Goal: Transaction & Acquisition: Purchase product/service

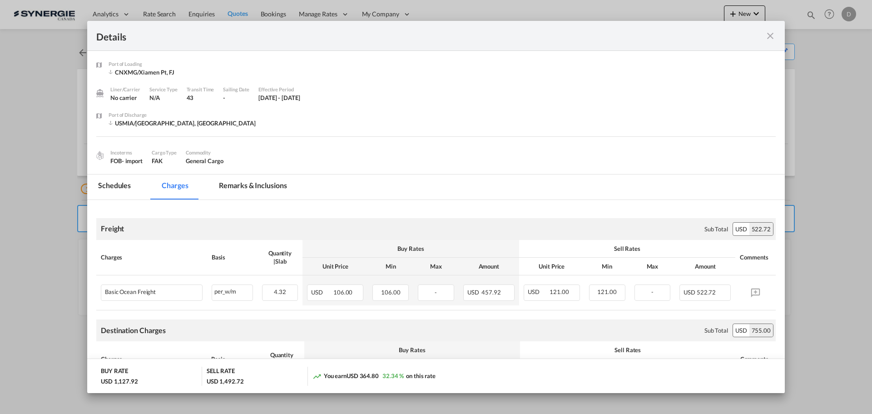
scroll to position [91, 0]
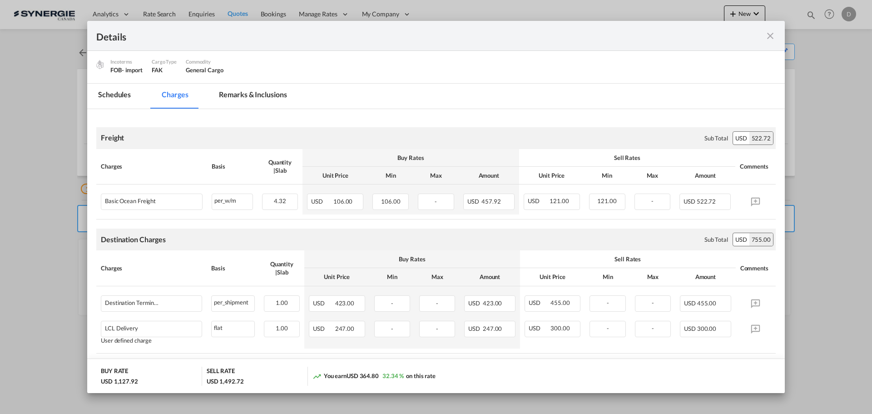
click at [769, 37] on md-icon "icon-close fg-AAA8AD m-0 cursor" at bounding box center [770, 35] width 11 height 11
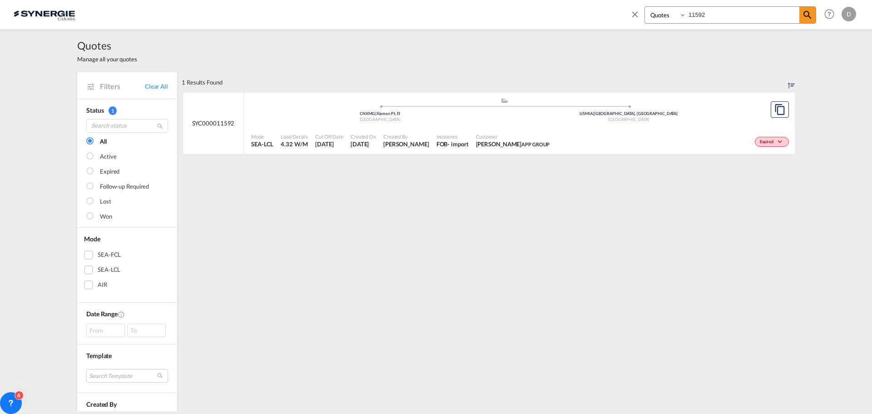
select select "Quotes"
click at [631, 15] on md-icon "icon-close" at bounding box center [635, 14] width 10 height 10
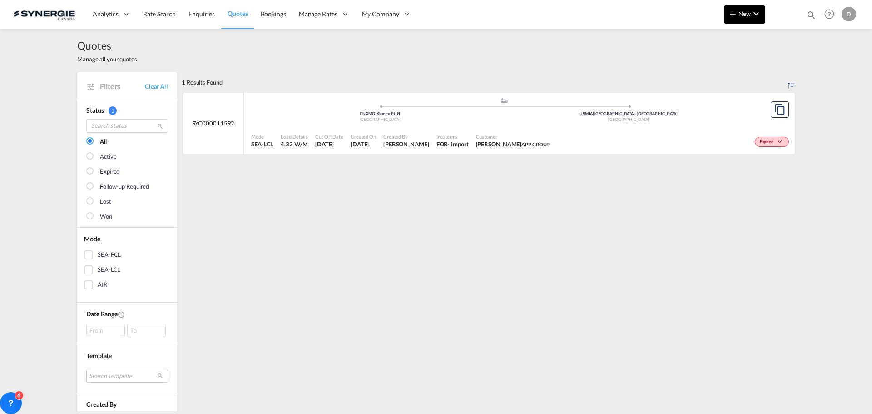
click at [744, 14] on span "New" at bounding box center [745, 13] width 34 height 7
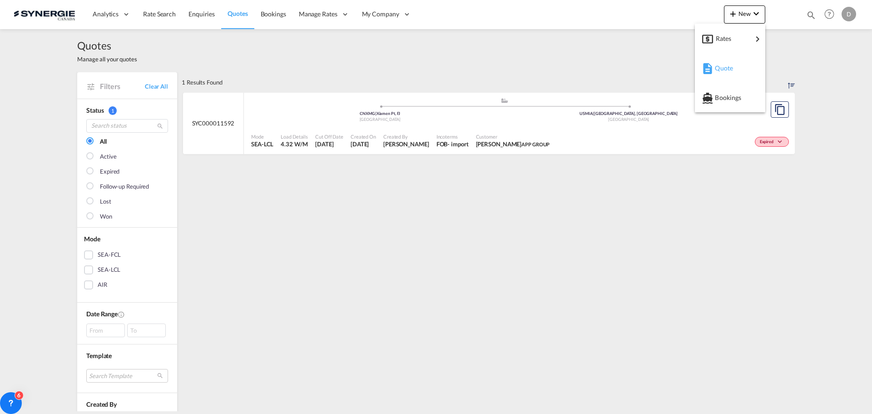
click at [725, 65] on span "Quote" at bounding box center [720, 68] width 10 height 18
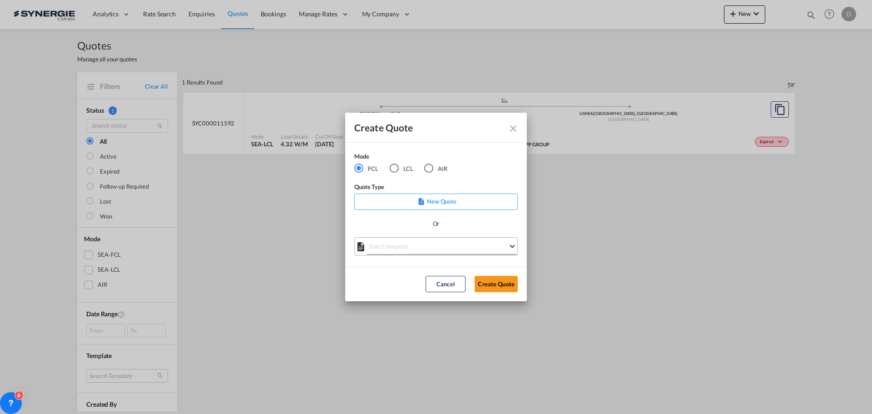
click at [462, 248] on md-select "Select template *NEW* FCL FREEHAND / DAP [PERSON_NAME] | [DATE] *NEW* Import FC…" at bounding box center [436, 246] width 164 height 18
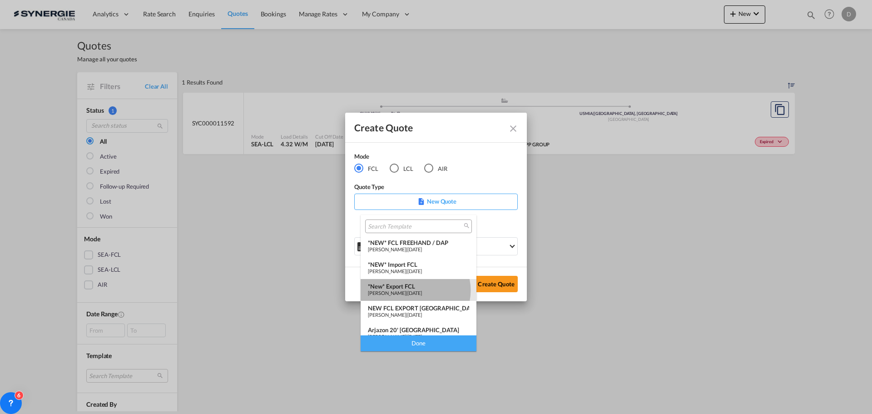
click at [406, 290] on span "[PERSON_NAME]" at bounding box center [387, 293] width 38 height 6
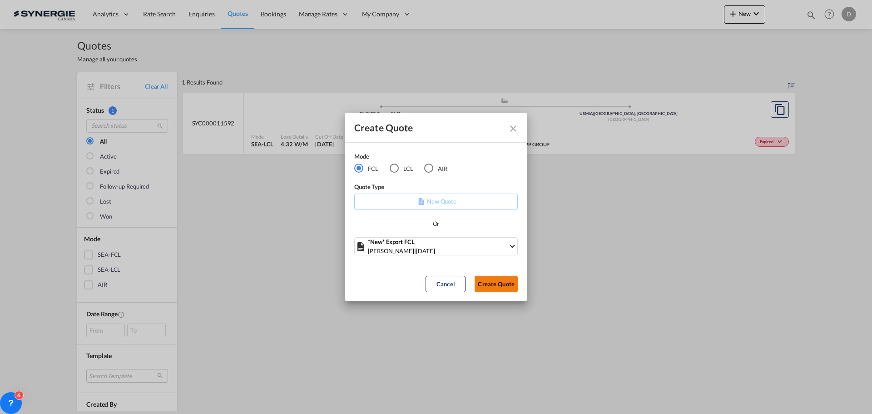
click at [496, 278] on button "Create Quote" at bounding box center [496, 284] width 43 height 16
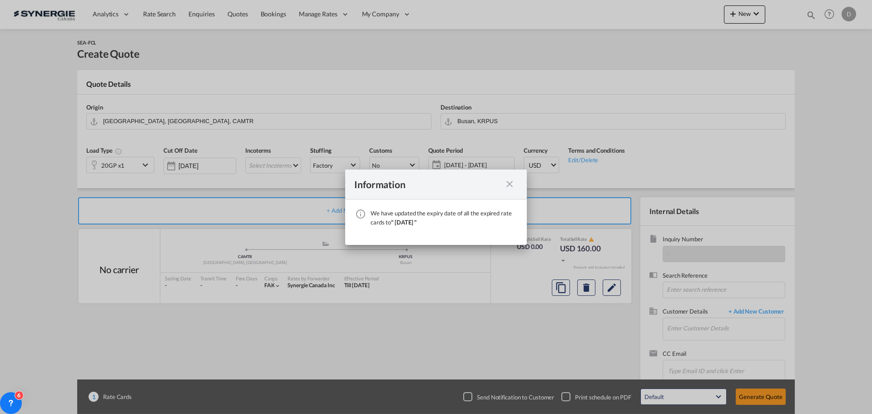
click at [507, 184] on md-icon "icon-close fg-AAA8AD cursor" at bounding box center [509, 184] width 11 height 11
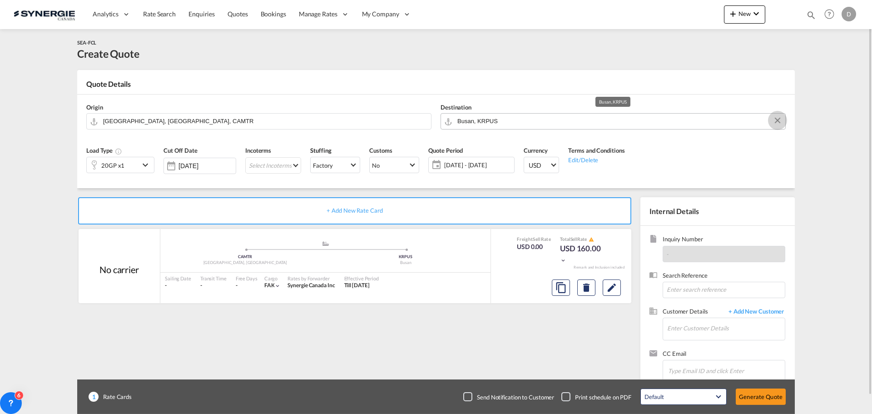
click at [776, 118] on button "Clear Input" at bounding box center [778, 121] width 14 height 14
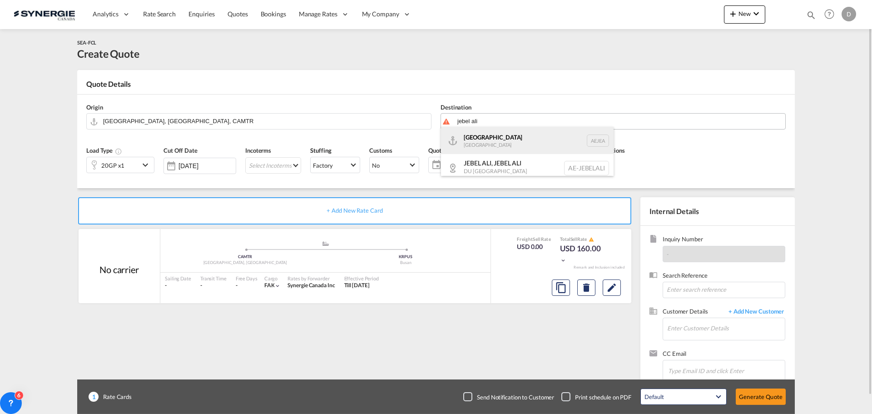
click at [491, 136] on div "[GEOGRAPHIC_DATA] [GEOGRAPHIC_DATA]" at bounding box center [527, 140] width 173 height 27
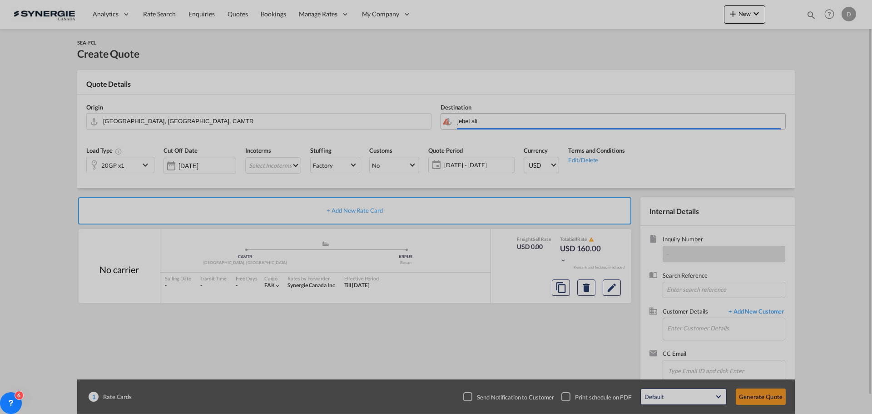
type input "[GEOGRAPHIC_DATA], [GEOGRAPHIC_DATA]"
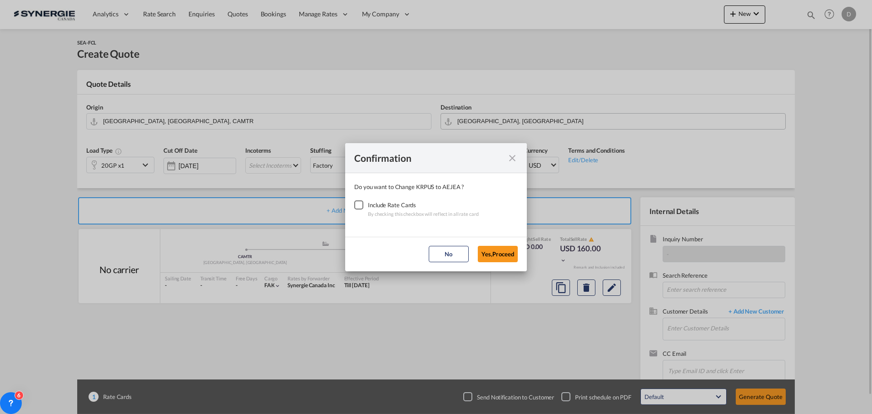
click at [356, 207] on div "Checkbox No Ink" at bounding box center [358, 204] width 9 height 9
click at [497, 253] on button "Yes,Proceed" at bounding box center [498, 254] width 40 height 16
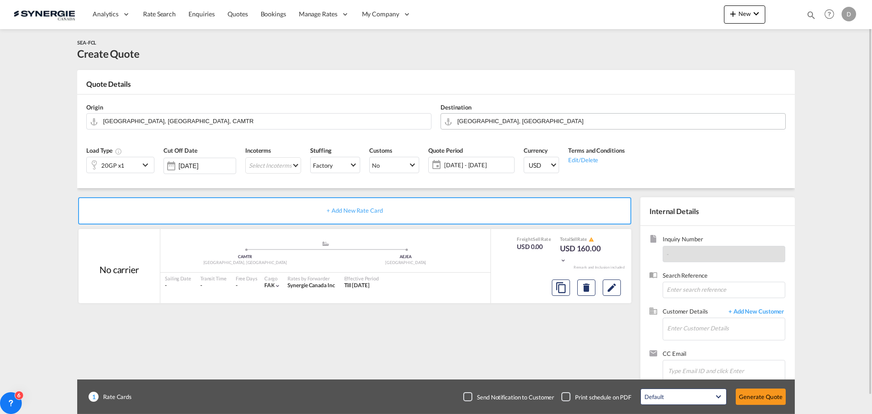
click at [141, 164] on md-icon "icon-chevron-down" at bounding box center [147, 164] width 14 height 11
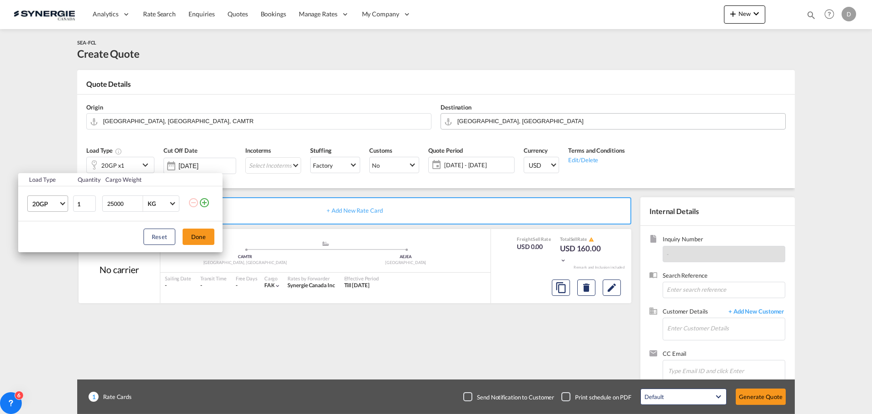
click at [61, 204] on md-select-value "20GP" at bounding box center [49, 203] width 36 height 15
click at [48, 246] on div "40HC" at bounding box center [40, 247] width 17 height 9
click at [111, 205] on input "25000" at bounding box center [124, 203] width 36 height 15
type input "20000"
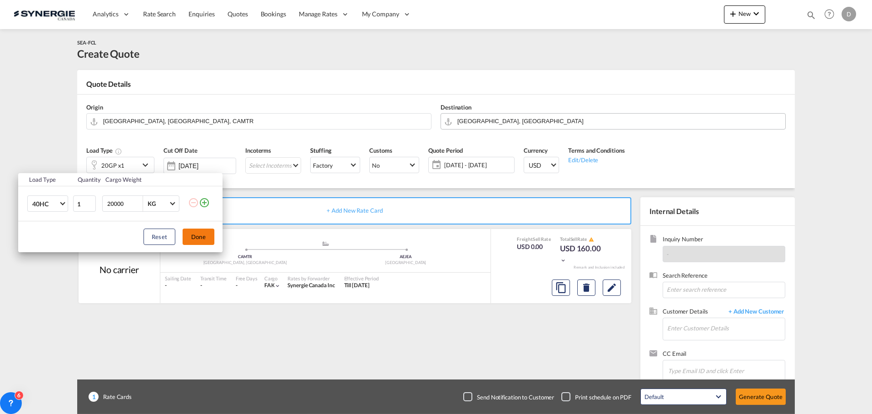
click at [200, 234] on button "Done" at bounding box center [199, 236] width 32 height 16
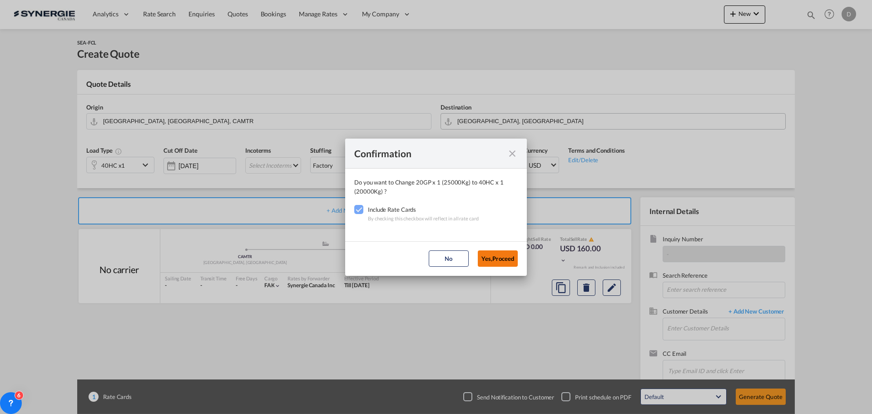
click at [491, 254] on button "Yes,Proceed" at bounding box center [498, 258] width 40 height 16
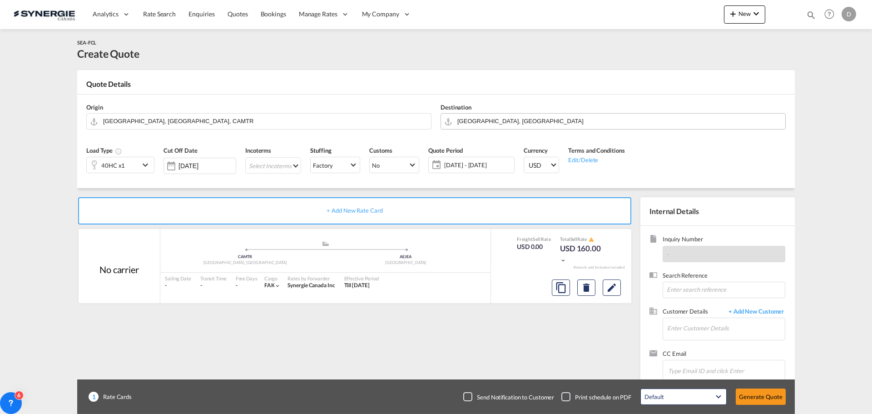
click at [299, 164] on md-select "Select Incoterms CIP - import Carriage and Insurance Paid to EXW - import Ex Wo…" at bounding box center [273, 165] width 56 height 16
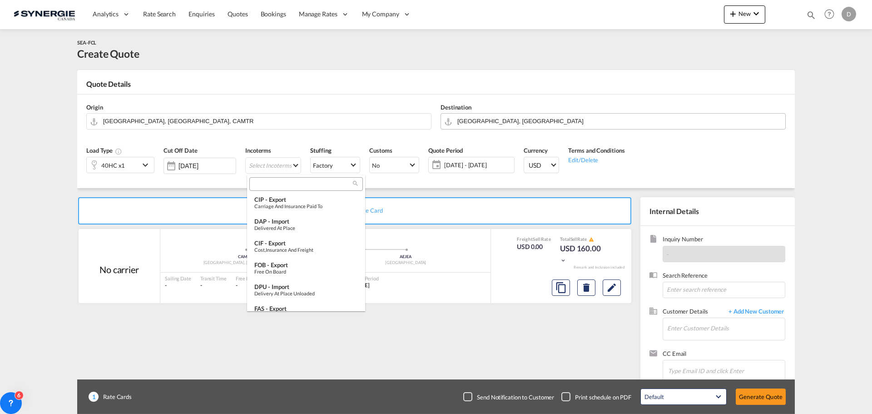
scroll to position [318, 0]
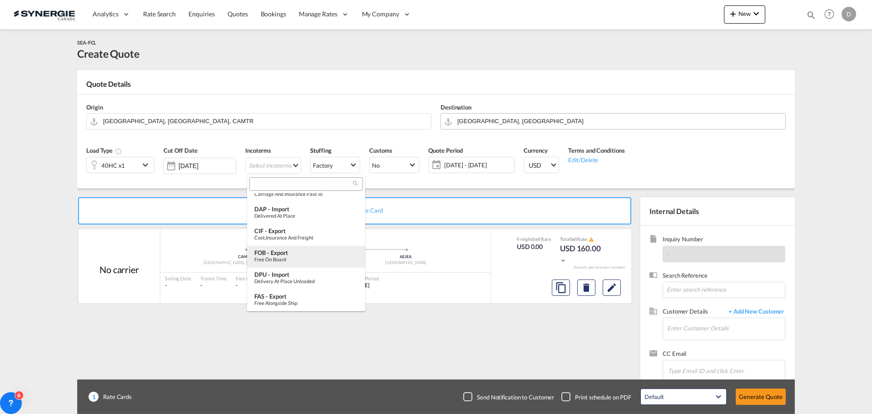
click at [308, 252] on div "FOB - export" at bounding box center [306, 252] width 104 height 7
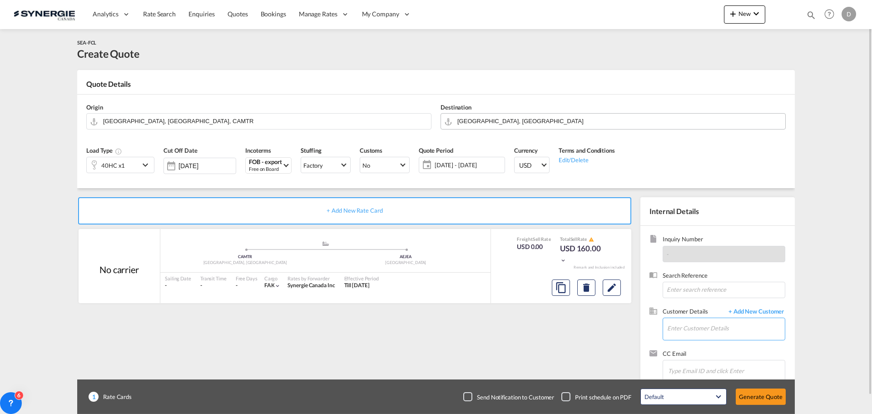
click at [697, 327] on input "Enter Customer Details" at bounding box center [726, 328] width 118 height 20
paste input "[EMAIL_ADDRESS][DOMAIN_NAME]"
type input "[EMAIL_ADDRESS][DOMAIN_NAME]"
click at [771, 310] on span "+ Add New Customer" at bounding box center [754, 312] width 61 height 10
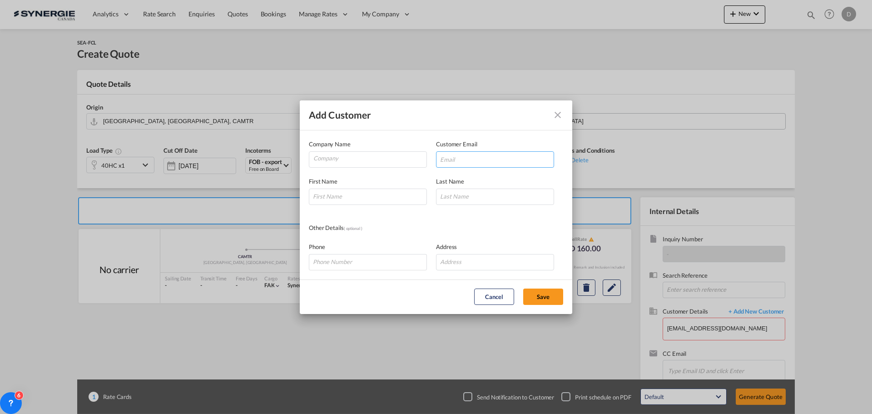
click at [527, 153] on input "Add Customer Company ..." at bounding box center [495, 159] width 118 height 16
paste input "[EMAIL_ADDRESS][DOMAIN_NAME]"
type input "[EMAIL_ADDRESS][DOMAIN_NAME]"
click at [343, 152] on input "Company" at bounding box center [369, 159] width 113 height 14
type input "Searates"
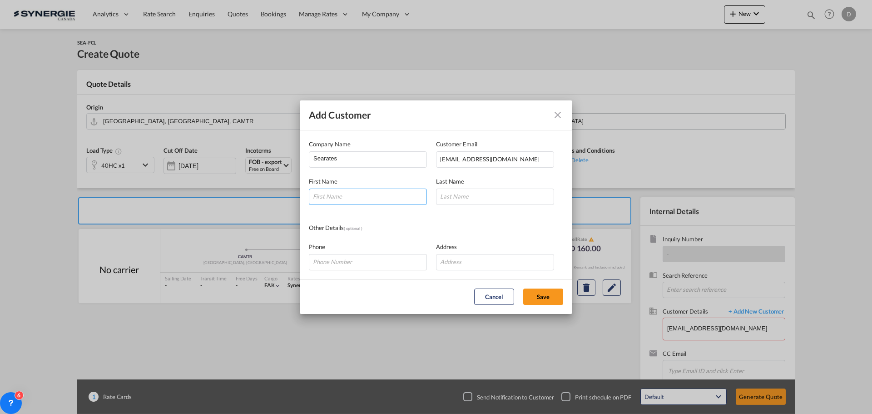
click at [357, 194] on input "Add Customer Company ..." at bounding box center [368, 197] width 118 height 16
paste input "Shabana"
type input "Shabana"
click at [500, 209] on md-dialog-content "Company Name [PERSON_NAME] Customer Email [EMAIL_ADDRESS][DOMAIN_NAME] First Na…" at bounding box center [436, 204] width 273 height 149
click at [496, 200] on input "Add Customer Company ..." at bounding box center [495, 197] width 118 height 16
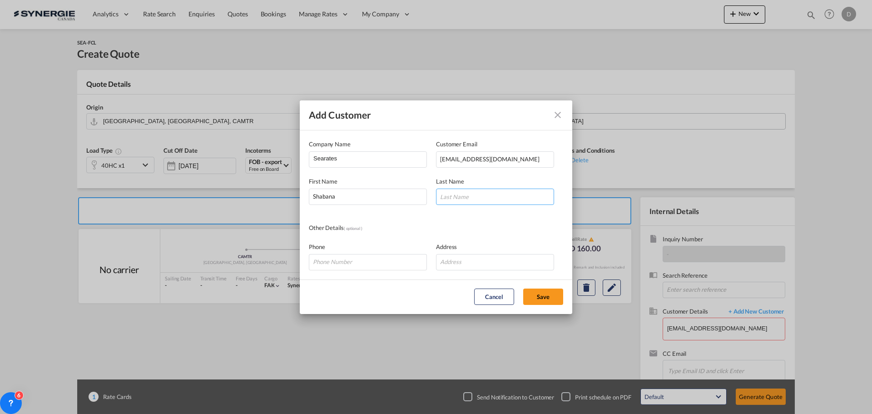
paste input "[PERSON_NAME]"
type input "[PERSON_NAME]"
click at [360, 264] on input "Add Customer Company ..." at bounding box center [368, 262] width 118 height 16
paste input "[PHONE_NUMBER]"
type input "[PHONE_NUMBER]"
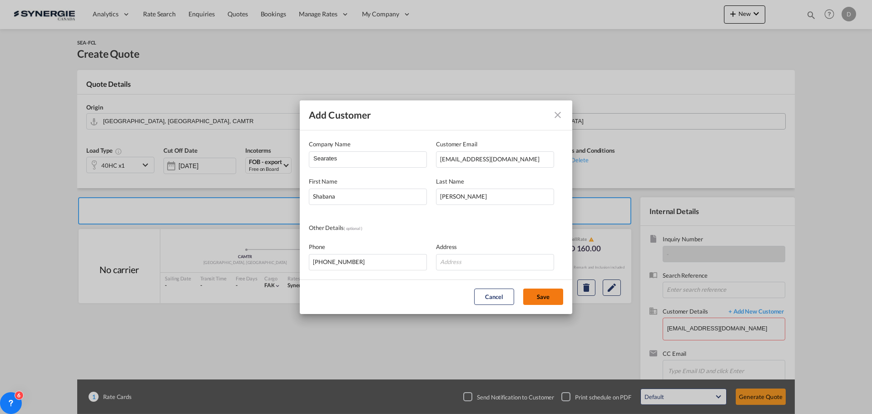
click at [555, 294] on button "Save" at bounding box center [543, 296] width 40 height 16
type input "[PERSON_NAME], [PERSON_NAME], [PERSON_NAME][EMAIL_ADDRESS][DOMAIN_NAME]"
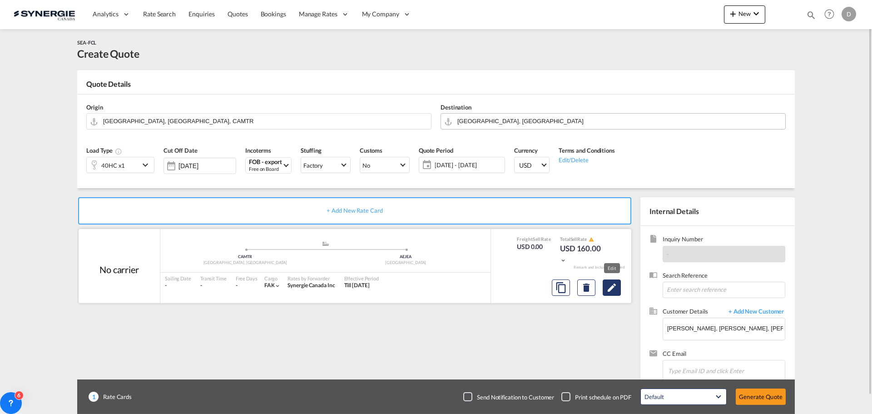
click at [614, 290] on md-icon "Edit" at bounding box center [611, 287] width 11 height 11
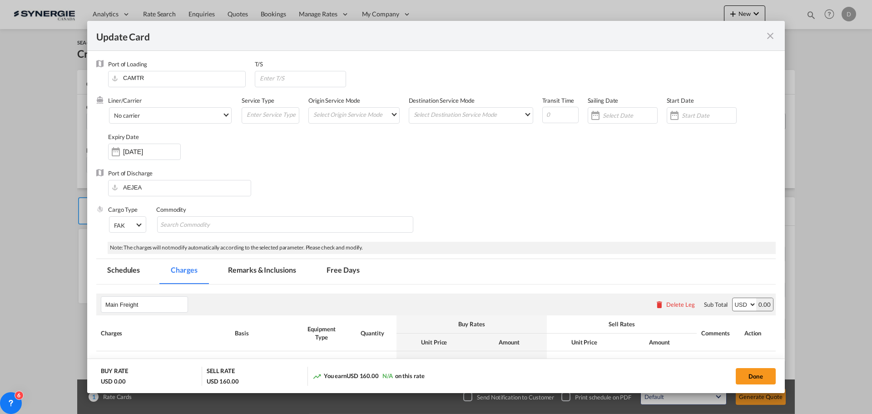
select select "per container"
select select "per B/L"
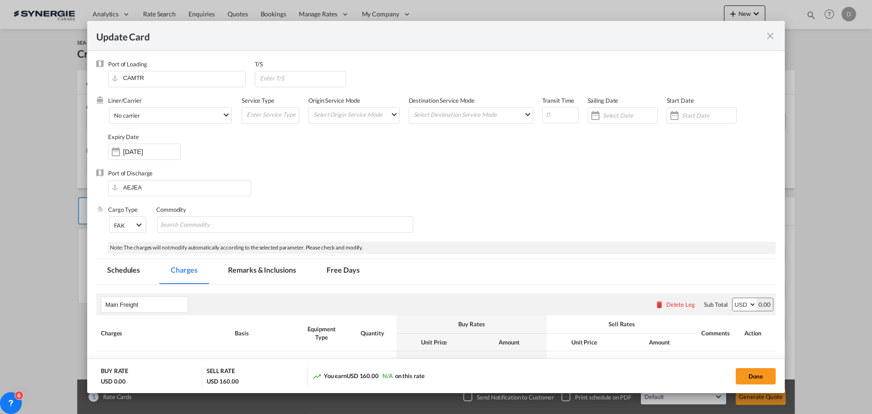
select select "per B/L"
select select "per shipment"
click at [551, 118] on input "Update CardPort of ..." at bounding box center [560, 115] width 36 height 16
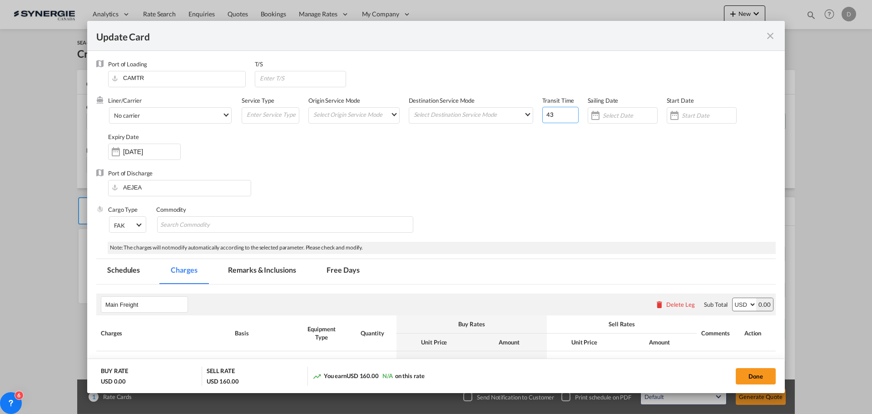
type input "43"
click at [295, 78] on input "Update CardPort of ..." at bounding box center [302, 78] width 87 height 14
paste input "malaga (ESAGP)"
click at [263, 79] on input "malaga (ESAGP)" at bounding box center [302, 78] width 87 height 14
type input "Malaga (ESAGP)"
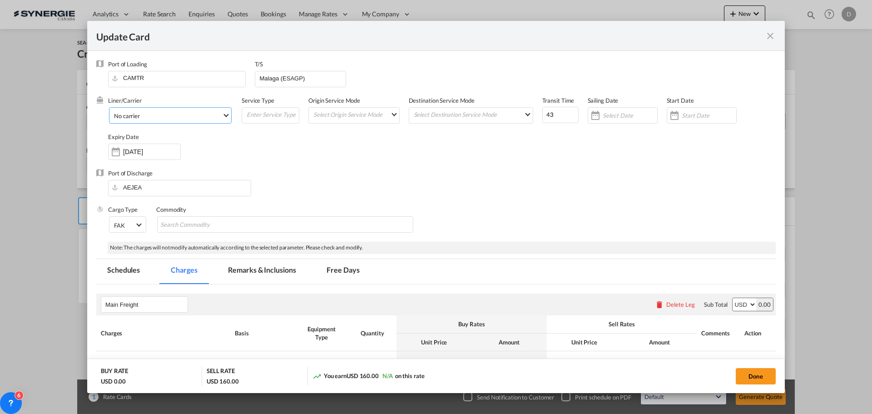
click at [225, 113] on span "Select Liner: No carrier" at bounding box center [225, 114] width 5 height 5
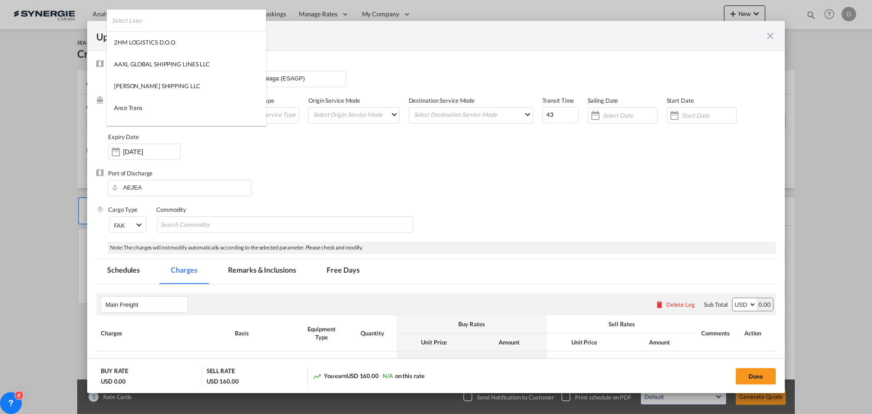
scroll to position [1236, 0]
click at [176, 76] on md-option "MSC" at bounding box center [186, 71] width 159 height 22
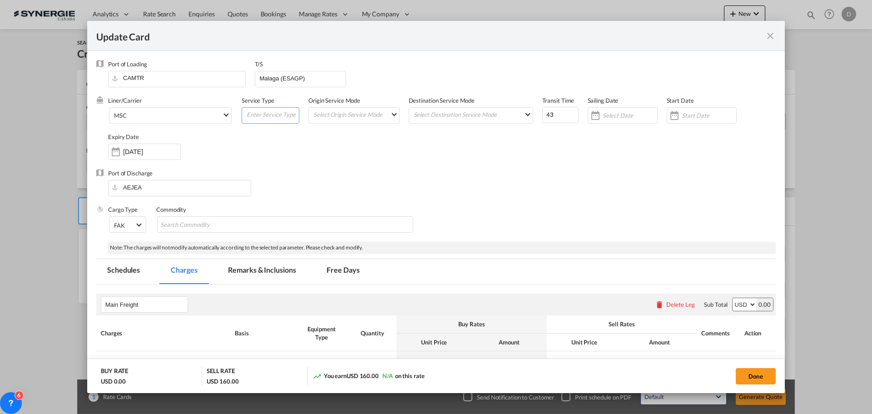
click at [270, 118] on input "Update CardPort of ..." at bounding box center [272, 115] width 53 height 14
type input "Transhipment"
click at [379, 116] on md-select "Select Origin Service Mode SD [GEOGRAPHIC_DATA]" at bounding box center [356, 114] width 87 height 13
click at [354, 139] on md-option "CY" at bounding box center [354, 136] width 100 height 22
click at [442, 108] on md-select "Select Destination Service Mode SD [GEOGRAPHIC_DATA]" at bounding box center [473, 114] width 120 height 13
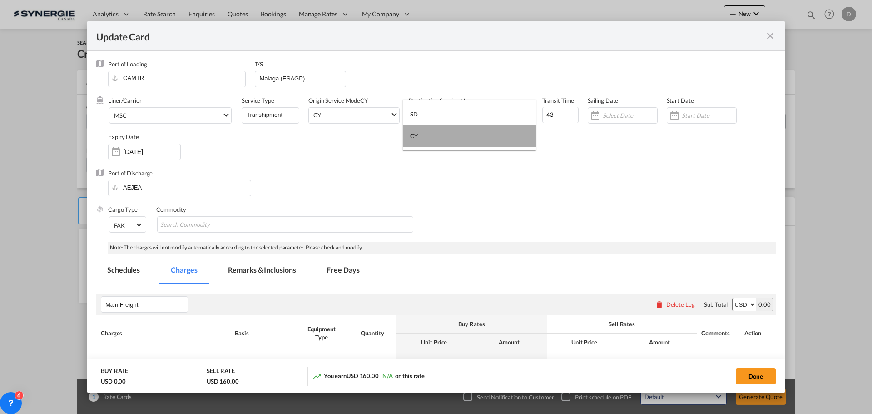
click at [431, 141] on md-option "CY" at bounding box center [469, 136] width 133 height 22
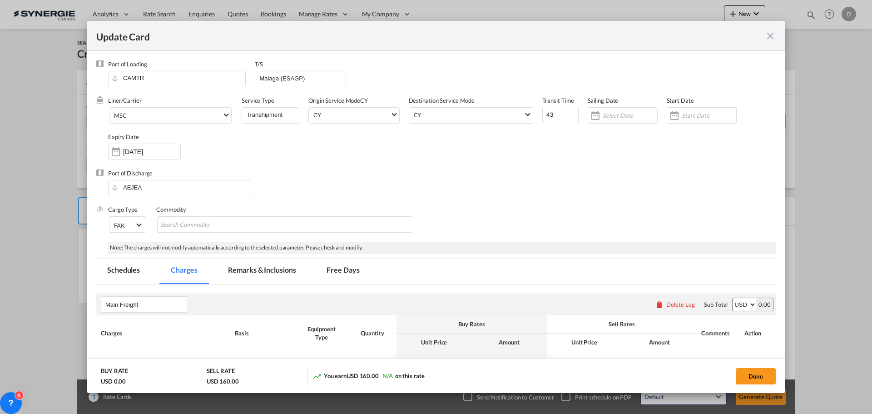
drag, startPoint x: 599, startPoint y: 149, endPoint x: 632, endPoint y: 137, distance: 34.9
click at [599, 148] on div "Liner/Carrier MSC Service Type Transhipment Origin Service Mode CY [GEOGRAPHIC_…" at bounding box center [442, 132] width 668 height 73
click at [682, 111] on div "Update CardPort of ..." at bounding box center [709, 115] width 55 height 8
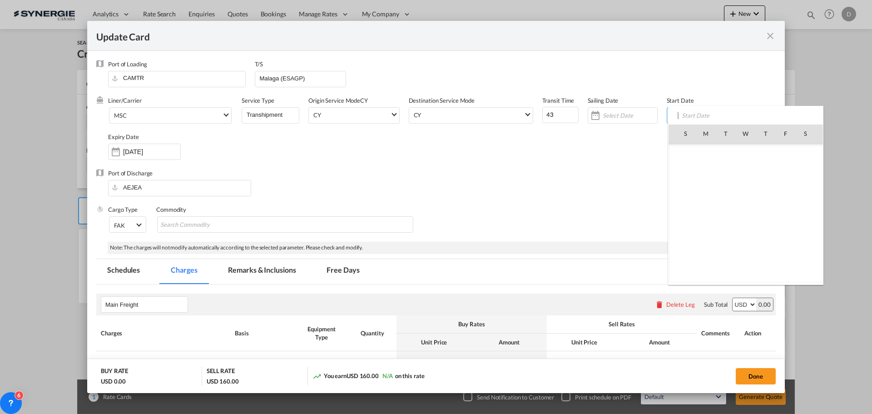
scroll to position [210302, 0]
click at [763, 231] on span "28" at bounding box center [765, 232] width 19 height 19
type input "[DATE]"
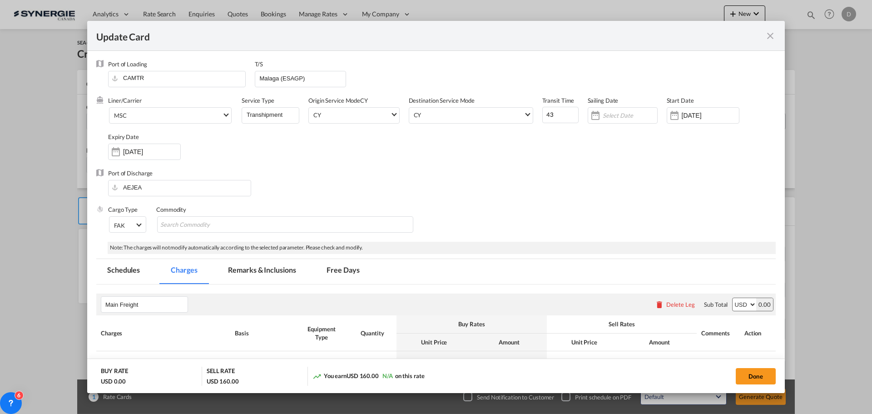
click at [382, 166] on div "Liner/Carrier MSC Service Type Transhipment Origin Service Mode [GEOGRAPHIC_DAT…" at bounding box center [442, 132] width 668 height 73
click at [234, 225] on input "Search Commodity" at bounding box center [201, 225] width 83 height 15
type input "General Cargo"
click at [318, 183] on div "Port of Discharge [GEOGRAPHIC_DATA]" at bounding box center [436, 187] width 680 height 36
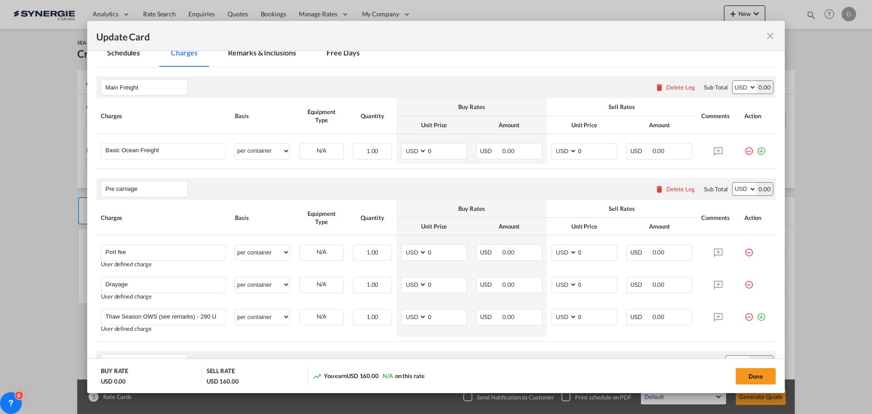
scroll to position [227, 0]
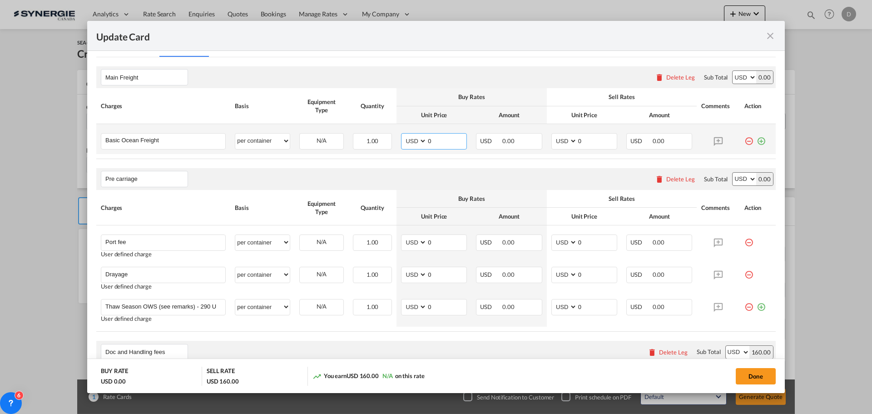
drag, startPoint x: 424, startPoint y: 138, endPoint x: 429, endPoint y: 139, distance: 5.2
click at [429, 139] on input "0" at bounding box center [447, 141] width 40 height 14
click at [430, 142] on input "0" at bounding box center [447, 141] width 40 height 14
drag, startPoint x: 426, startPoint y: 142, endPoint x: 437, endPoint y: 143, distance: 11.8
click at [437, 143] on input "0" at bounding box center [447, 141] width 40 height 14
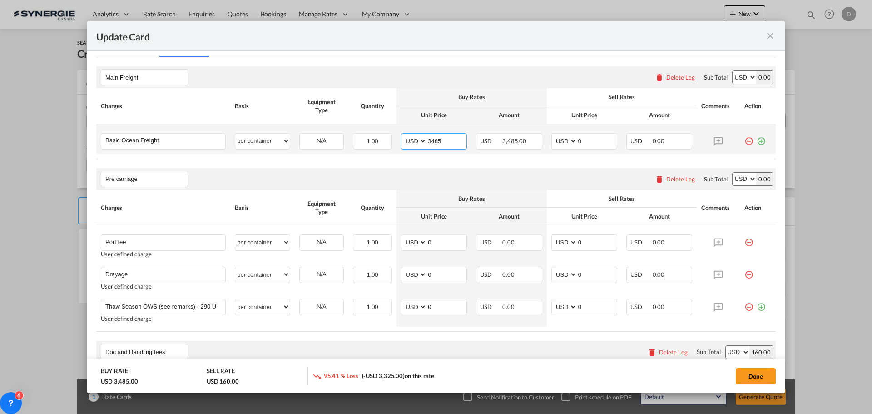
type input "3485"
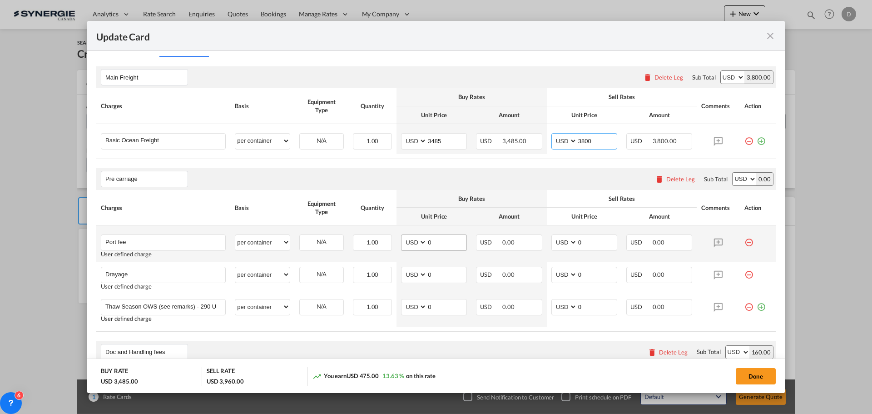
type input "3800"
click at [428, 243] on input "0" at bounding box center [447, 242] width 40 height 14
type input "50"
type input "65"
click at [428, 186] on div "Pre carriage Please enter leg name Leg Name Already Exists Delete Leg Sub Total…" at bounding box center [436, 179] width 680 height 22
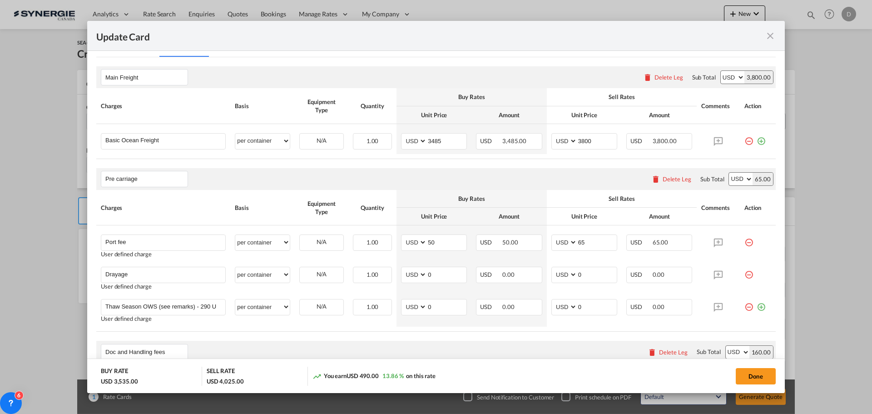
click at [668, 178] on div "Delete Leg" at bounding box center [677, 178] width 29 height 7
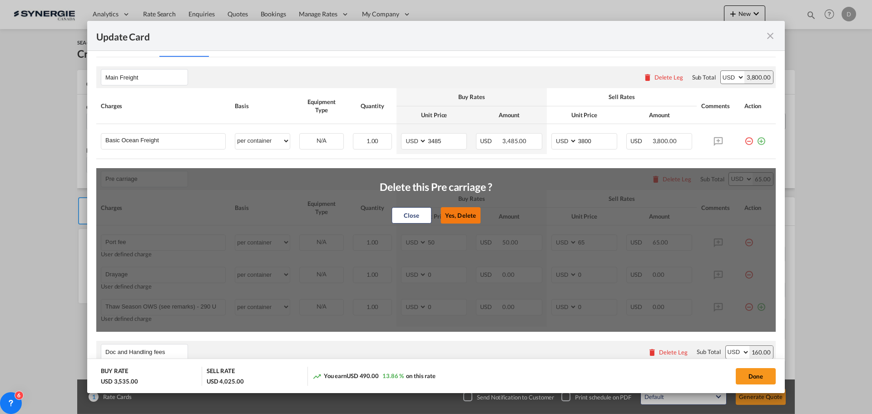
click at [453, 211] on button "Yes, Delete" at bounding box center [461, 215] width 40 height 16
type input "Doc and Handling fees"
type input "SOLAS/VGM Fee"
select select "per B/L"
type input "0"
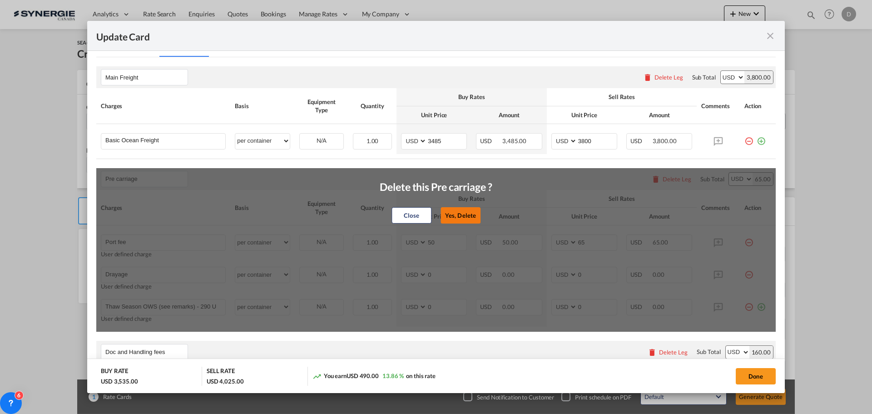
type input "30"
type input "B13 Export declaration"
select select "per B/L"
type input "35"
type input "Doc fee"
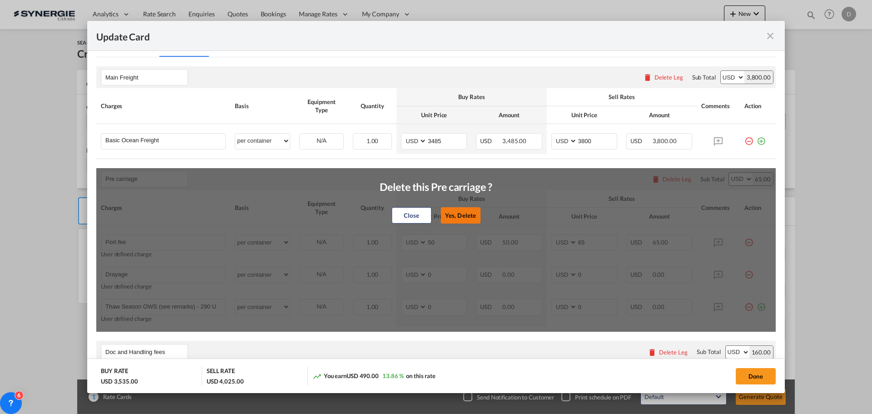
select select "per B/L"
type input "30"
type input "Cargo Coverage"
type input "Cargo Coverage - Rate to be confirmed depending on commodity and value Min 50 U…"
select select "per shipment"
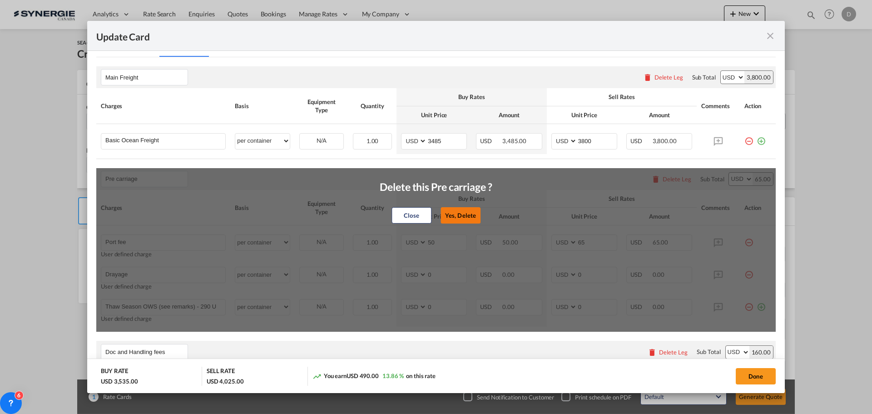
type input "0"
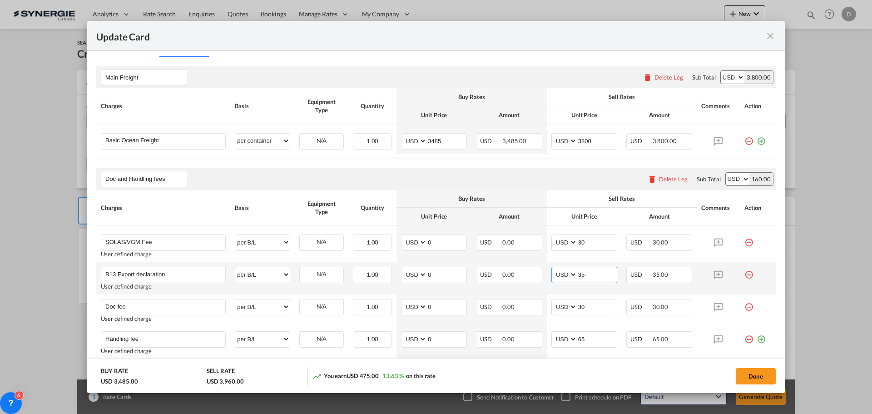
click at [577, 275] on input "35" at bounding box center [597, 274] width 40 height 14
type input "55"
click at [449, 169] on div "Doc and Handling fees Please enter leg name Leg Name Already Exists Delete Leg …" at bounding box center [436, 179] width 680 height 22
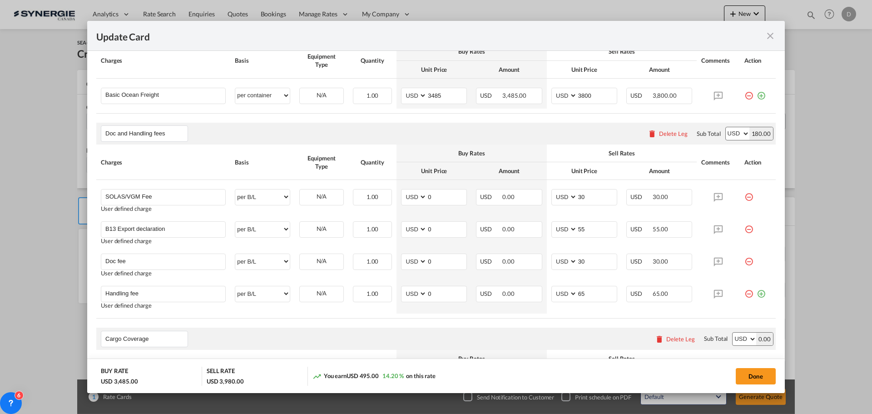
scroll to position [318, 0]
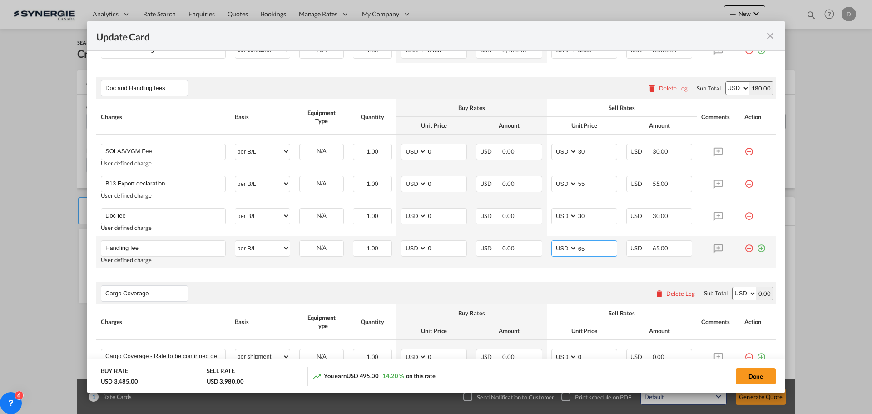
click at [578, 249] on input "65" at bounding box center [597, 248] width 40 height 14
type input "115"
click at [546, 270] on table "Charges Basis Equipment Type Quantity Buy Rates Sell Rates Comments Action Unit…" at bounding box center [436, 186] width 680 height 174
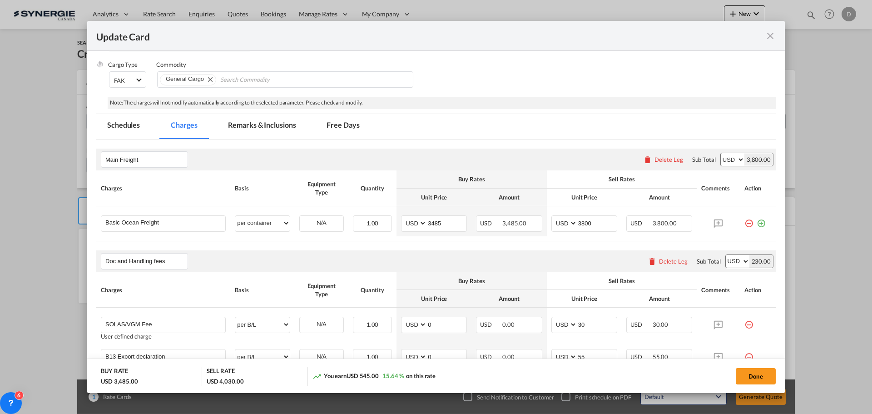
scroll to position [129, 0]
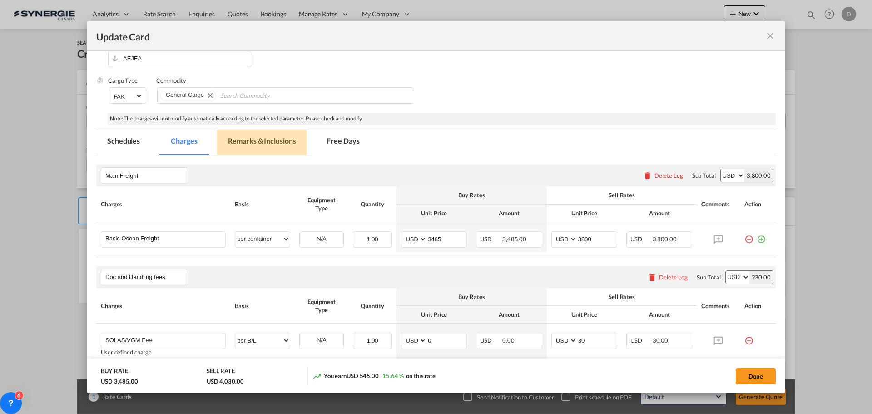
click at [286, 141] on md-tab-item "Remarks & Inclusions" at bounding box center [261, 142] width 89 height 25
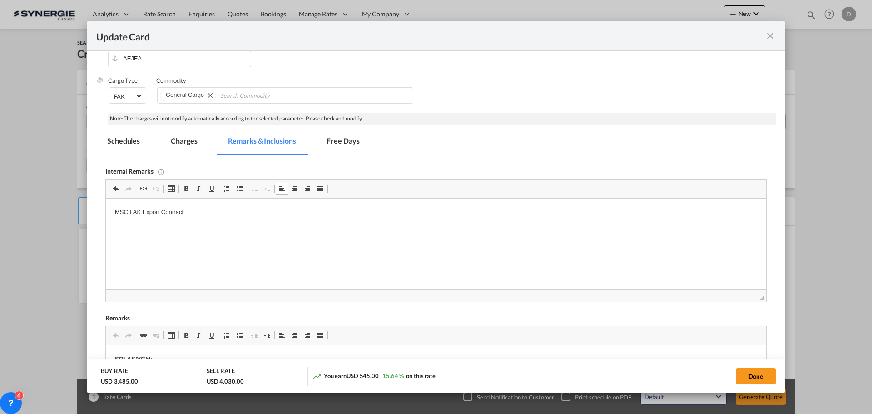
click at [169, 222] on html "MSC FAK Export Contract" at bounding box center [436, 213] width 660 height 28
click at [761, 378] on button "Done" at bounding box center [756, 376] width 40 height 16
type input "[DATE]"
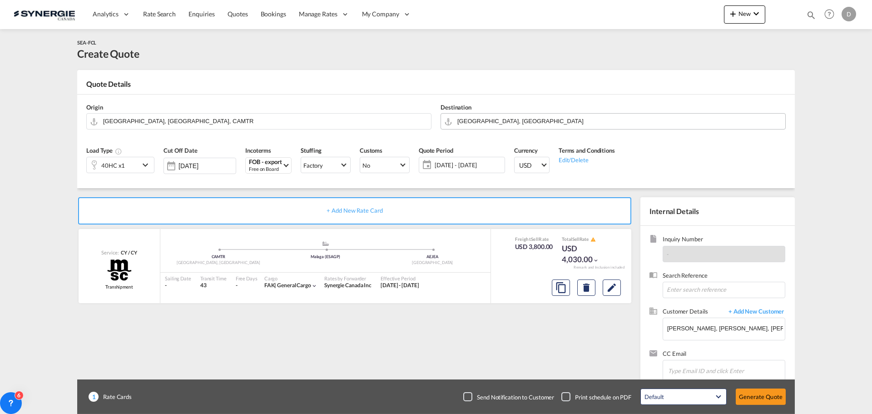
scroll to position [103, 0]
click at [752, 391] on button "Generate Quote" at bounding box center [761, 396] width 50 height 16
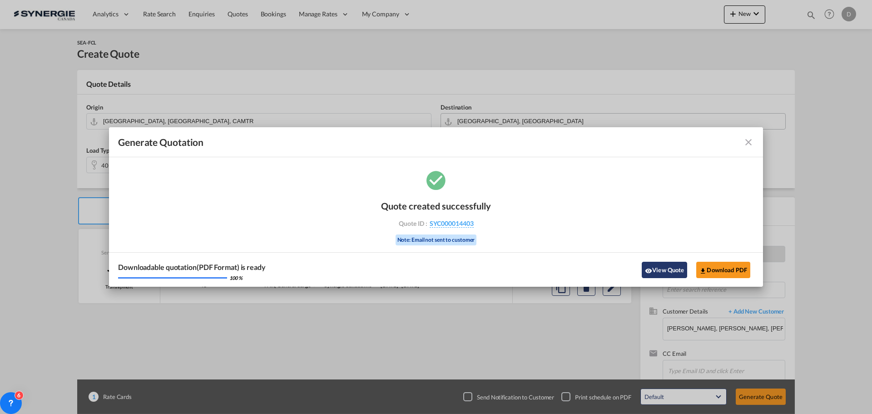
click at [663, 265] on button "View Quote" at bounding box center [664, 270] width 45 height 16
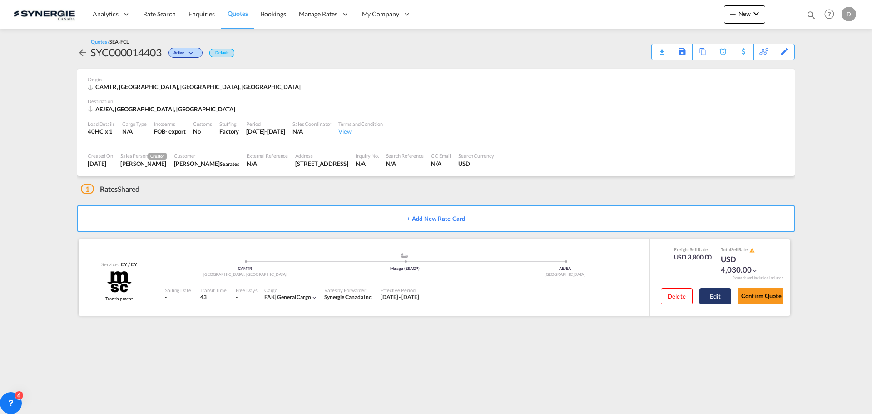
click at [707, 298] on button "Edit" at bounding box center [716, 296] width 32 height 16
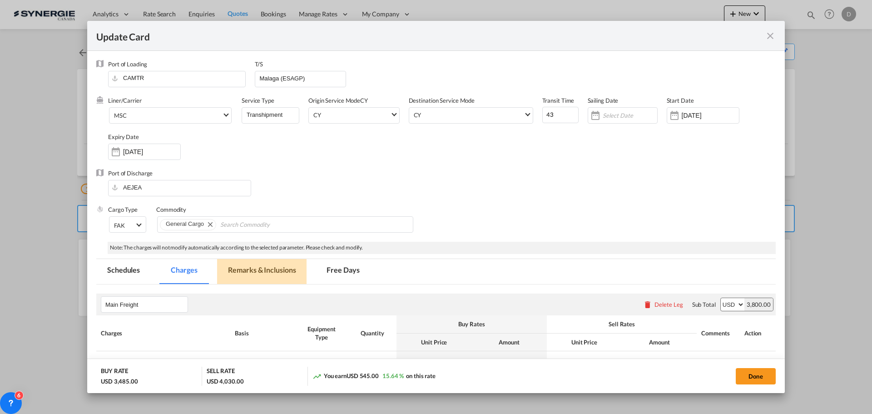
click at [274, 273] on md-tab-item "Remarks & Inclusions" at bounding box center [261, 271] width 89 height 25
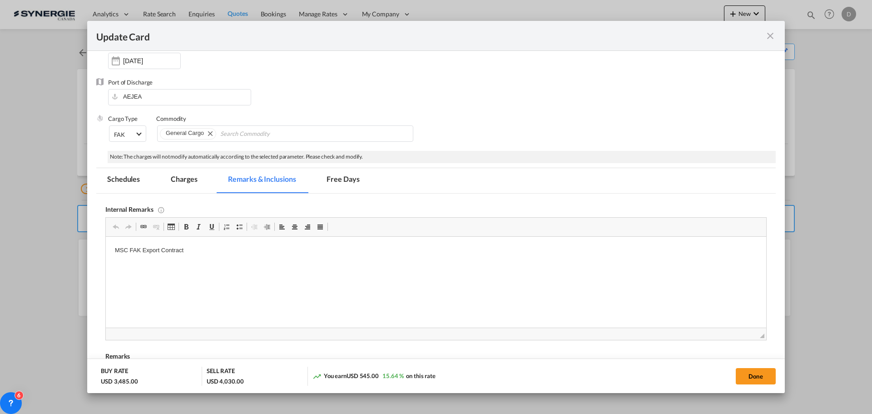
scroll to position [273, 0]
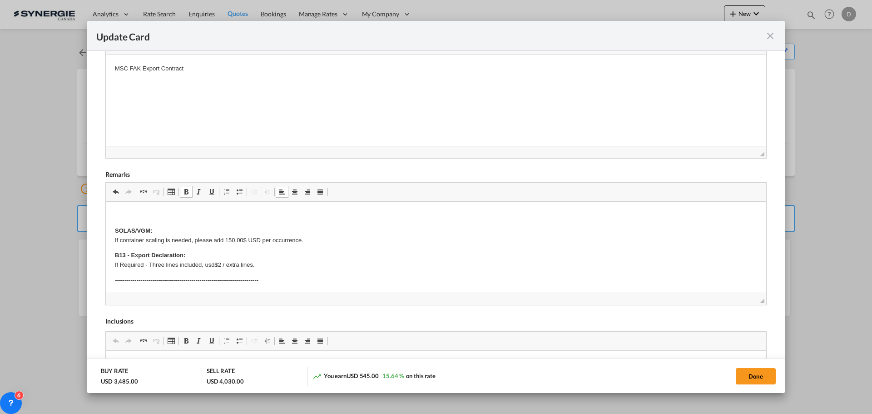
click at [744, 378] on button "Done" at bounding box center [756, 376] width 40 height 16
type input "[DATE]"
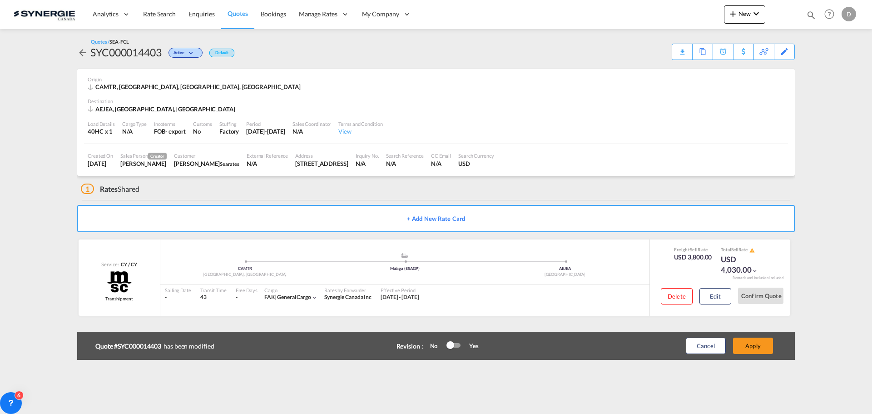
scroll to position [103, 0]
click at [759, 347] on button "Apply" at bounding box center [753, 346] width 40 height 16
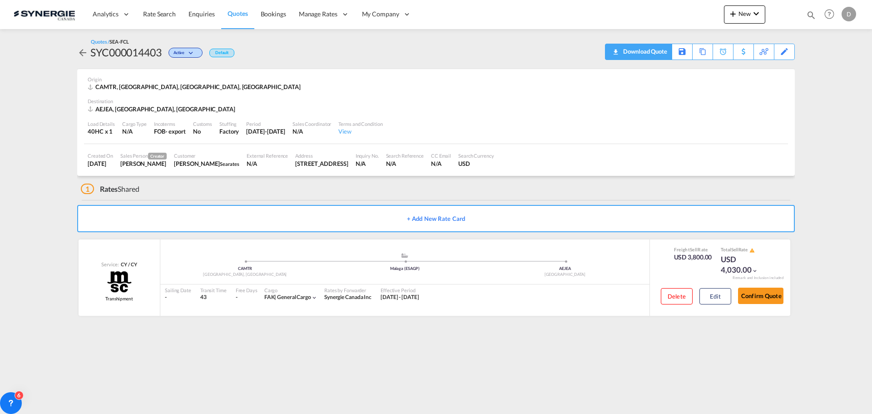
click at [659, 56] on div "Download Quote" at bounding box center [644, 51] width 46 height 15
click at [744, 16] on span "New" at bounding box center [745, 13] width 34 height 7
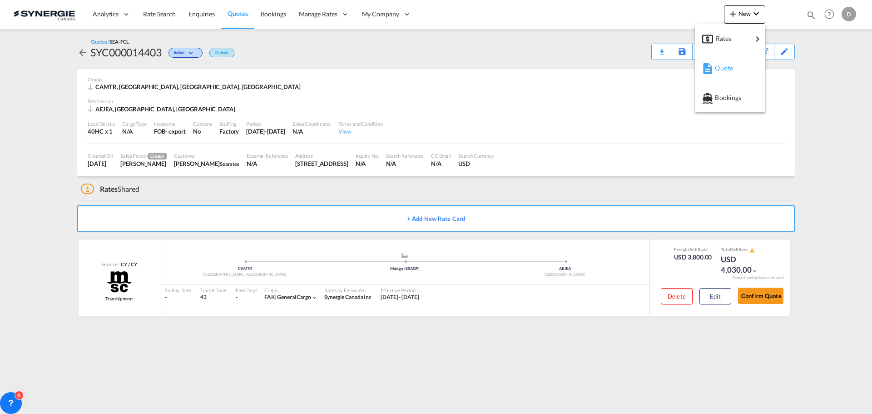
click at [725, 66] on span "Quote" at bounding box center [720, 68] width 10 height 18
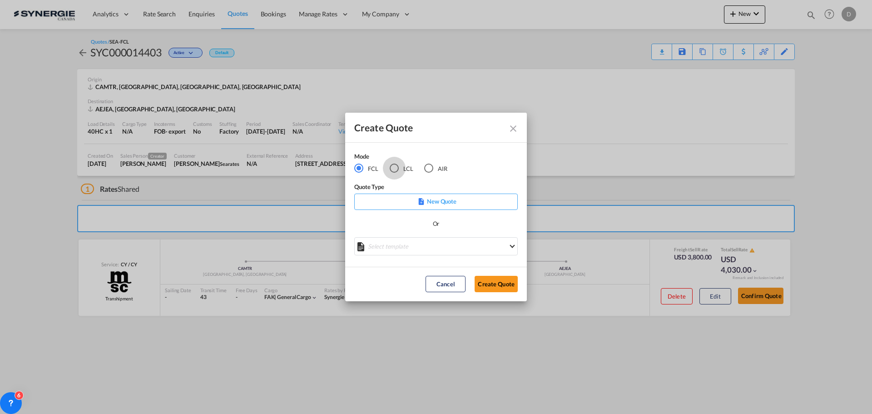
click at [398, 169] on div "LCL" at bounding box center [394, 168] width 9 height 9
click at [415, 243] on md-select "Select template New DAP Import LCL [PERSON_NAME] | [DATE] [GEOGRAPHIC_DATA] LCL…" at bounding box center [436, 246] width 164 height 18
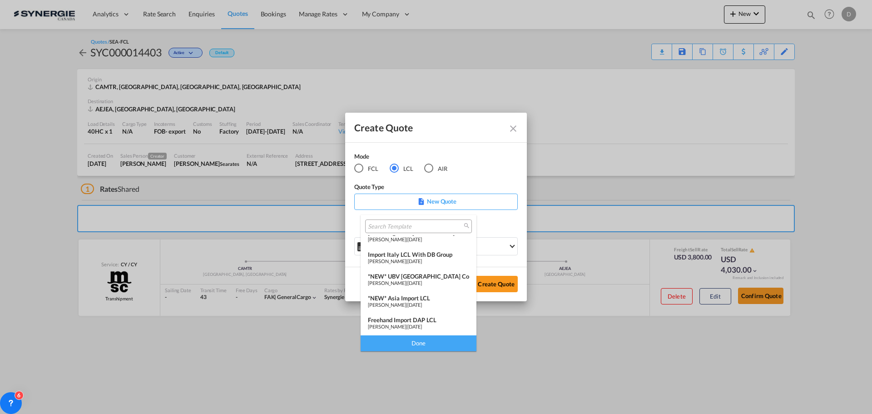
scroll to position [91, 0]
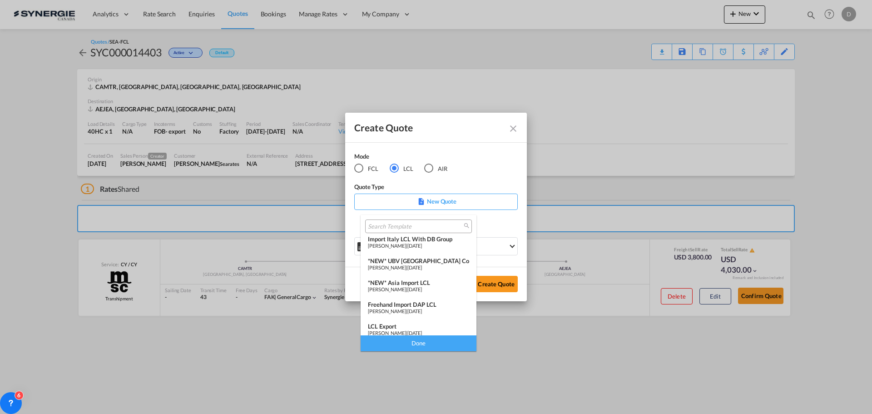
click at [411, 281] on div "*NEW* Asia Import LCL" at bounding box center [418, 282] width 101 height 7
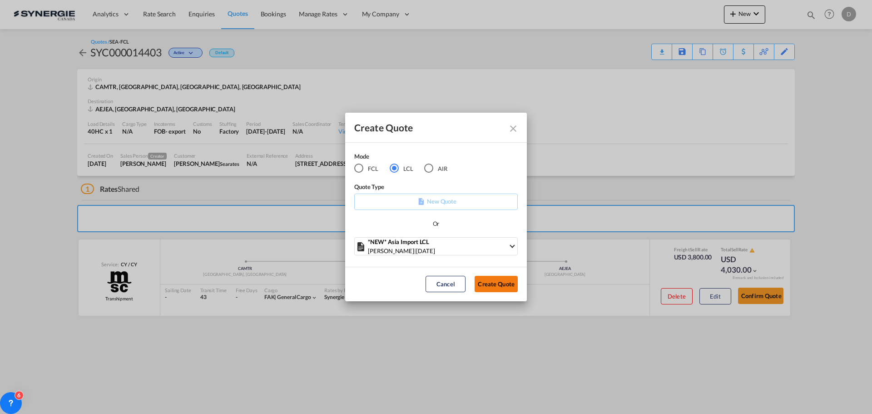
click at [491, 279] on button "Create Quote" at bounding box center [496, 284] width 43 height 16
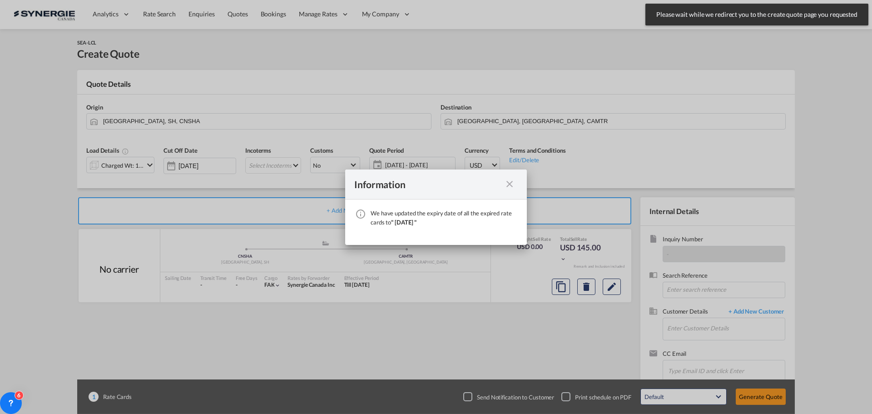
click at [510, 185] on md-icon "icon-close fg-AAA8AD cursor" at bounding box center [509, 184] width 11 height 11
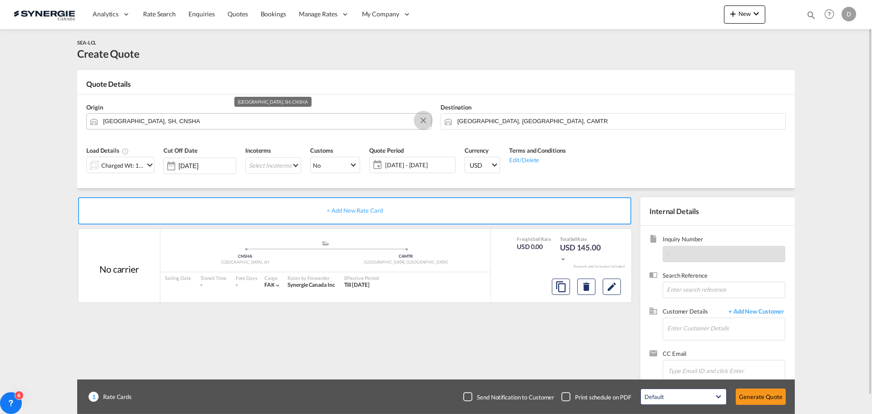
click at [423, 119] on button "Clear Input" at bounding box center [424, 121] width 14 height 14
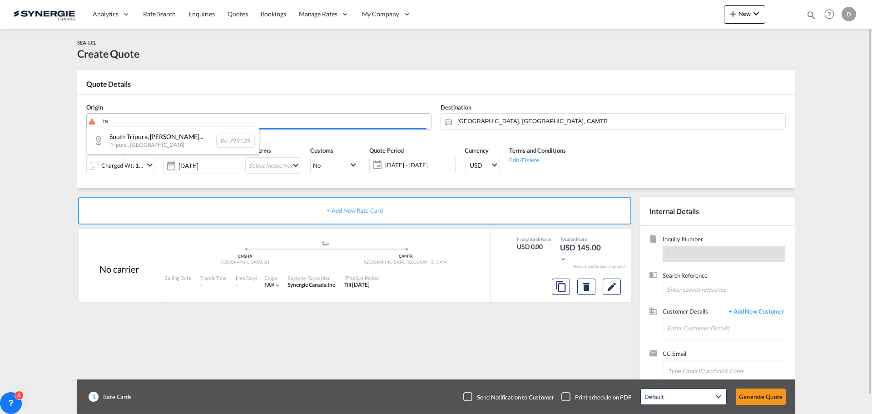
type input "t"
type input "7"
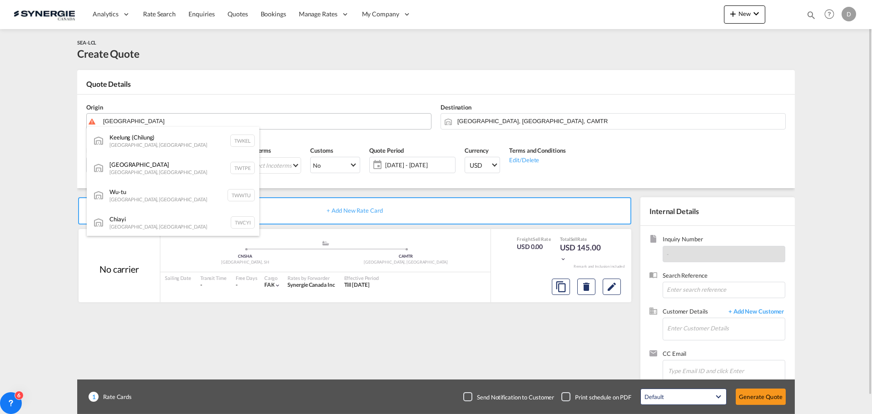
type input "[GEOGRAPHIC_DATA]"
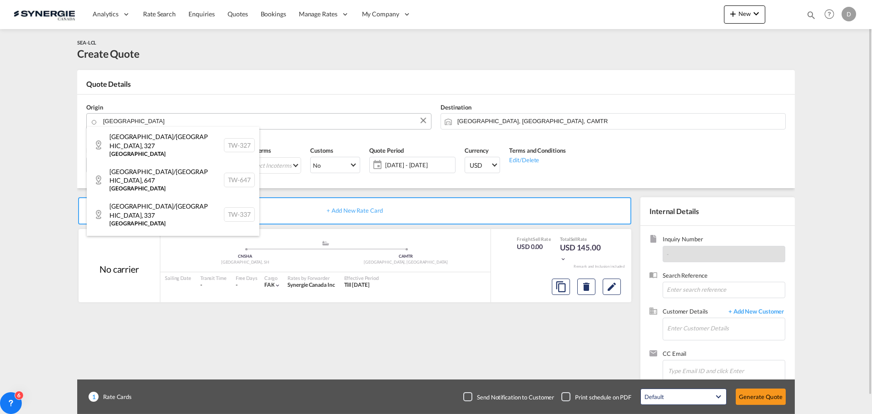
scroll to position [954, 0]
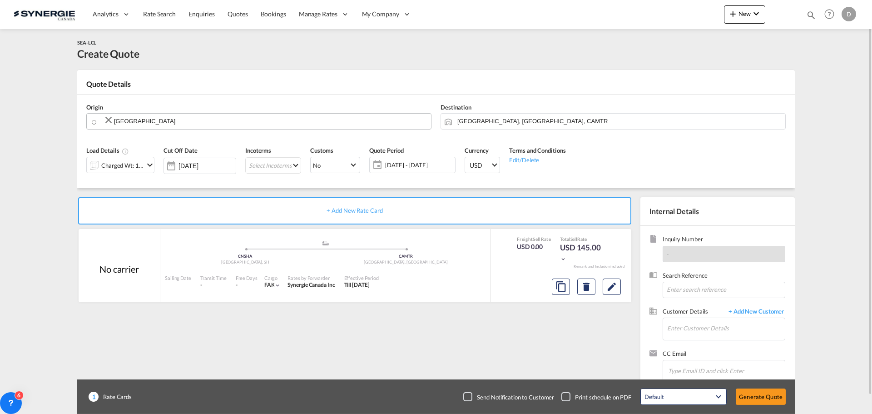
click at [129, 121] on body "Analytics Reports Dashboard Rate Search Enquiries Quotes Bookings" at bounding box center [436, 207] width 872 height 414
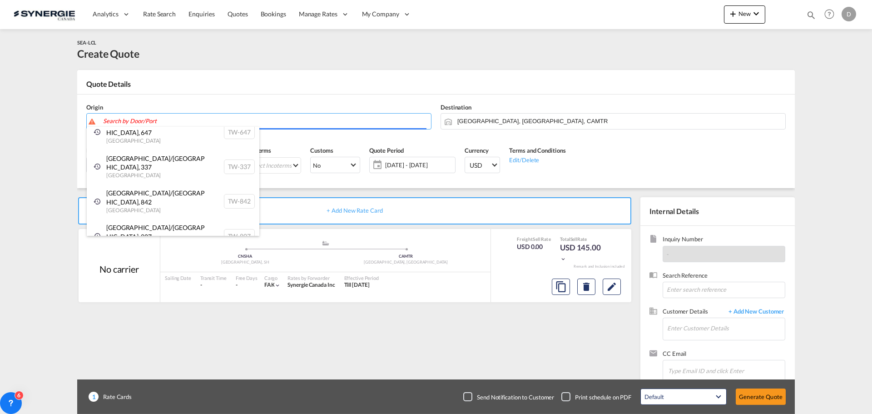
paste input "Guantian"
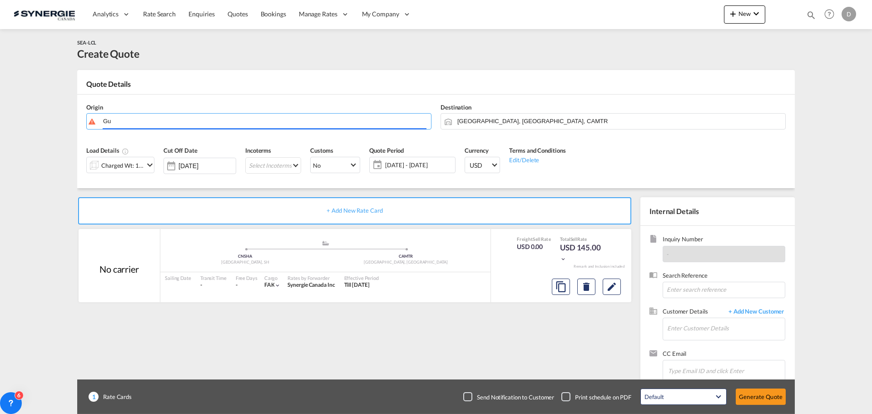
type input "G"
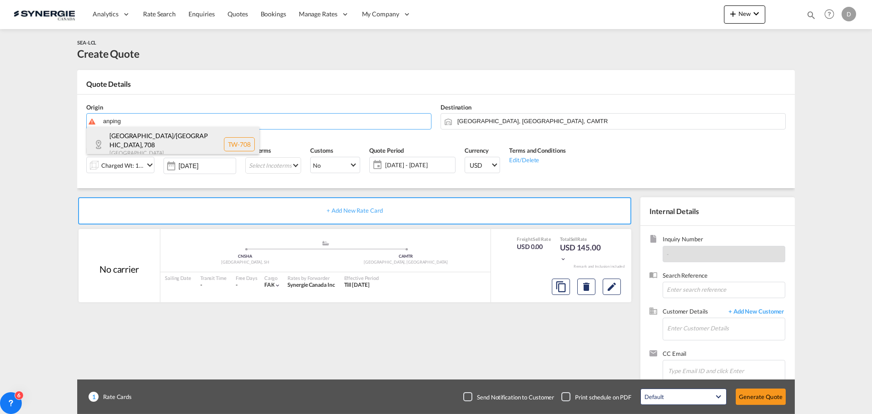
click at [154, 139] on div "[GEOGRAPHIC_DATA]/[GEOGRAPHIC_DATA] , 708 [GEOGRAPHIC_DATA] TW-708" at bounding box center [173, 144] width 173 height 35
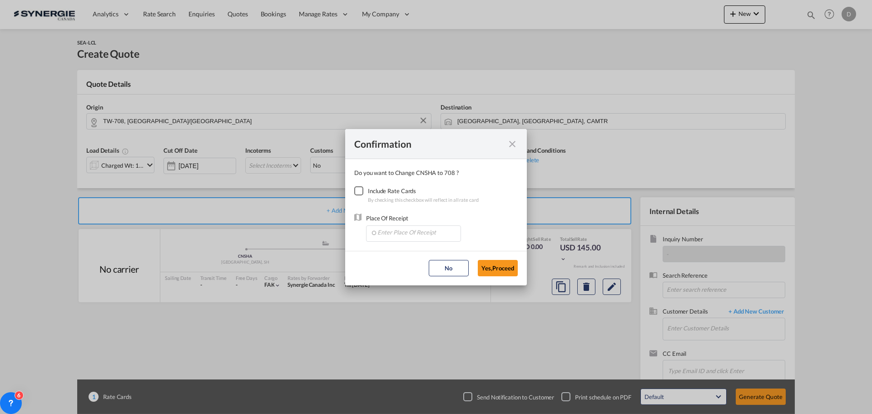
click at [363, 191] on div "Checkbox No Ink" at bounding box center [358, 190] width 9 height 9
click at [395, 234] on input "Enter Place Of Receipt" at bounding box center [416, 233] width 90 height 14
click at [510, 144] on md-icon "icon-close fg-AAA8AD cursor" at bounding box center [512, 144] width 11 height 11
type input "[GEOGRAPHIC_DATA], SH, CNSHA"
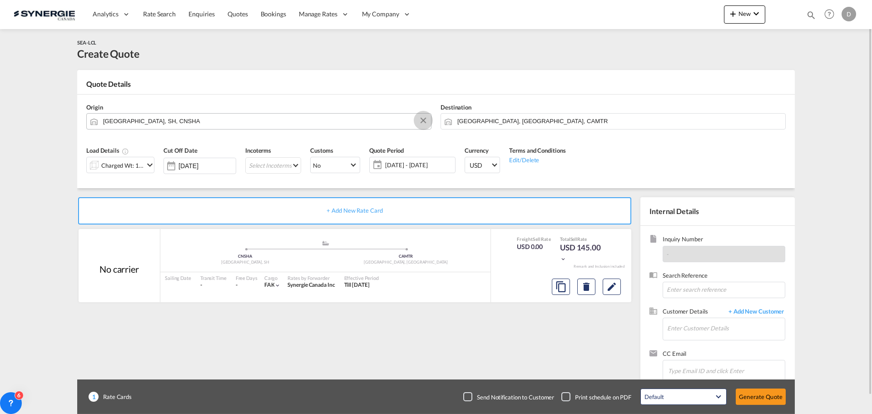
click at [424, 120] on button "Clear Input" at bounding box center [424, 121] width 14 height 14
click at [273, 122] on input "Search by Door/Port" at bounding box center [264, 121] width 323 height 16
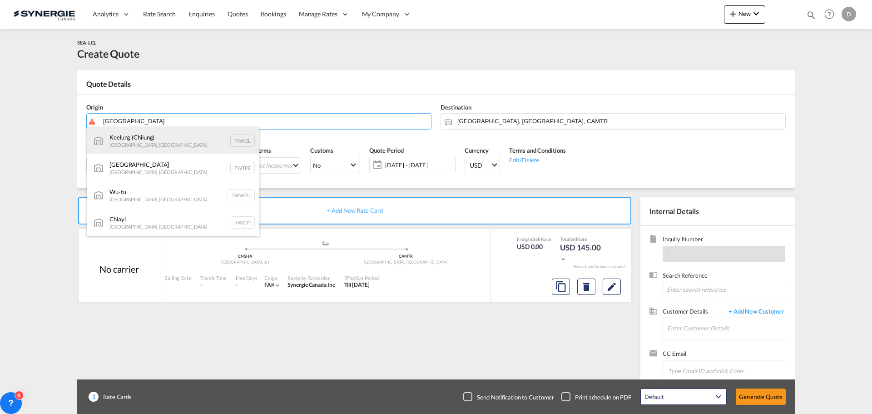
click at [175, 137] on div "Keelung ([GEOGRAPHIC_DATA]) [GEOGRAPHIC_DATA], Province of [GEOGRAPHIC_DATA] TW…" at bounding box center [173, 140] width 173 height 27
type input "Keelung (Chilung), TWKEL"
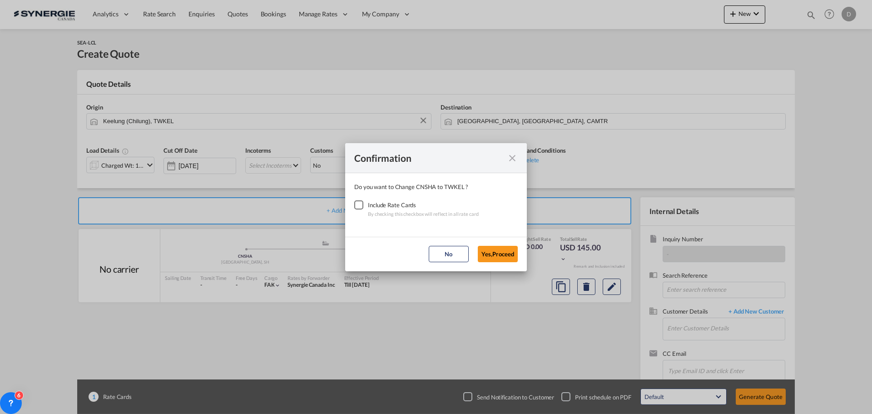
click at [360, 204] on div "Checkbox No Ink" at bounding box center [358, 204] width 9 height 9
click at [504, 253] on button "Yes,Proceed" at bounding box center [498, 254] width 40 height 16
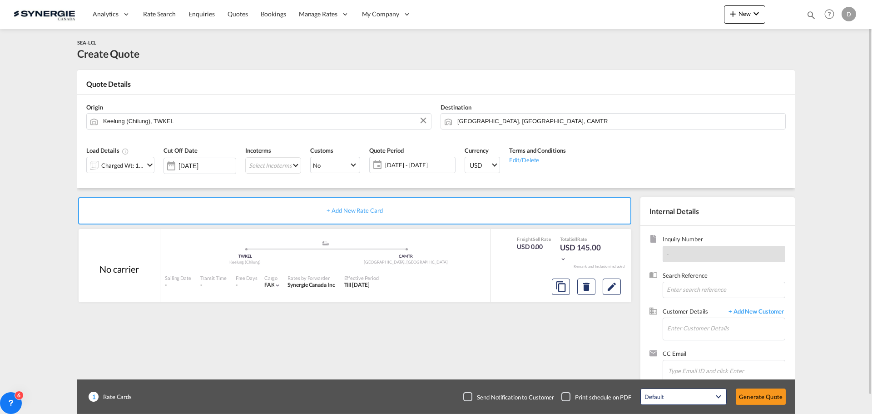
click at [149, 164] on md-icon "icon-chevron-down" at bounding box center [149, 164] width 11 height 11
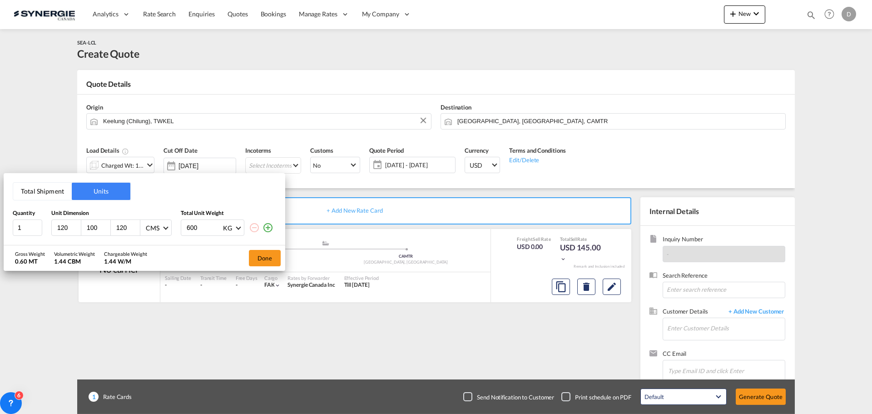
click at [58, 227] on input "120" at bounding box center [68, 227] width 25 height 8
type input "107"
type input "92"
type input "102"
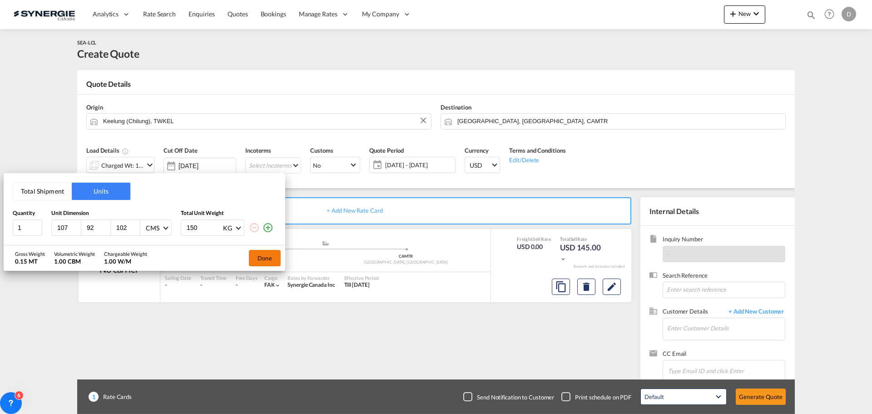
type input "150"
click at [261, 254] on button "Done" at bounding box center [265, 258] width 32 height 16
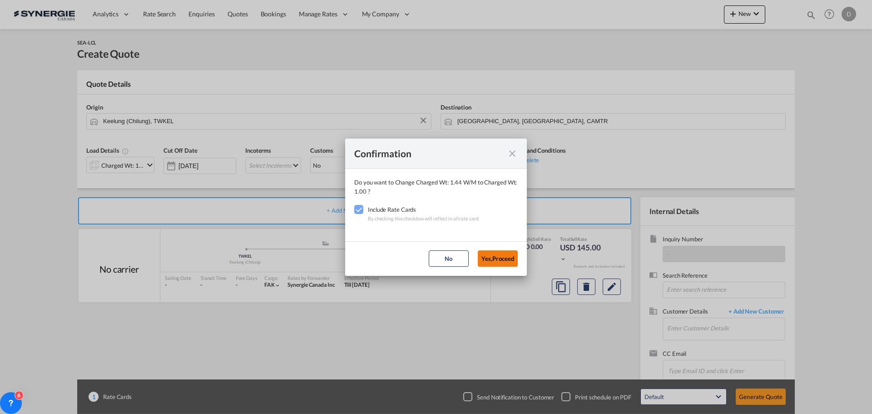
click at [491, 255] on button "Yes,Proceed" at bounding box center [498, 258] width 40 height 16
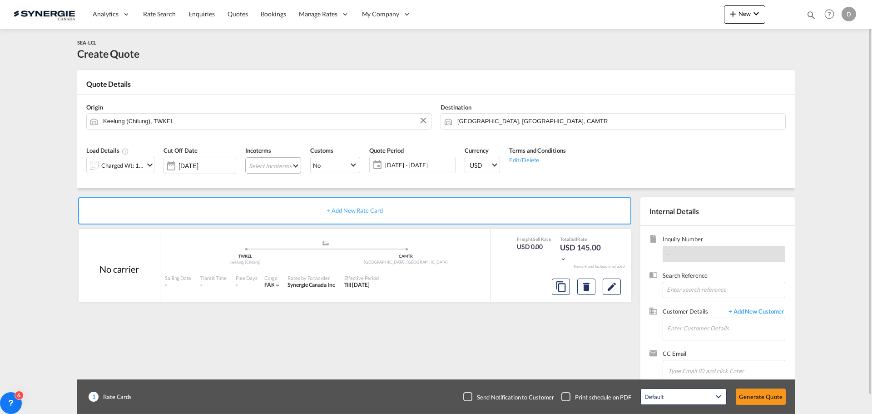
click at [286, 163] on md-select "Select Incoterms CIP - import Carriage and Insurance Paid to EXW - import Ex Wo…" at bounding box center [273, 165] width 56 height 16
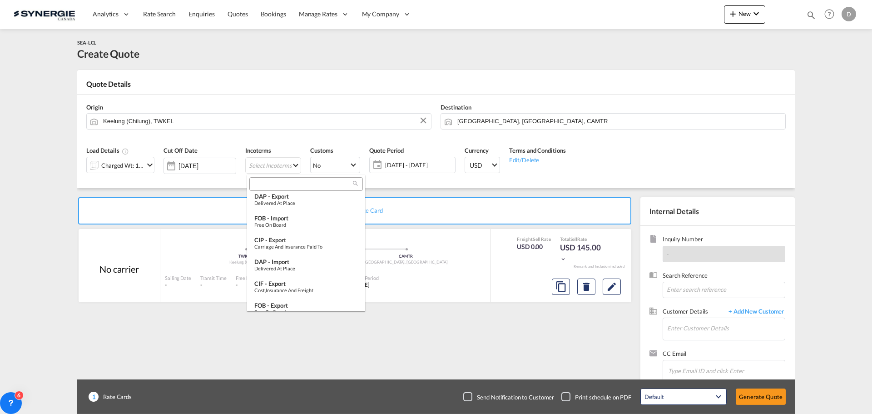
scroll to position [273, 0]
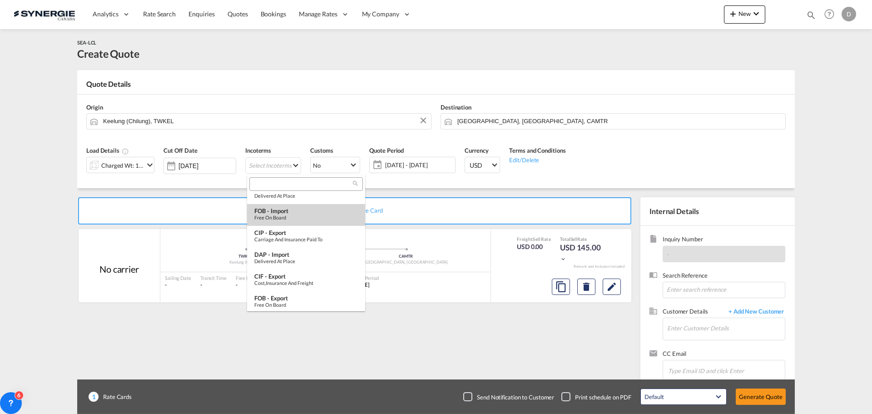
click at [297, 219] on div "Free on Board" at bounding box center [306, 217] width 104 height 6
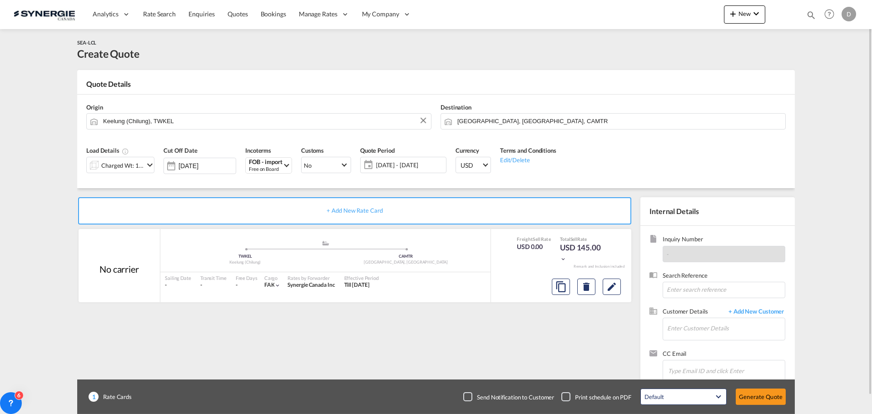
click at [415, 166] on span "[DATE] - [DATE]" at bounding box center [410, 165] width 68 height 8
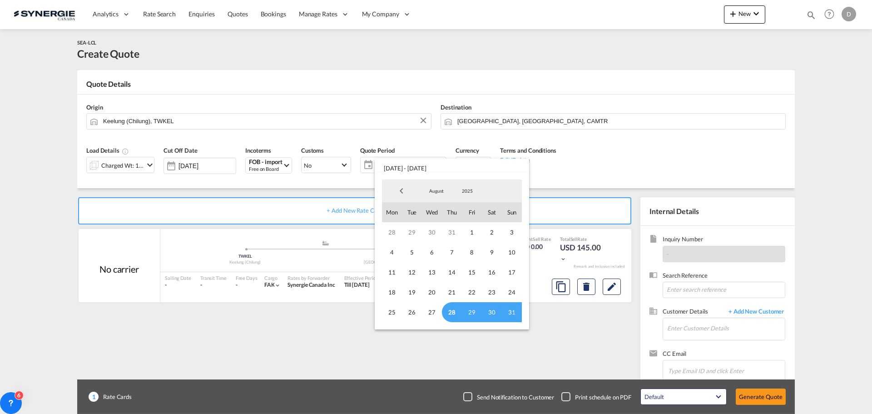
click at [450, 311] on span "28" at bounding box center [452, 312] width 20 height 20
click at [438, 193] on span "August" at bounding box center [436, 191] width 29 height 6
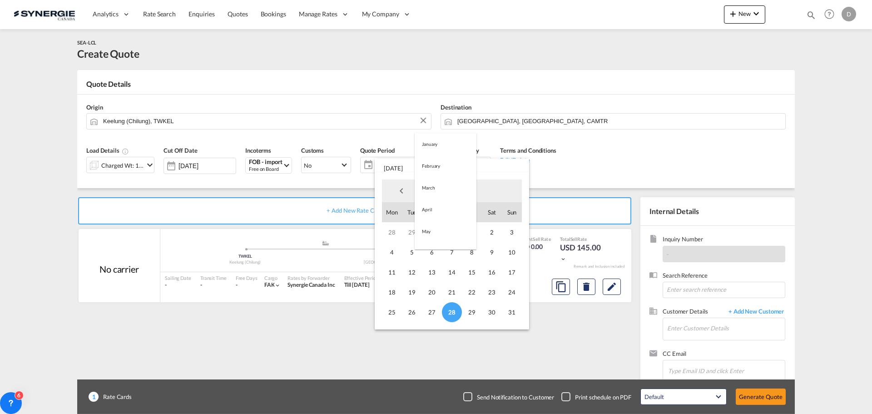
scroll to position [105, 0]
click at [439, 214] on md-option "September" at bounding box center [446, 213] width 62 height 22
click at [516, 252] on span "14" at bounding box center [512, 252] width 20 height 20
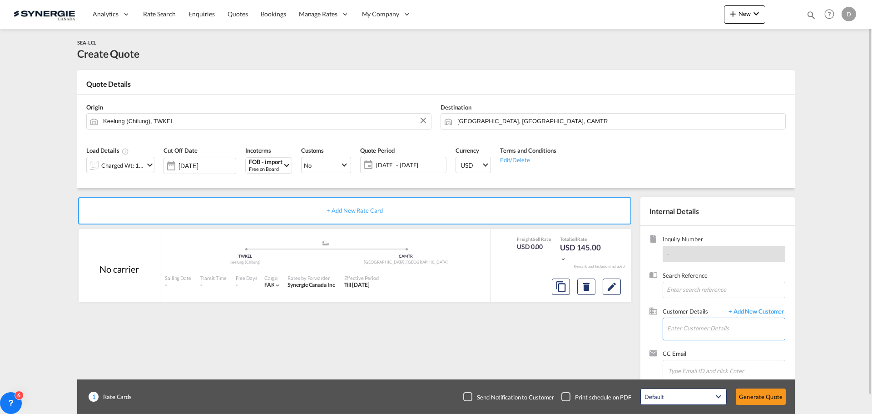
click at [685, 331] on input "Enter Customer Details" at bounding box center [726, 328] width 118 height 20
paste input "[PERSON_NAME][EMAIL_ADDRESS][DOMAIN_NAME]"
click at [709, 305] on div "[PERSON_NAME] [PERSON_NAME][EMAIL_ADDRESS][DOMAIN_NAME] | Synergie Canada" at bounding box center [753, 305] width 173 height 25
type input "Synergie Canada, [PERSON_NAME], [PERSON_NAME][EMAIL_ADDRESS][DOMAIN_NAME]"
click at [614, 285] on md-icon "Edit" at bounding box center [611, 286] width 11 height 11
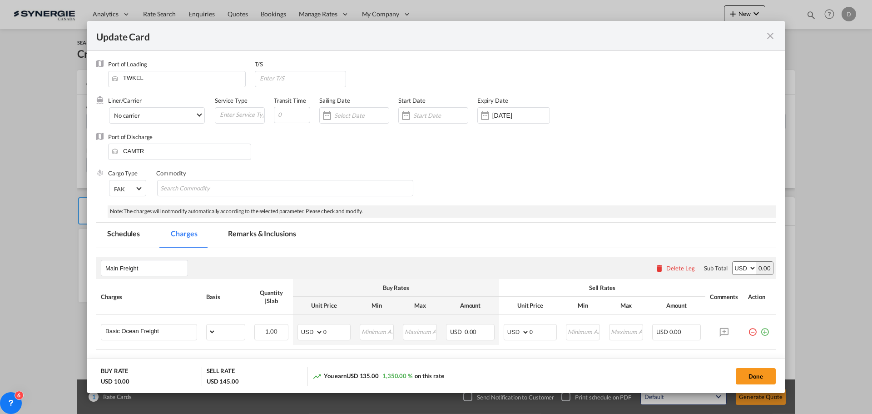
select select "per_w/m"
select select "flat"
select select "per_hbl"
select select "per_w/m"
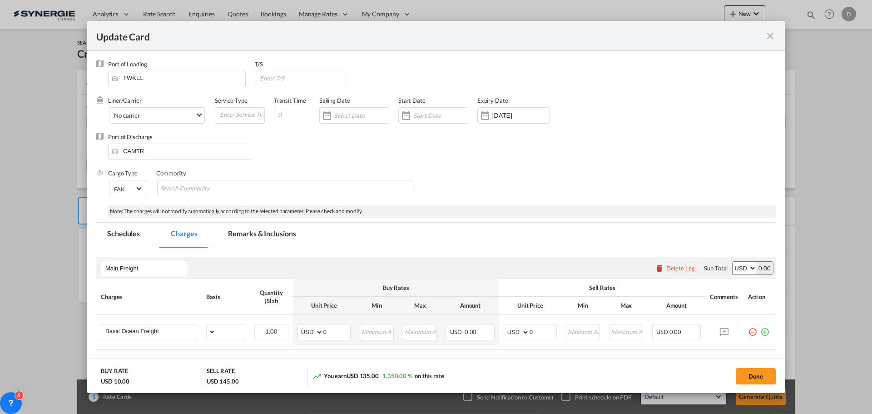
select select "per_bl"
select select "flat"
select select "per_bl"
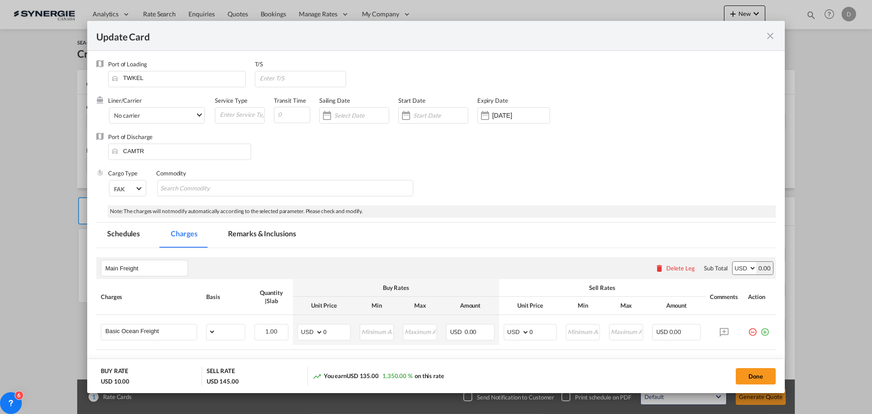
select select "per_bl"
select select "per_shipment"
click at [290, 110] on input "Update Card Port ..." at bounding box center [292, 115] width 36 height 16
type input "40"
click at [403, 118] on div "Update Card Port ..." at bounding box center [406, 115] width 15 height 18
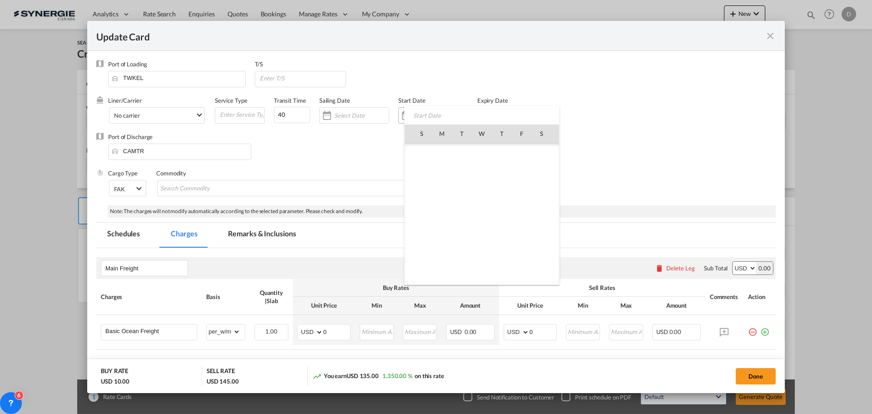
scroll to position [210302, 0]
click at [504, 232] on span "28" at bounding box center [501, 232] width 19 height 19
type input "[DATE]"
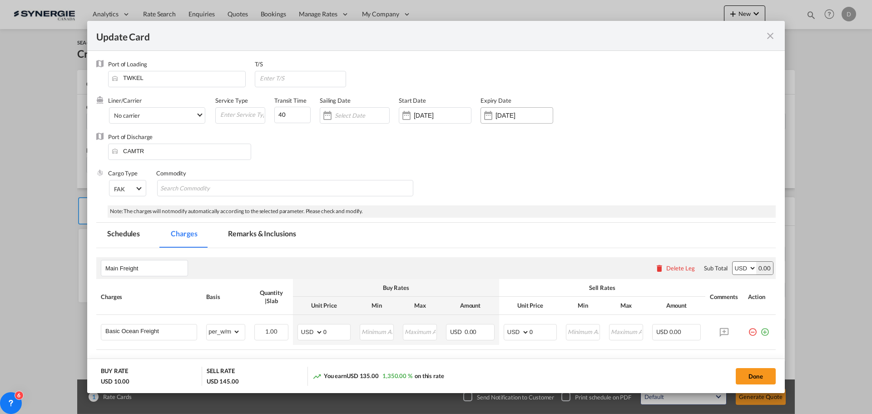
drag, startPoint x: 492, startPoint y: 120, endPoint x: 496, endPoint y: 142, distance: 22.0
click at [492, 120] on div "Update Card Port ..." at bounding box center [488, 115] width 15 height 18
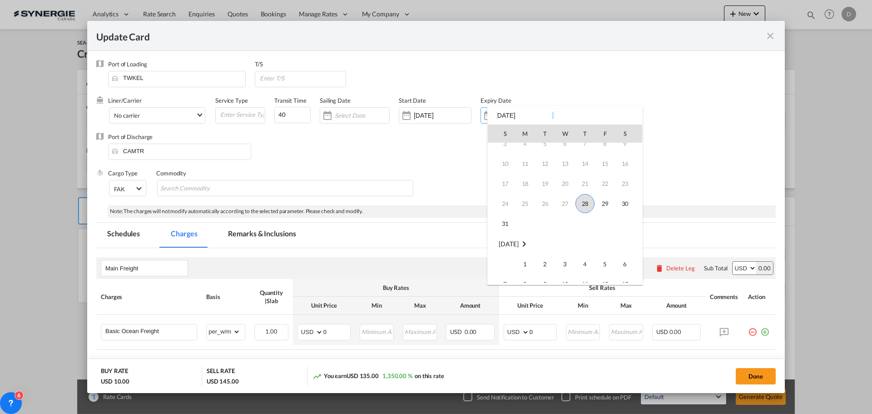
scroll to position [75, 0]
click at [508, 261] on span "14" at bounding box center [505, 258] width 18 height 18
type input "[DATE]"
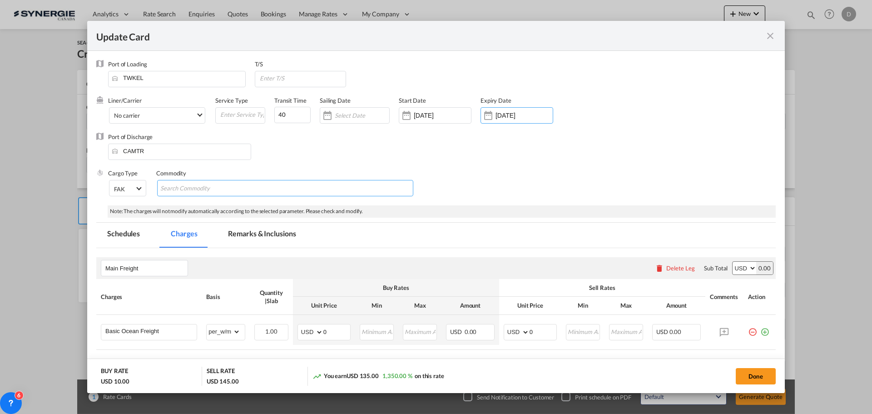
click at [201, 189] on input "Search Commodity" at bounding box center [201, 188] width 83 height 15
type input "General Cargo"
click at [315, 154] on div "Port of Discharge CAMTR" at bounding box center [436, 151] width 680 height 36
click at [501, 115] on input "[DATE]" at bounding box center [524, 115] width 57 height 7
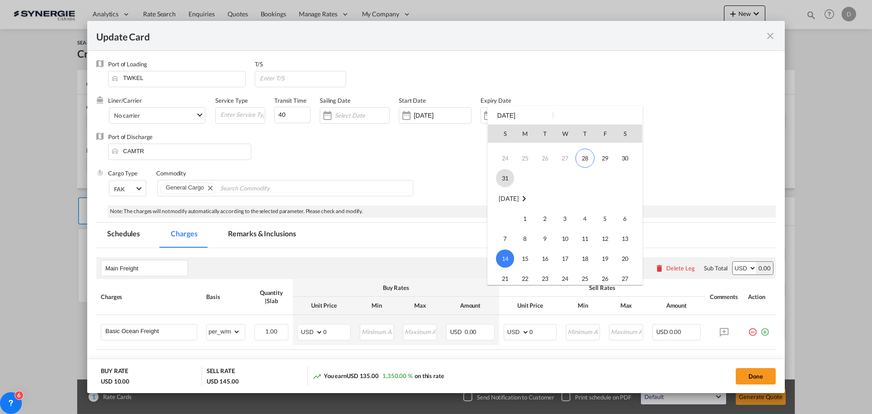
click at [502, 177] on span "31" at bounding box center [505, 178] width 18 height 18
type input "[DATE]"
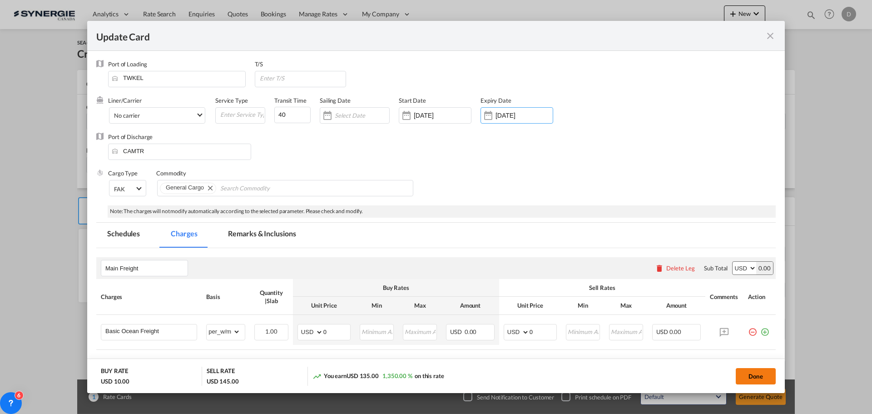
click at [744, 369] on button "Done" at bounding box center [756, 376] width 40 height 16
type input "[DATE]"
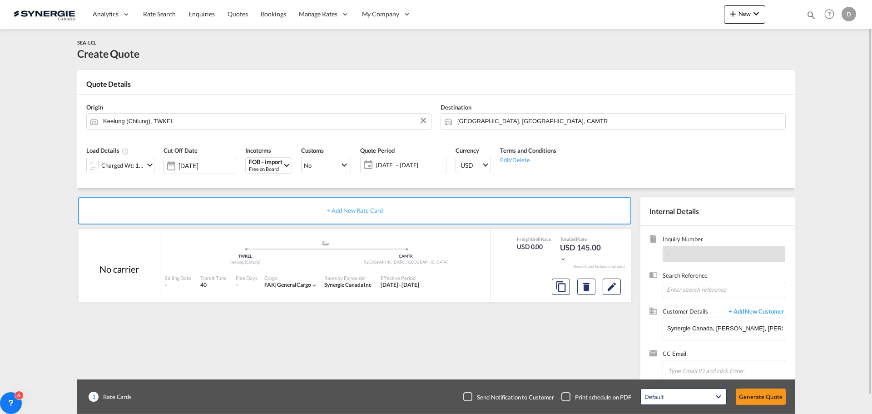
click at [415, 161] on span "[DATE] - [DATE]" at bounding box center [410, 165] width 68 height 8
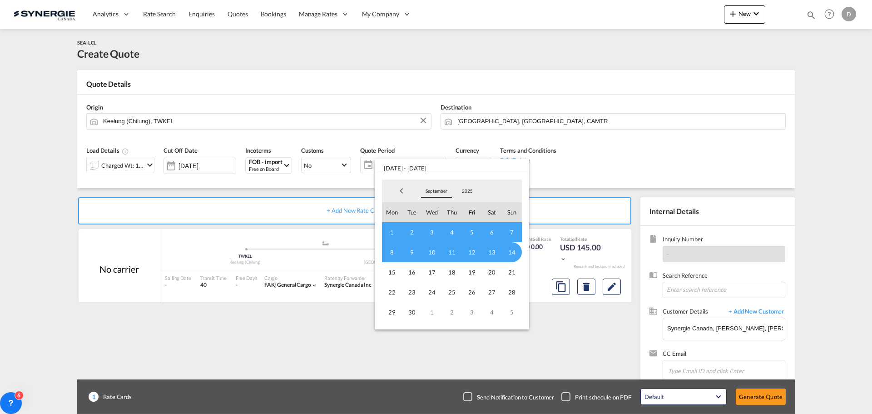
click at [437, 190] on span "September" at bounding box center [436, 191] width 29 height 6
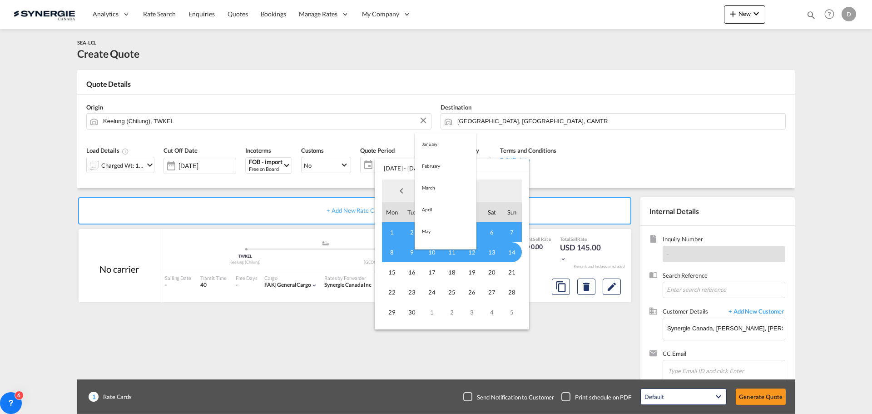
scroll to position [127, 0]
click at [436, 168] on md-option "August" at bounding box center [446, 170] width 62 height 22
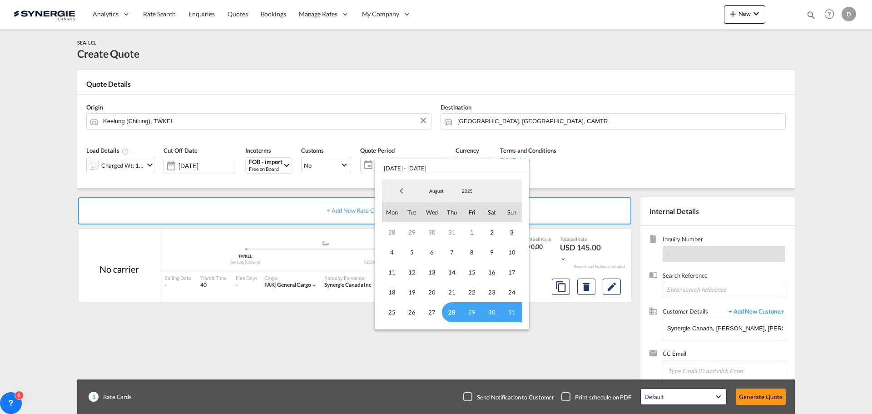
click at [451, 311] on span "28" at bounding box center [452, 312] width 20 height 20
click at [513, 312] on span "31" at bounding box center [512, 312] width 20 height 20
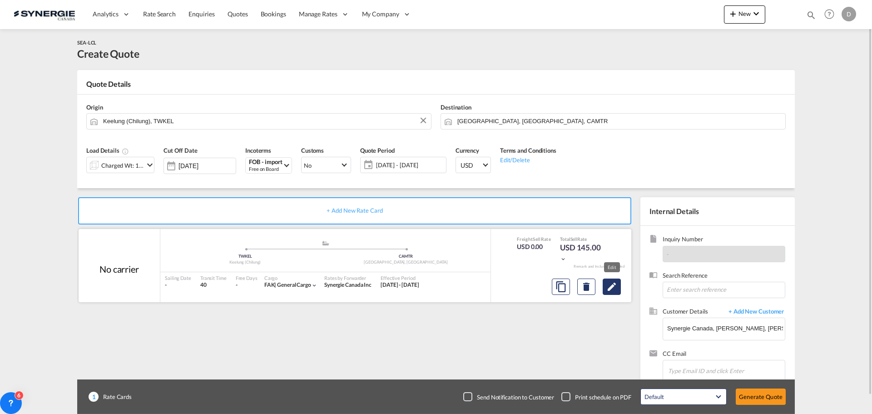
click at [605, 285] on button "Edit" at bounding box center [612, 286] width 18 height 16
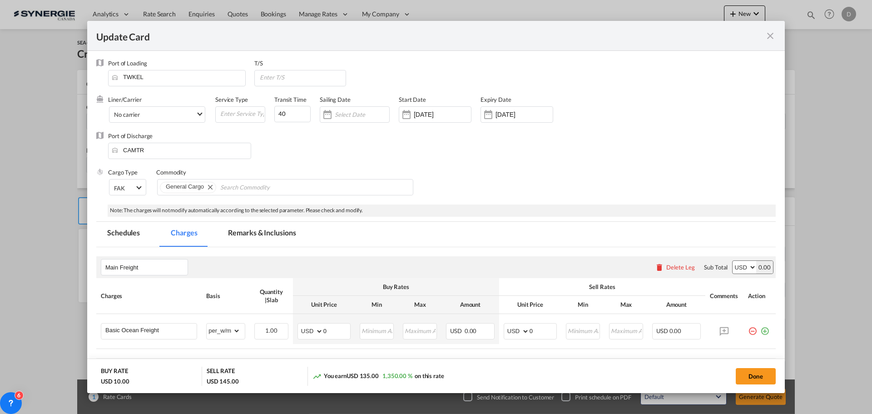
scroll to position [0, 0]
click at [296, 81] on input "Update Card Port ..." at bounding box center [302, 78] width 87 height 14
type input "[GEOGRAPHIC_DATA]"
click at [346, 124] on div "Sailing Date" at bounding box center [359, 114] width 79 height 36
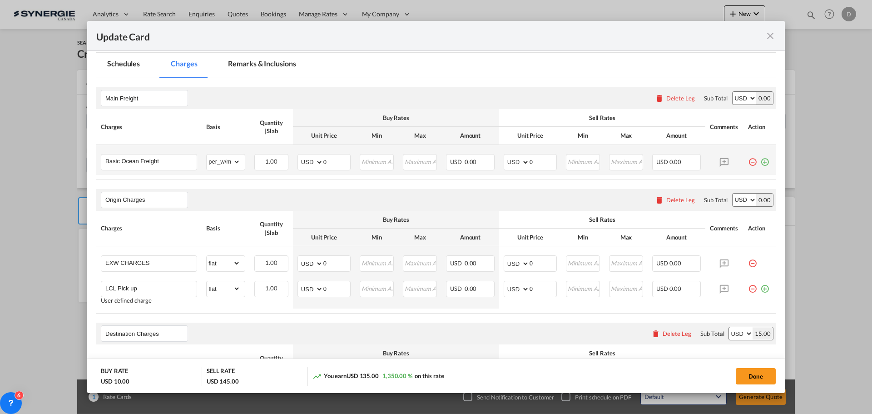
scroll to position [182, 0]
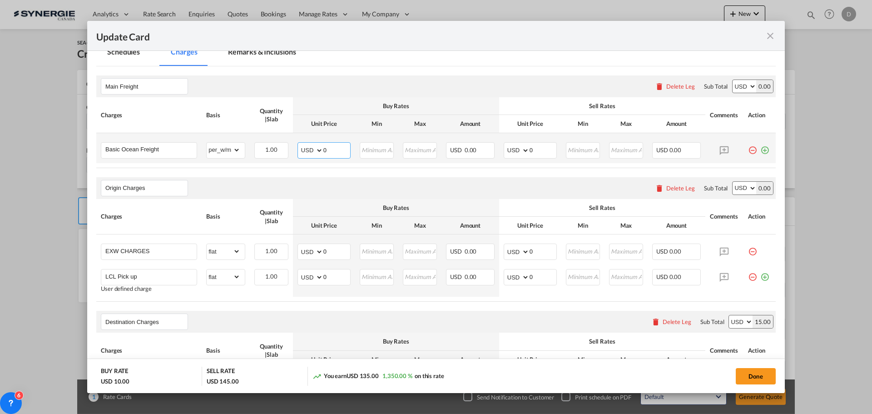
drag, startPoint x: 323, startPoint y: 148, endPoint x: 327, endPoint y: 149, distance: 4.6
click at [327, 149] on input "0" at bounding box center [336, 150] width 27 height 14
type input "86"
type input "120"
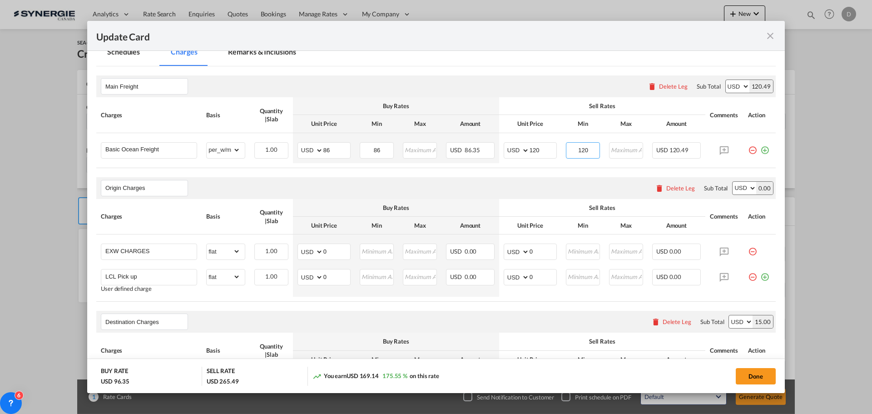
type input "120"
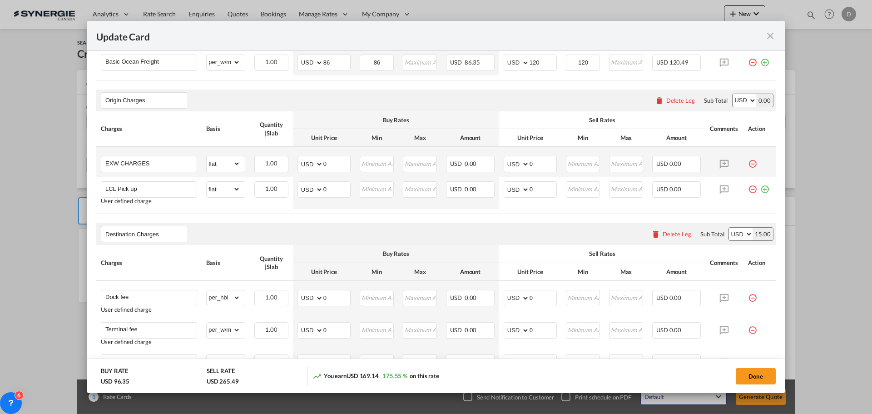
scroll to position [273, 0]
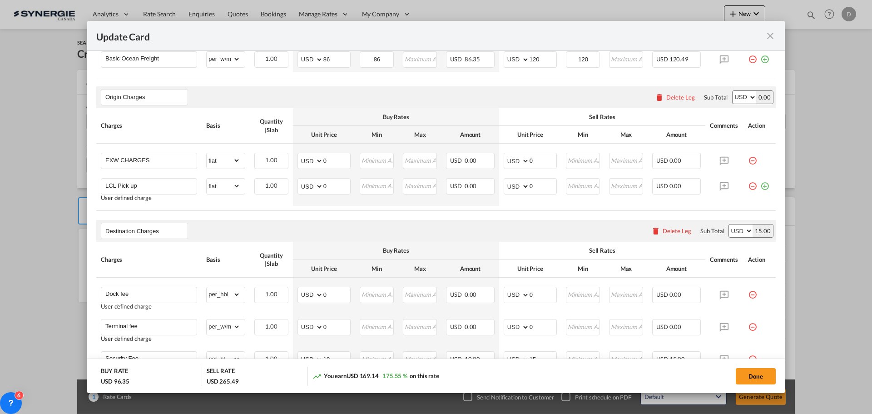
click at [673, 98] on div "Delete Leg" at bounding box center [680, 97] width 29 height 7
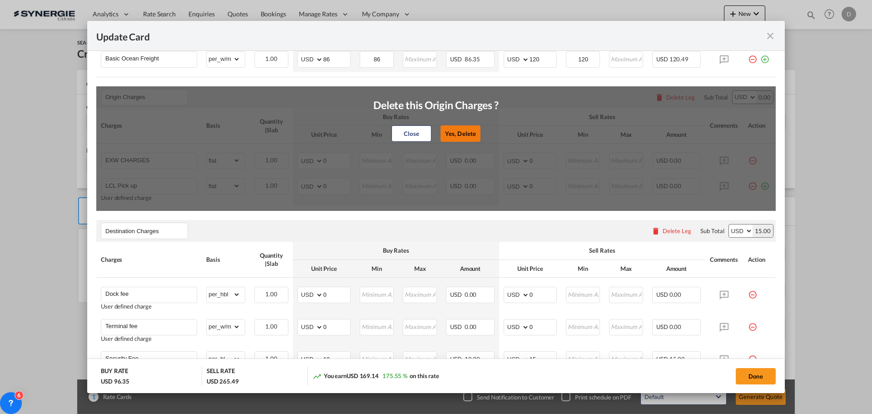
click at [467, 128] on button "Yes, Delete" at bounding box center [461, 133] width 40 height 16
type input "Destination Charges"
type input "Dock fee"
select select "per_hbl"
type input "Terminal fee"
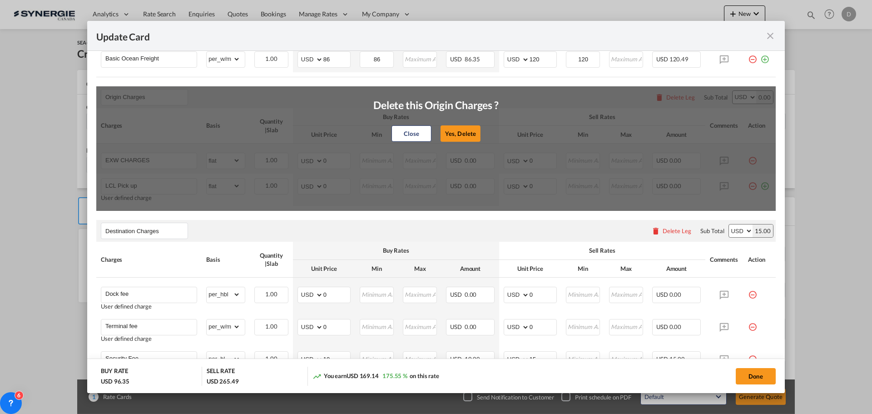
select select "per_w/m"
type input "Doc and Handling fee"
type input "E-manifest"
select select "per_bl"
type input "35"
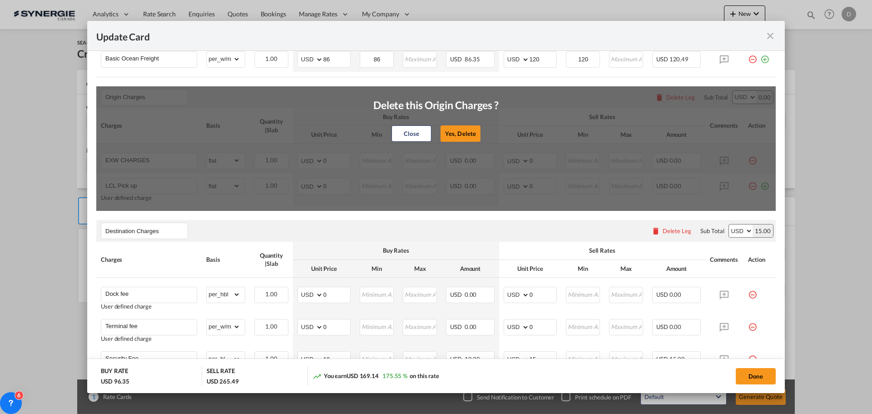
type input "Doc Fee"
select select "per_bl"
type input "30"
type input "Handling fee"
type input "0"
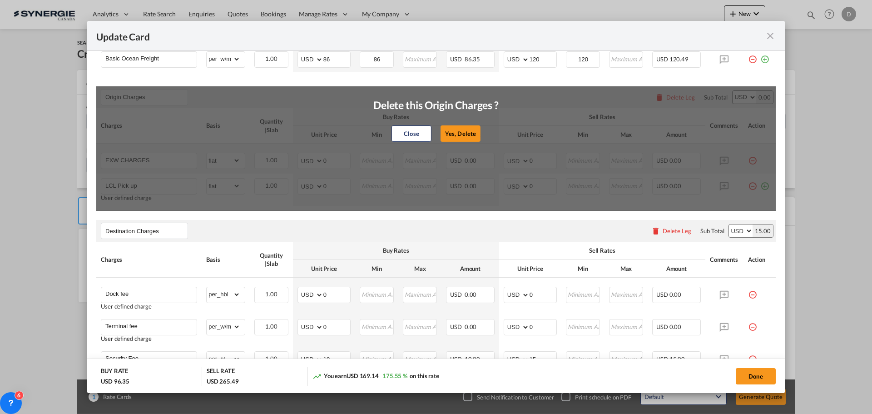
type input "65"
type input "ISF 5+2 - 85 USD if applicable"
select select "per_bl"
type input "Cargo Coverage"
type input "Cargo Coverage - Rate to be confirmed depending on commodity and value Min 50 U…"
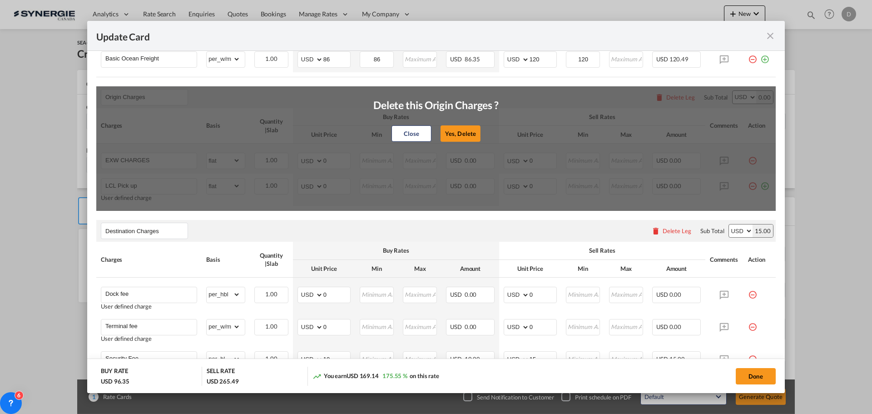
select select "per_shipment"
type input "0"
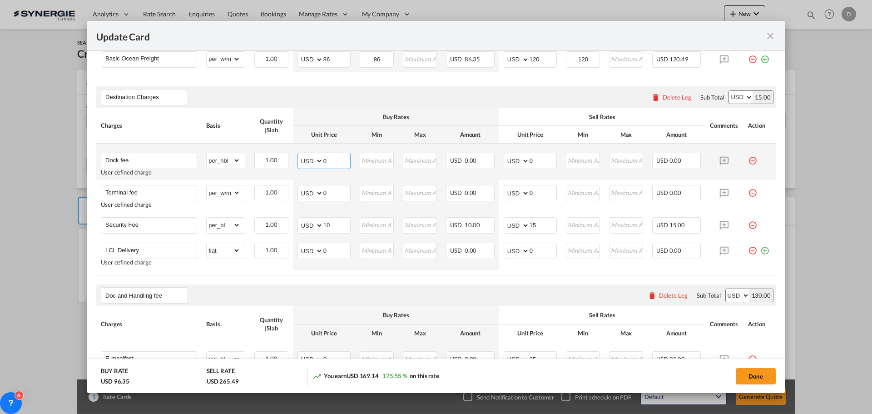
drag, startPoint x: 323, startPoint y: 161, endPoint x: 337, endPoint y: 161, distance: 13.6
click at [336, 161] on input "0" at bounding box center [336, 160] width 27 height 14
type input "60"
type input "85"
click at [748, 193] on md-icon "icon-minus-circle-outline red-400-fg pt-7" at bounding box center [752, 189] width 9 height 9
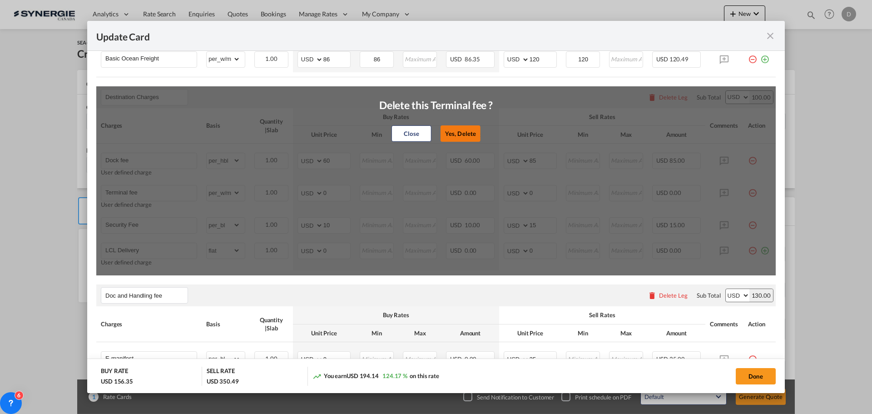
click at [442, 128] on button "Yes, Delete" at bounding box center [461, 133] width 40 height 16
type input "Security Fee"
select select "per_bl"
type input "10"
type input "15"
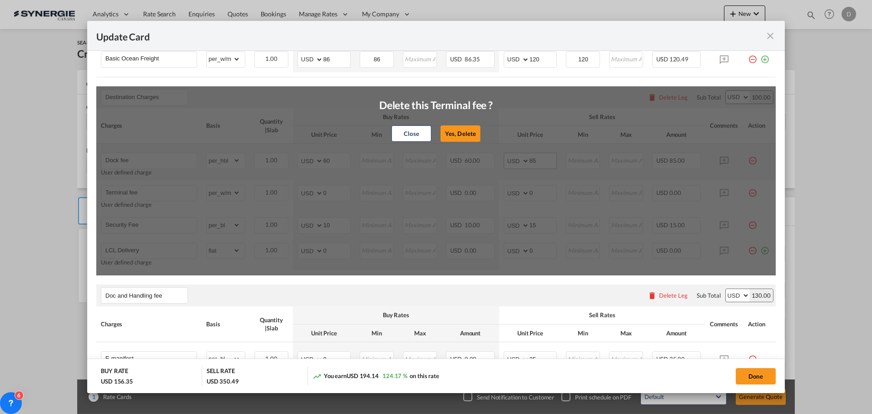
type input "LCL Delivery"
select select "flat"
type input "0"
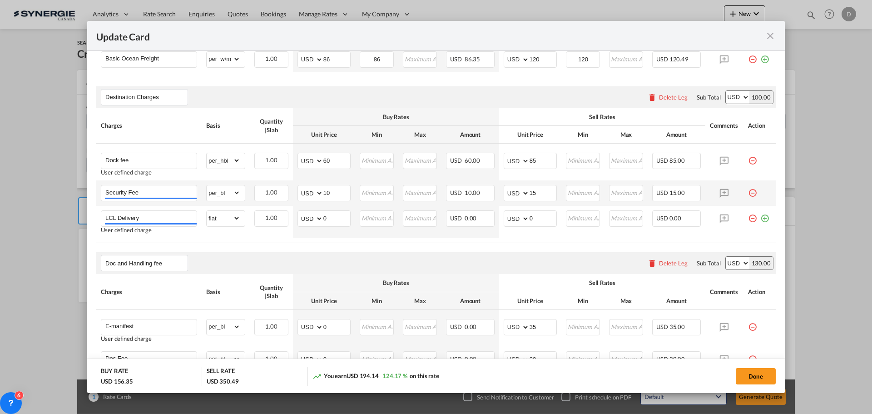
click at [748, 194] on md-icon "icon-minus-circle-outline red-400-fg pt-7" at bounding box center [752, 189] width 9 height 9
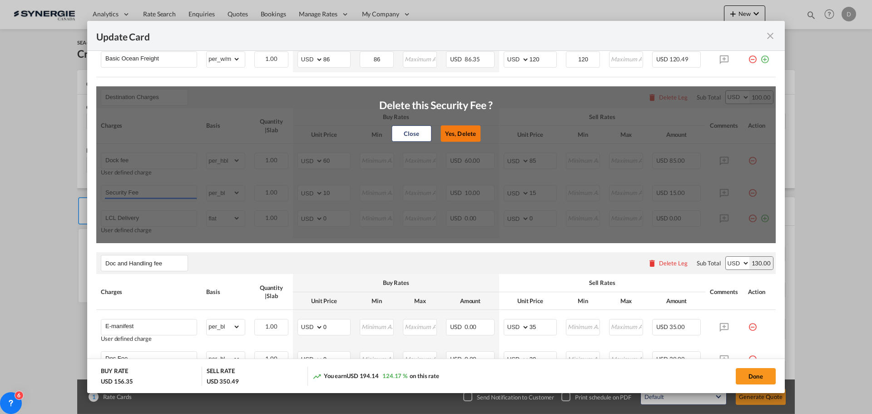
click at [441, 139] on button "Yes, Delete" at bounding box center [461, 133] width 40 height 16
type input "LCL Delivery"
select select "flat"
type input "0"
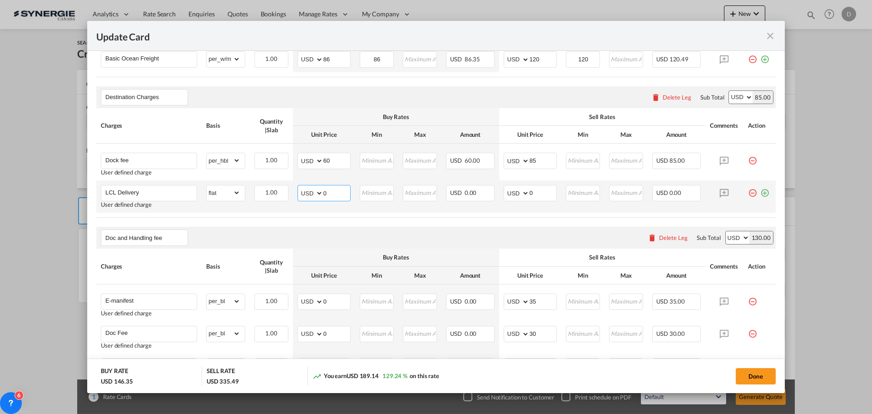
drag, startPoint x: 323, startPoint y: 193, endPoint x: 328, endPoint y: 194, distance: 5.0
click at [328, 194] on input "0" at bounding box center [336, 192] width 27 height 14
type input "70"
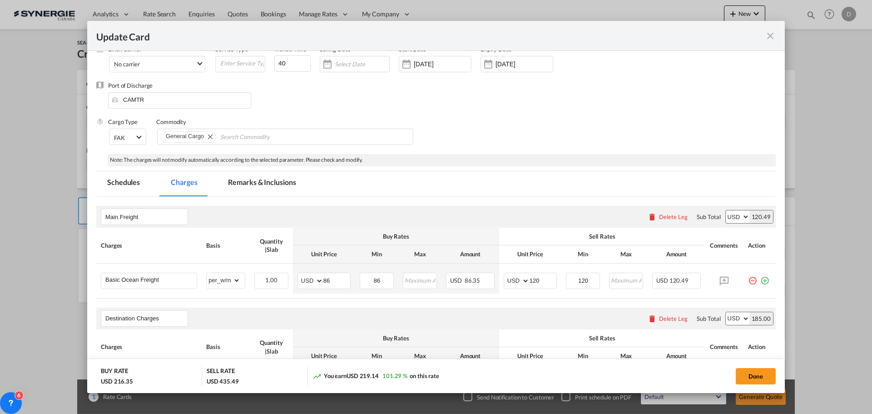
scroll to position [45, 0]
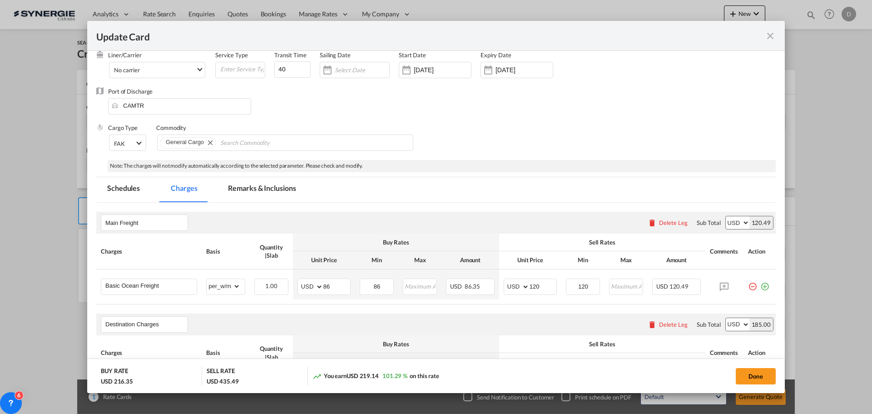
type input "100"
click at [273, 186] on md-tab-item "Remarks & Inclusions" at bounding box center [261, 189] width 89 height 25
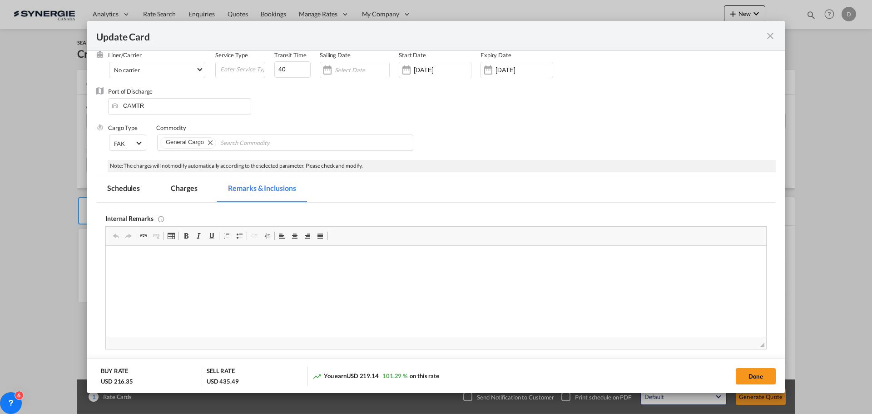
scroll to position [0, 0]
click at [289, 285] on html "Synergie consol Delivery S&J / Google Drive" at bounding box center [436, 267] width 660 height 43
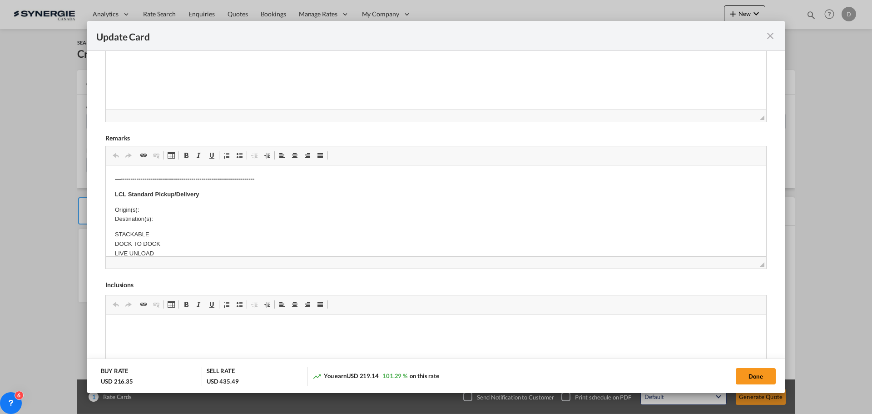
scroll to position [273, 0]
drag, startPoint x: 63, startPoint y: 30, endPoint x: 169, endPoint y: 195, distance: 196.7
click at [169, 12] on span "Update Card Port ..." at bounding box center [171, 8] width 7 height 7
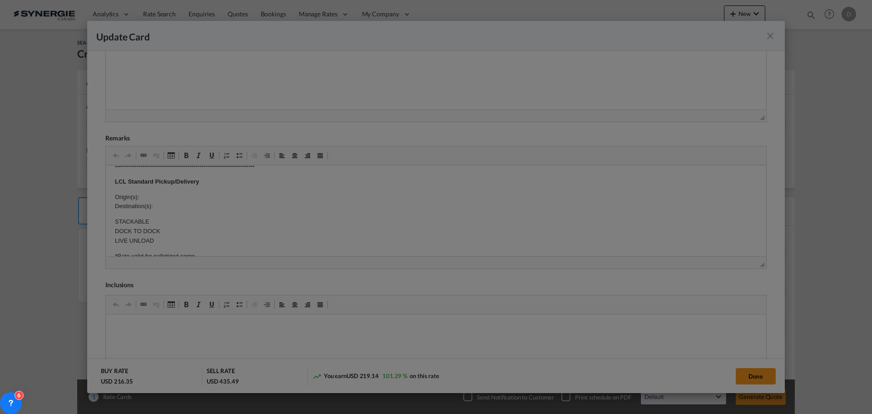
scroll to position [83, 0]
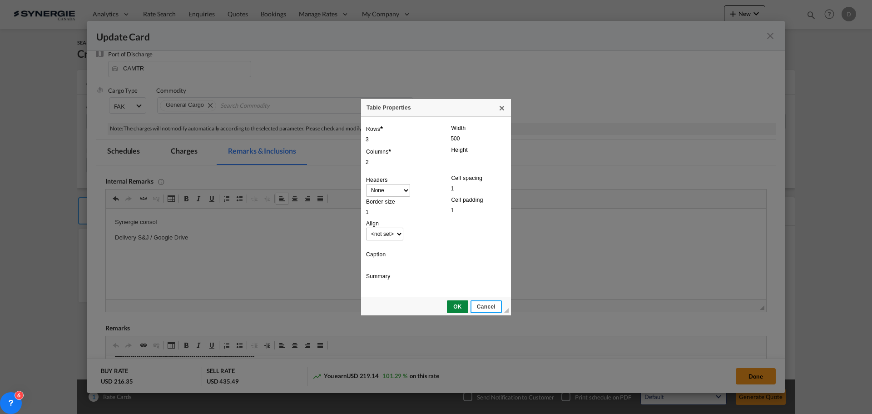
click at [490, 304] on span "Cancel" at bounding box center [487, 306] width 30 height 6
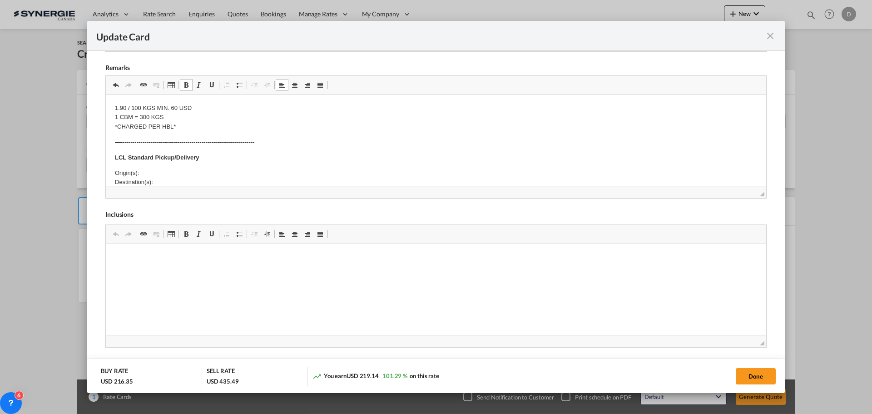
scroll to position [227, 0]
click at [169, 163] on body "Origin Charges: Pick-up location : 1 hour free for loading (unloading), 125.00$…" at bounding box center [436, 163] width 642 height 573
click at [163, 182] on p "Origin(s): Montreal CFS Destination(s):" at bounding box center [436, 177] width 642 height 19
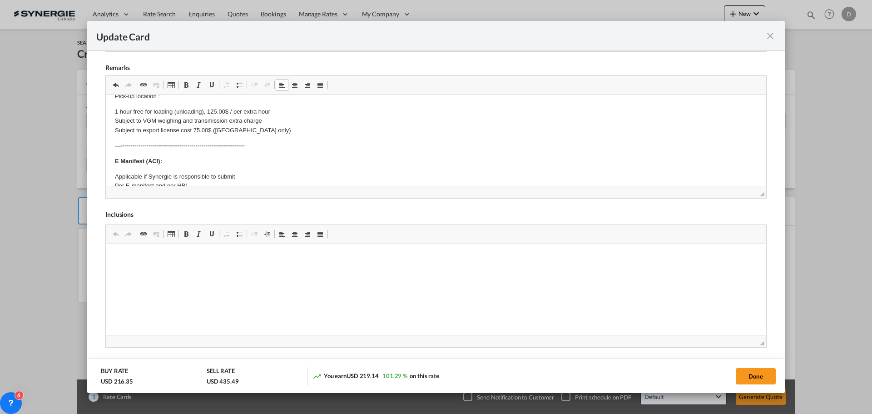
scroll to position [0, 0]
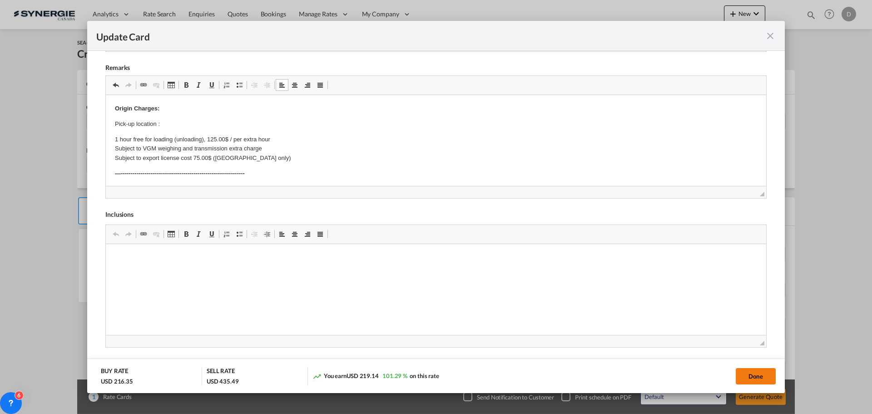
click at [738, 377] on button "Done" at bounding box center [756, 376] width 40 height 16
type input "[DATE]"
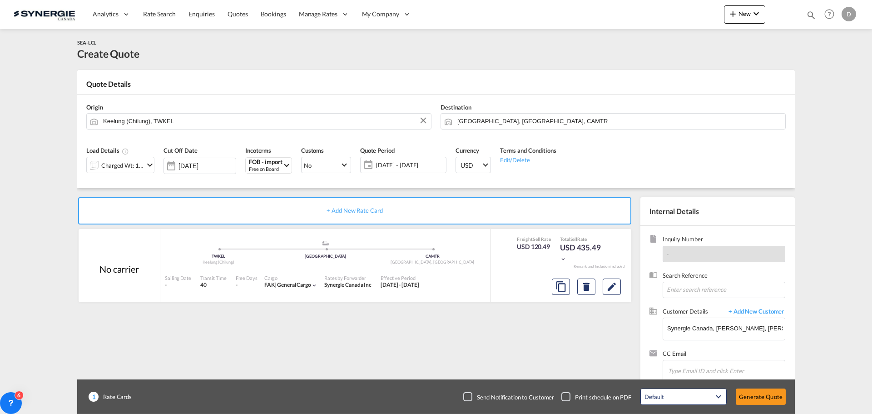
scroll to position [66, 0]
click at [757, 398] on button "Generate Quote" at bounding box center [761, 396] width 50 height 16
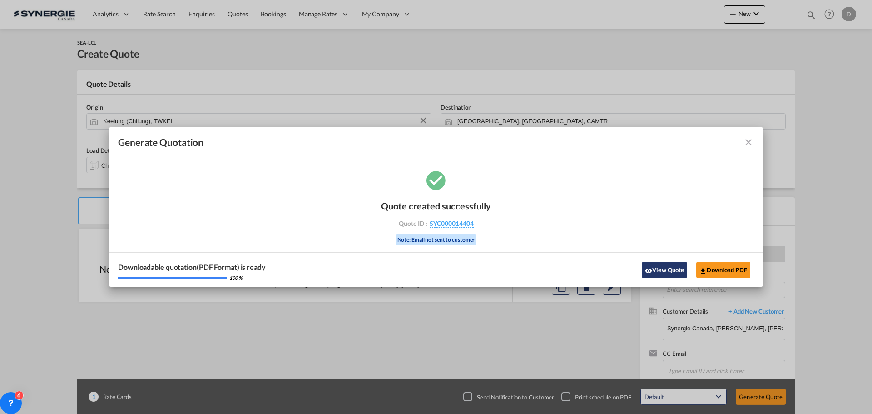
click at [656, 268] on button "View Quote" at bounding box center [664, 270] width 45 height 16
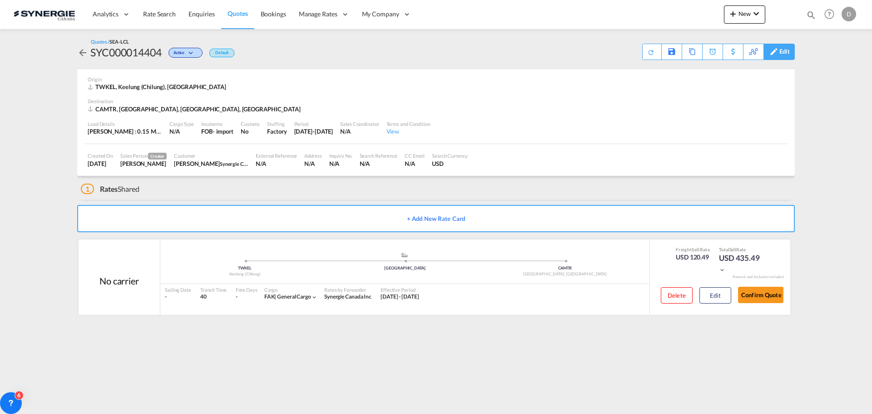
click at [784, 50] on div "Edit" at bounding box center [785, 51] width 10 height 15
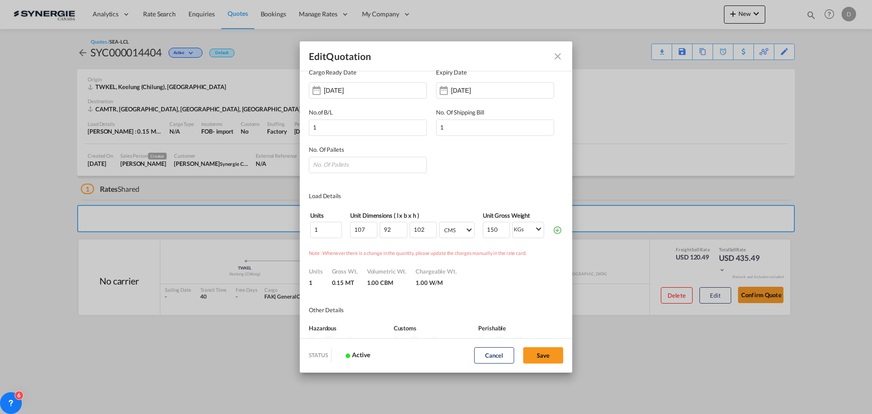
scroll to position [0, 0]
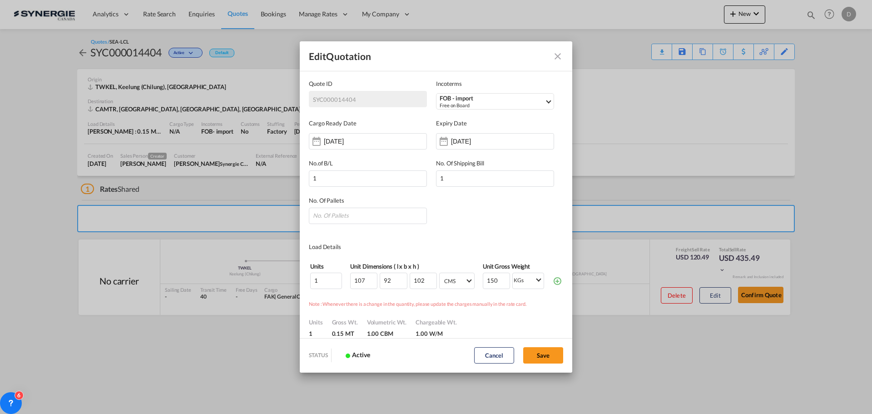
click at [562, 53] on md-icon "Close dialog" at bounding box center [557, 56] width 11 height 11
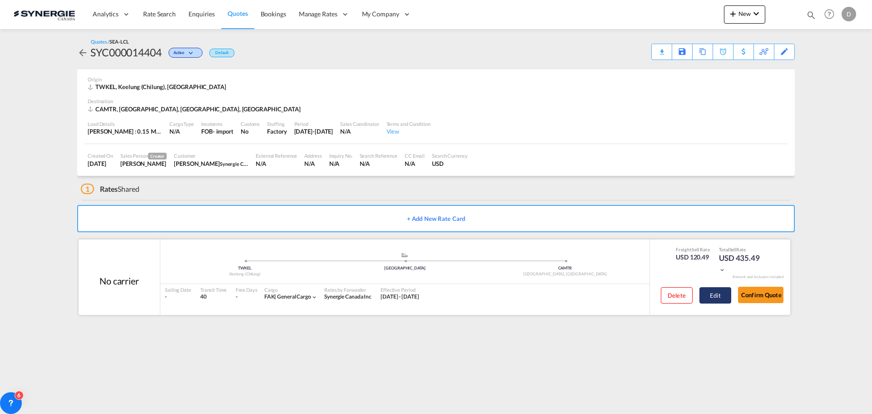
click at [709, 293] on button "Edit" at bounding box center [716, 295] width 32 height 16
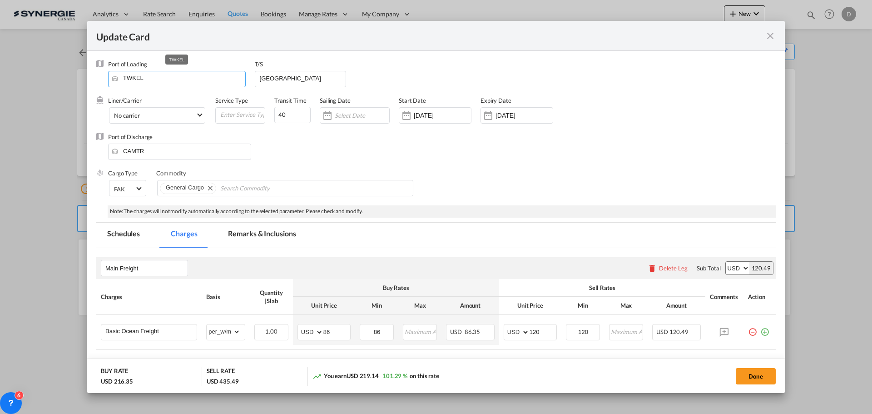
click at [132, 81] on input "TWKEL" at bounding box center [179, 78] width 133 height 14
paste input "[GEOGRAPHIC_DATA]"
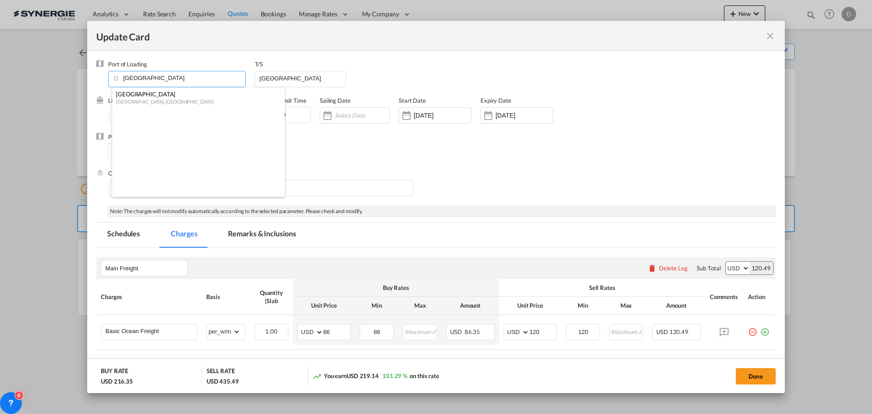
click at [140, 98] on div "[GEOGRAPHIC_DATA], [GEOGRAPHIC_DATA]" at bounding box center [196, 101] width 160 height 7
type input "[GEOGRAPHIC_DATA], TWKHH"
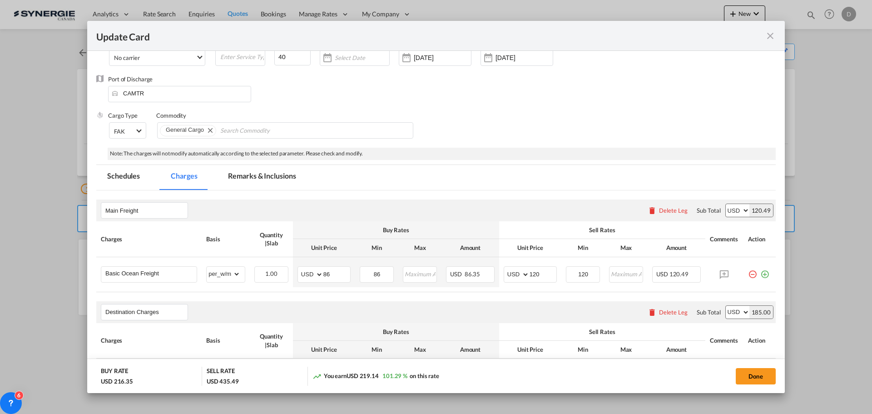
scroll to position [91, 0]
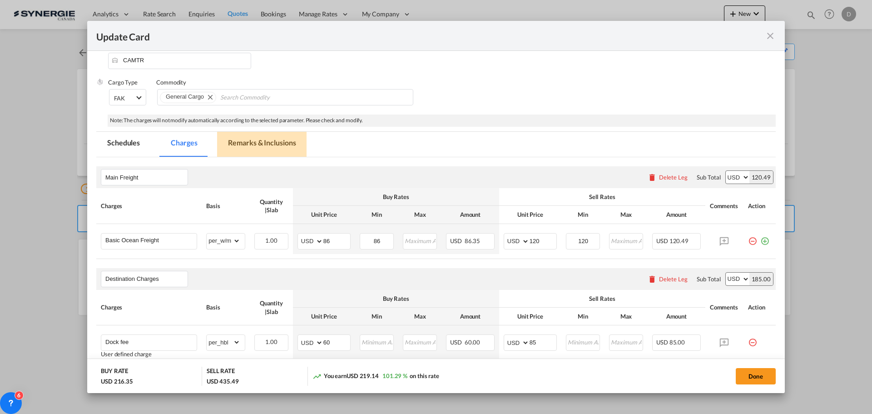
click at [275, 141] on md-tab-item "Remarks & Inclusions" at bounding box center [261, 144] width 89 height 25
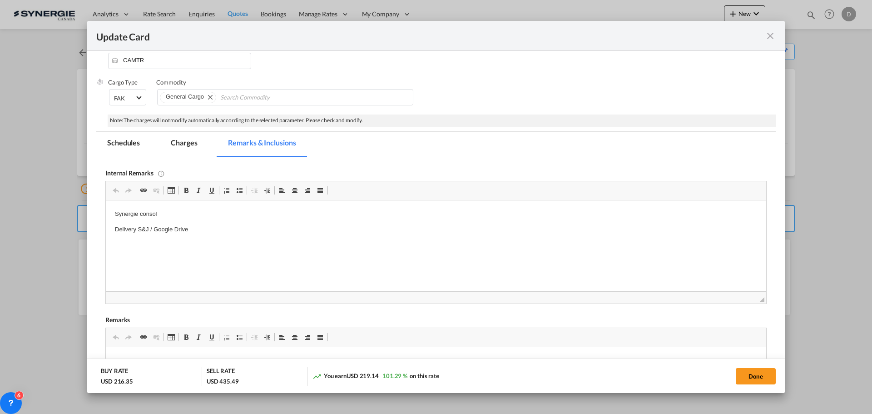
scroll to position [227, 0]
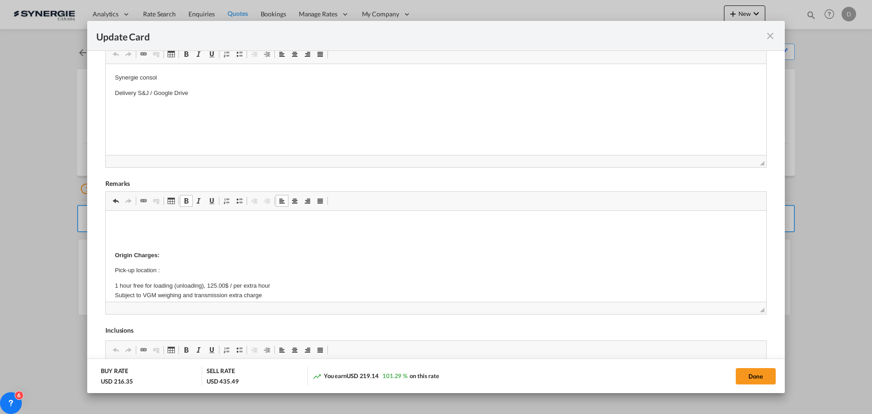
drag, startPoint x: 113, startPoint y: 220, endPoint x: 155, endPoint y: 217, distance: 42.8
click at [187, 201] on span "Update Card Port ..." at bounding box center [186, 200] width 7 height 7
click at [133, 243] on p "Editor, editor25" at bounding box center [436, 240] width 642 height 10
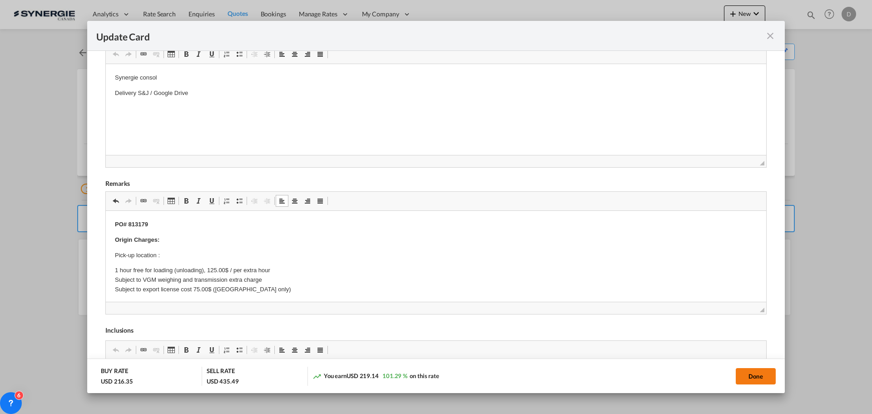
click at [749, 376] on button "Done" at bounding box center [756, 376] width 40 height 16
type input "[DATE]"
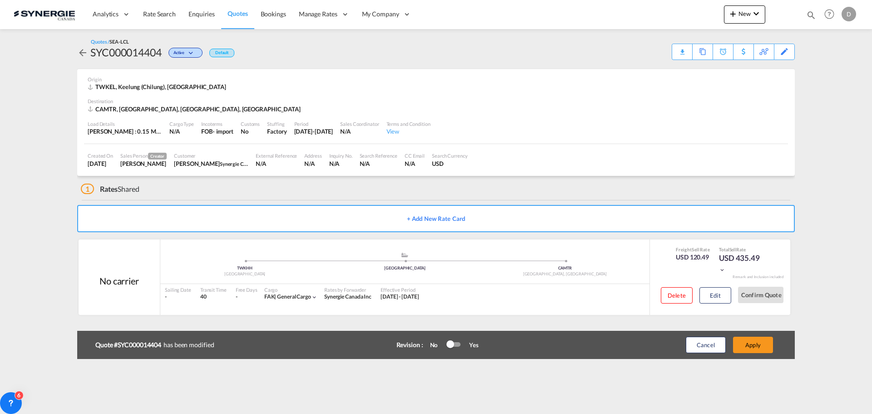
scroll to position [66, 0]
click at [757, 347] on button "Apply" at bounding box center [753, 345] width 40 height 16
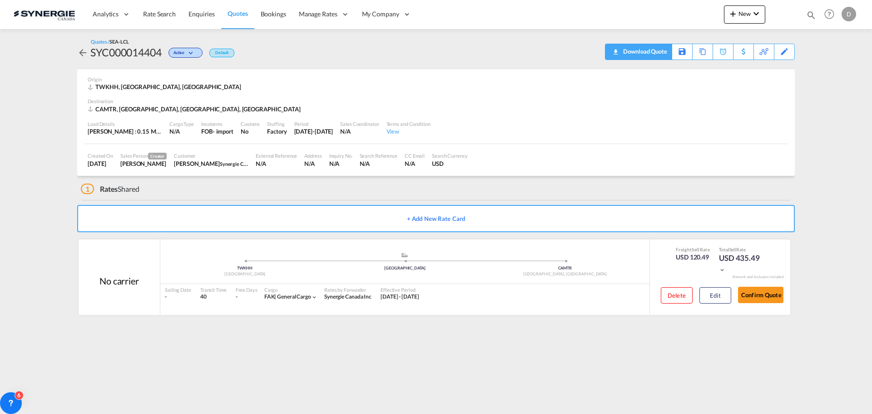
click at [656, 49] on div "Download Quote" at bounding box center [644, 51] width 46 height 15
click at [736, 18] on md-icon "icon-plus 400-fg" at bounding box center [733, 13] width 11 height 11
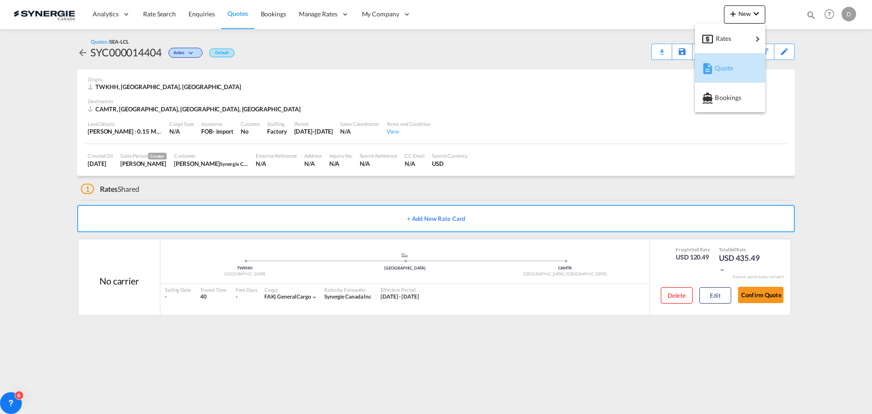
click at [725, 67] on span "Quote" at bounding box center [720, 68] width 10 height 18
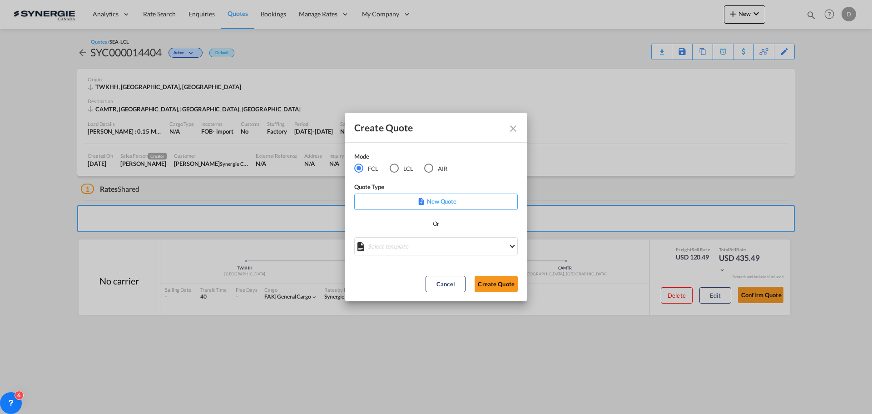
click at [396, 172] on div "LCL" at bounding box center [394, 168] width 9 height 9
click at [426, 251] on md-select "Select template New DAP Import LCL [PERSON_NAME] | [DATE] [GEOGRAPHIC_DATA] LCL…" at bounding box center [436, 246] width 164 height 18
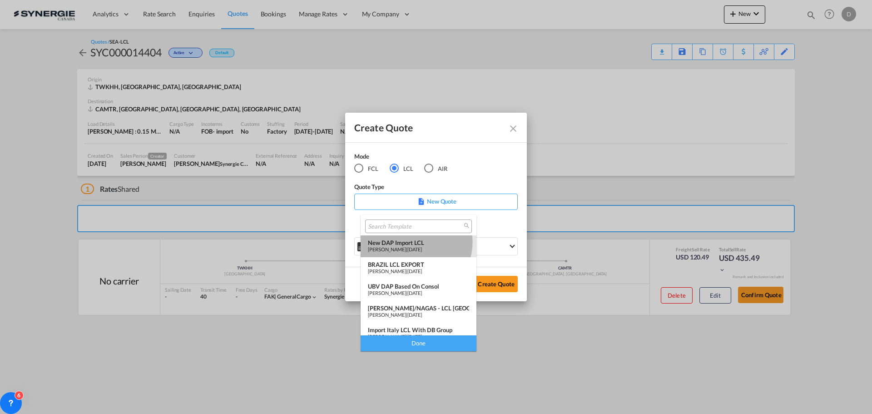
click at [416, 242] on div "New DAP Import LCL" at bounding box center [418, 242] width 101 height 7
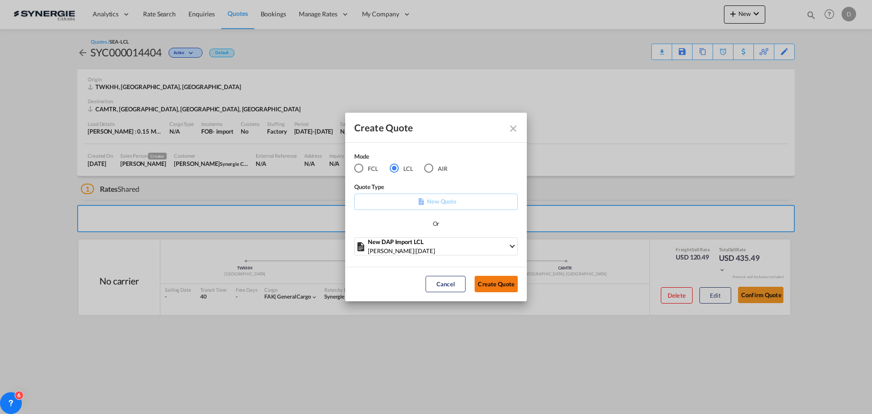
click at [502, 281] on button "Create Quote" at bounding box center [496, 284] width 43 height 16
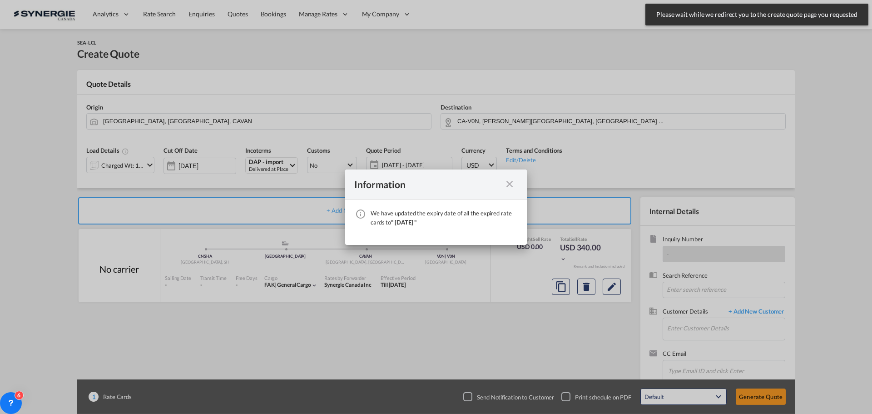
click at [506, 187] on md-icon "icon-close fg-AAA8AD cursor" at bounding box center [509, 184] width 11 height 11
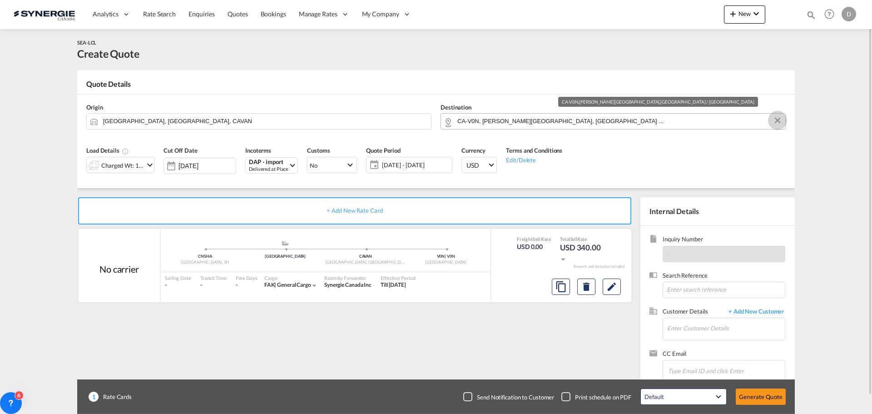
click at [778, 117] on button "Clear Input" at bounding box center [778, 121] width 14 height 14
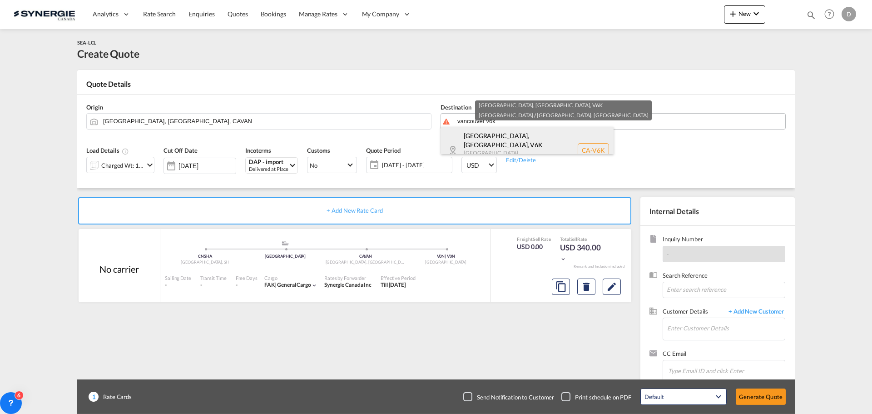
click at [501, 134] on div "[GEOGRAPHIC_DATA], [GEOGRAPHIC_DATA] , V6K [GEOGRAPHIC_DATA] ... Canada CA-V6K" at bounding box center [527, 150] width 173 height 47
type input "CA-V6K, [GEOGRAPHIC_DATA], [GEOGRAPHIC_DATA], [GEOGRAPHIC_DATA] ..."
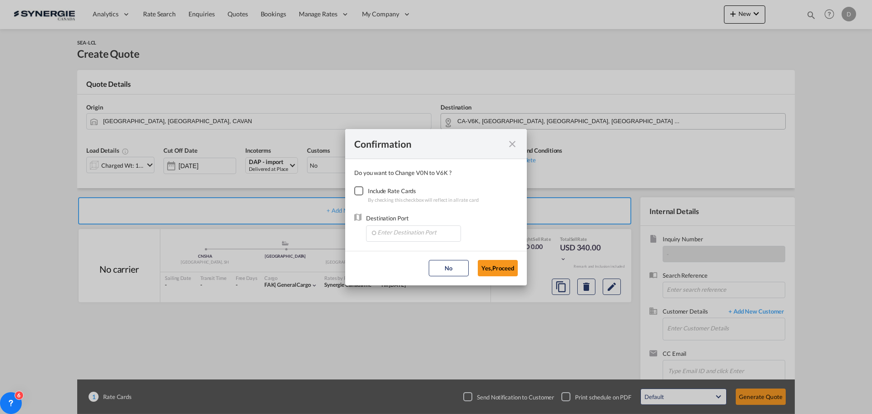
click at [358, 191] on div "Checkbox No Ink" at bounding box center [358, 190] width 9 height 9
click at [404, 233] on input "Enter Destination Port" at bounding box center [416, 233] width 90 height 14
drag, startPoint x: 394, startPoint y: 254, endPoint x: 491, endPoint y: 255, distance: 97.2
click at [394, 252] on span "CAVAN, [GEOGRAPHIC_DATA], [GEOGRAPHIC_DATA], [GEOGRAPHIC_DATA], [GEOGRAPHIC_DAT…" at bounding box center [555, 253] width 356 height 8
type input "CAVAN, [GEOGRAPHIC_DATA], [GEOGRAPHIC_DATA], [GEOGRAPHIC_DATA], [GEOGRAPHIC_DAT…"
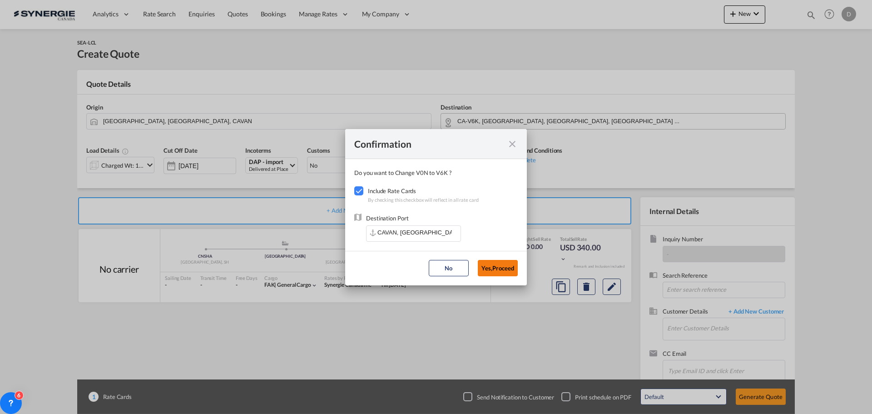
click at [509, 268] on button "Yes,Proceed" at bounding box center [498, 268] width 40 height 16
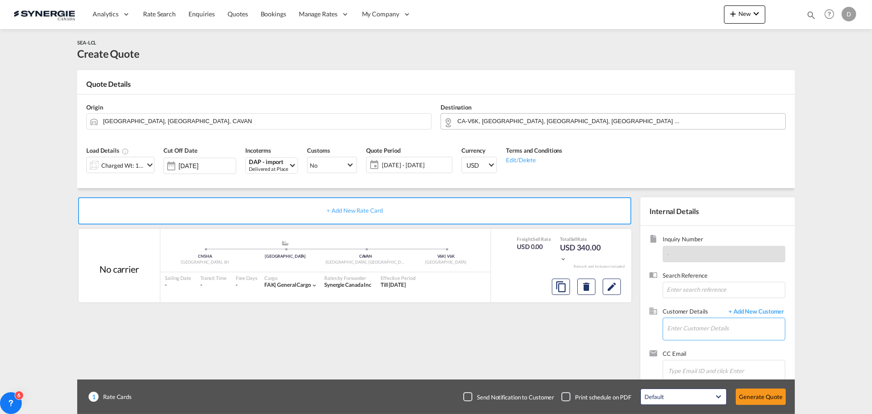
click at [712, 333] on input "Enter Customer Details" at bounding box center [726, 328] width 118 height 20
paste input "[PERSON_NAME][EMAIL_ADDRESS][DOMAIN_NAME]"
click at [711, 304] on div "[PERSON_NAME] [PERSON_NAME][EMAIL_ADDRESS][DOMAIN_NAME] | UBV" at bounding box center [753, 305] width 173 height 25
type input "UBV, [PERSON_NAME], [PERSON_NAME][EMAIL_ADDRESS][DOMAIN_NAME]"
click at [147, 165] on md-icon "icon-chevron-down" at bounding box center [149, 164] width 11 height 11
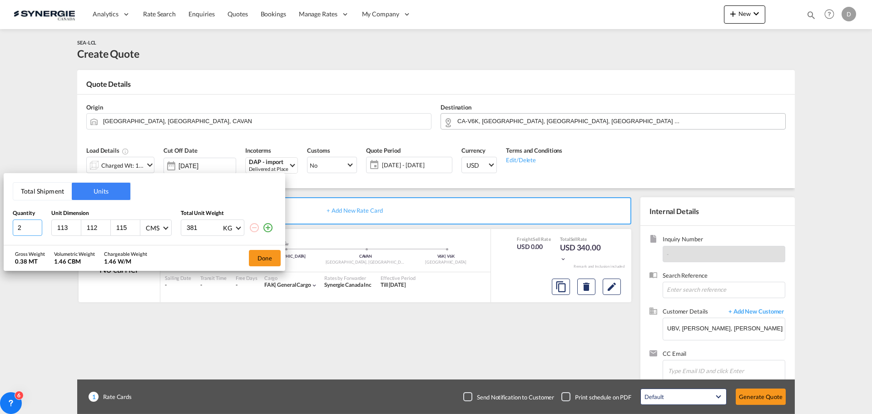
click at [36, 226] on input "2" at bounding box center [28, 227] width 30 height 16
click at [36, 226] on input "3" at bounding box center [28, 227] width 30 height 16
type input "4"
click at [36, 226] on input "4" at bounding box center [28, 227] width 30 height 16
click at [62, 229] on input "113" at bounding box center [68, 227] width 25 height 8
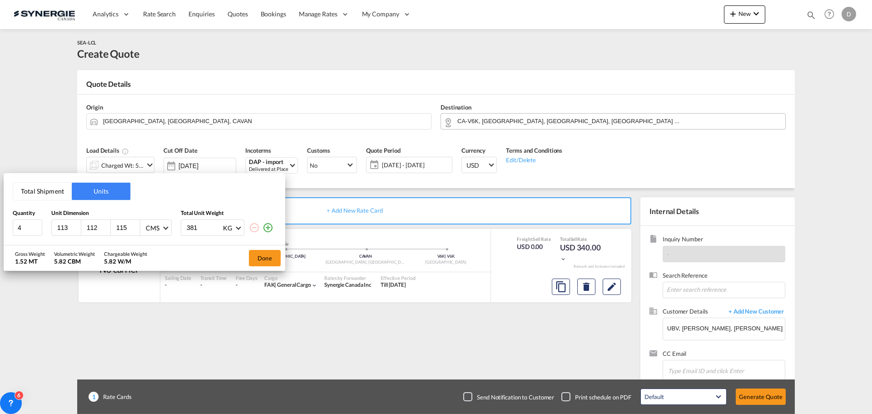
click at [62, 229] on input "113" at bounding box center [68, 227] width 25 height 8
type input "350"
type input "50"
type input "90"
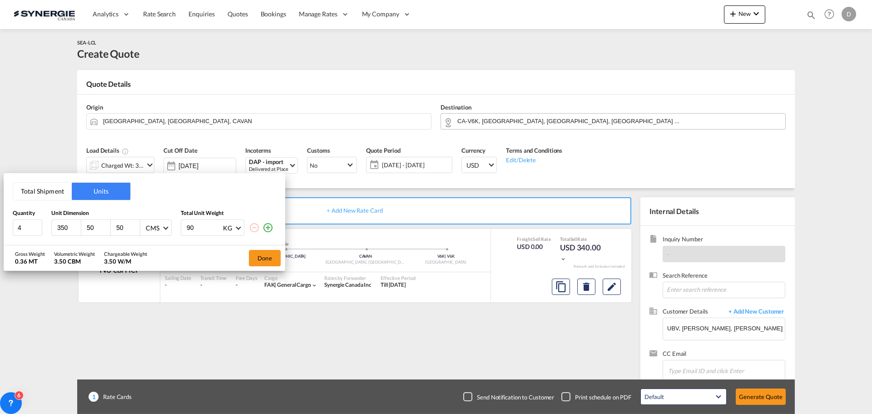
click at [268, 227] on md-icon "icon-plus-circle-outline" at bounding box center [268, 227] width 11 height 11
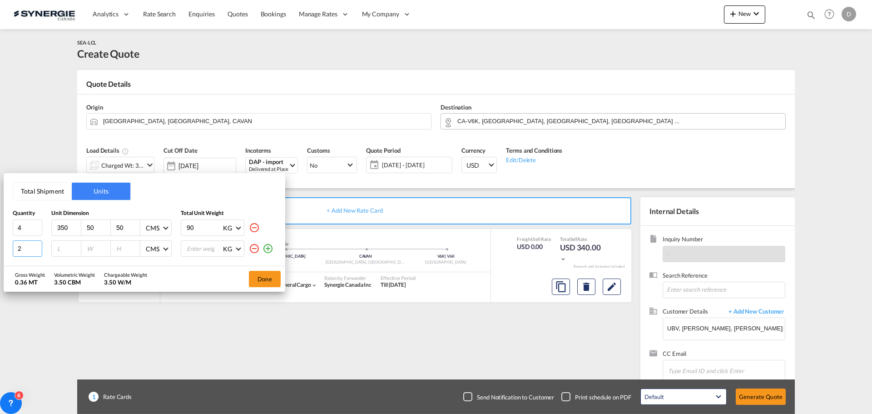
type input "2"
click at [37, 244] on input "2" at bounding box center [28, 248] width 30 height 16
click at [64, 248] on input "number" at bounding box center [68, 248] width 25 height 8
type input "400"
type input "50"
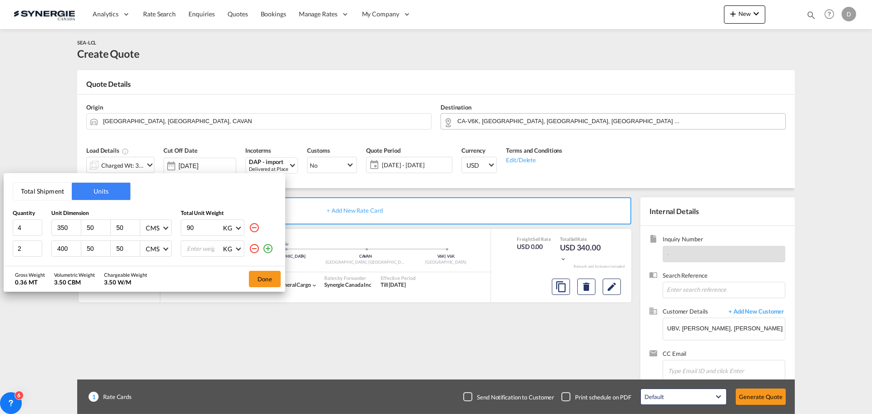
type input "50"
type input "95"
click at [265, 249] on md-icon "icon-plus-circle-outline" at bounding box center [268, 248] width 11 height 11
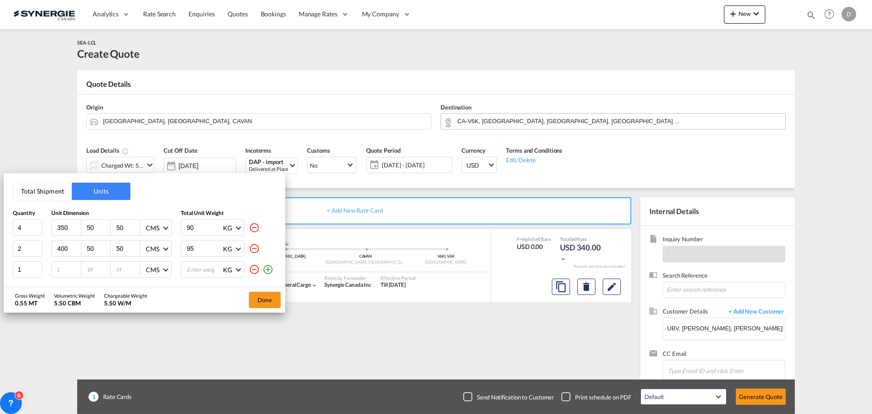
click at [67, 269] on input "number" at bounding box center [68, 269] width 25 height 8
type input "120"
type input "80"
type input "100"
type input "420"
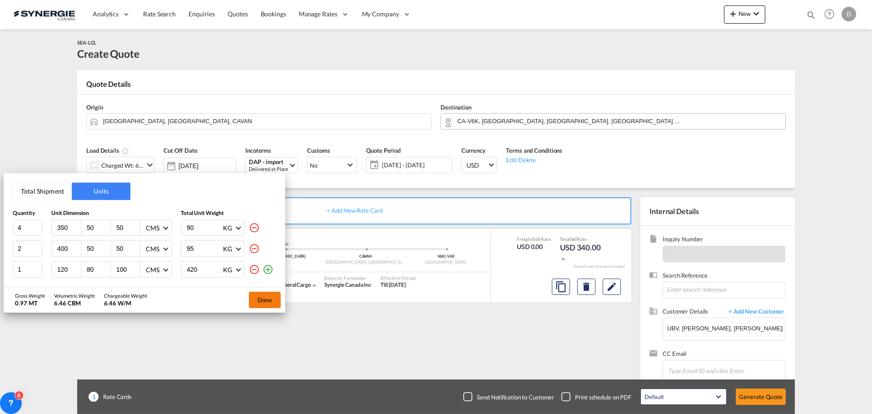
click at [267, 298] on button "Done" at bounding box center [265, 300] width 32 height 16
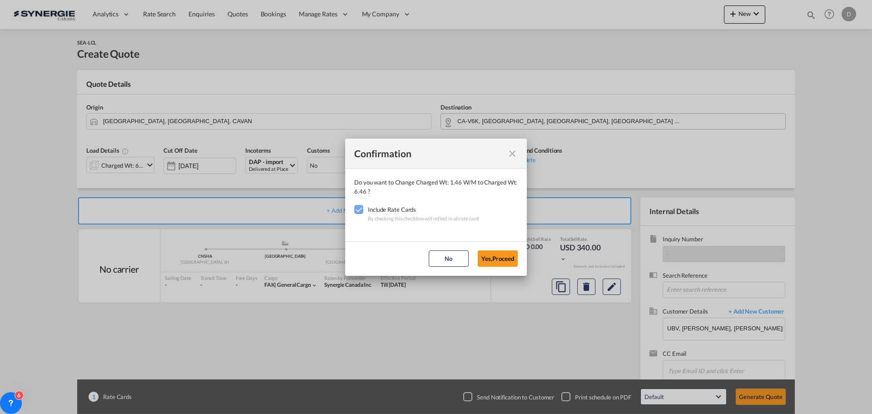
drag, startPoint x: 503, startPoint y: 253, endPoint x: 411, endPoint y: 194, distance: 109.5
click at [501, 251] on button "Yes,Proceed" at bounding box center [498, 258] width 40 height 16
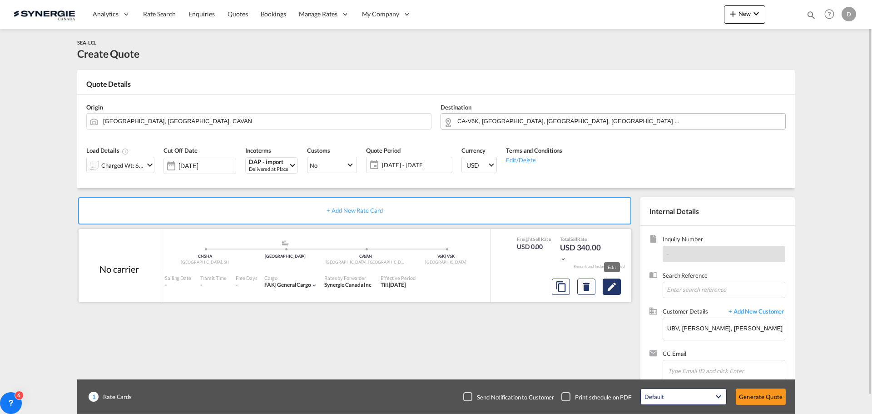
click at [618, 286] on button "Edit" at bounding box center [612, 286] width 18 height 16
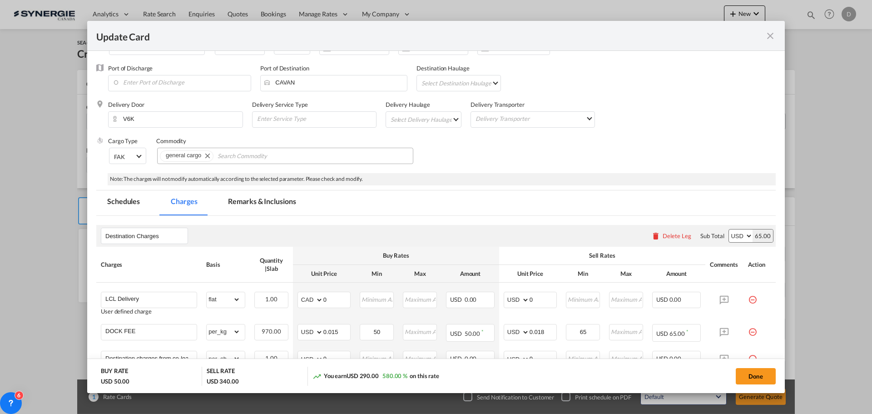
scroll to position [182, 0]
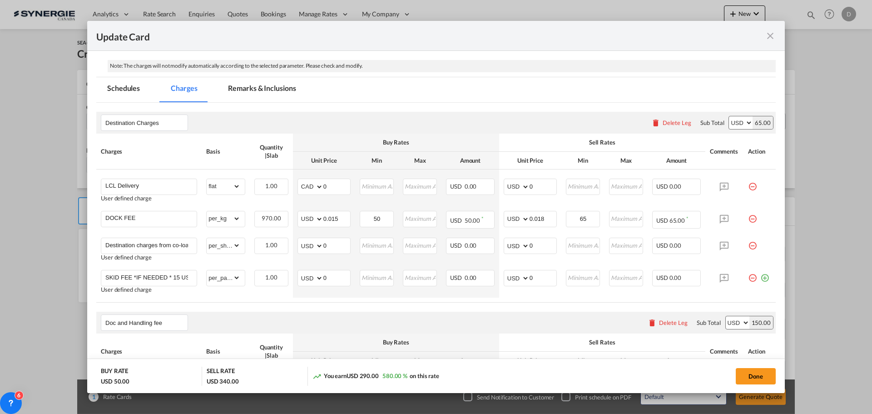
drag, startPoint x: 747, startPoint y: 217, endPoint x: 718, endPoint y: 218, distance: 29.1
click at [748, 217] on md-icon "icon-minus-circle-outline red-400-fg pt-7" at bounding box center [752, 215] width 9 height 9
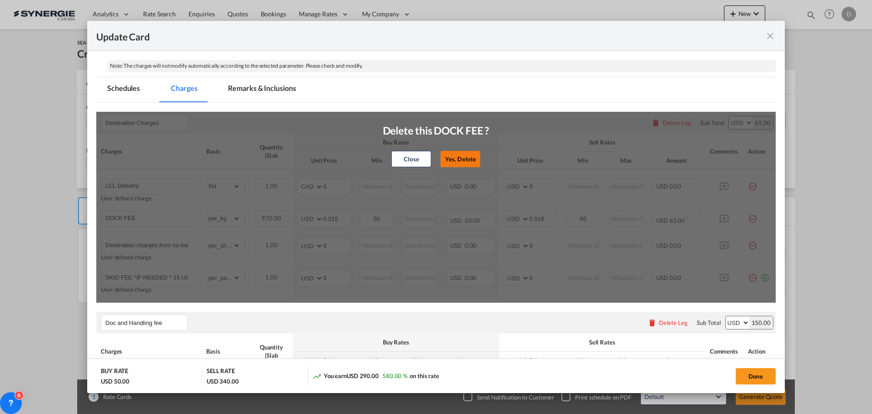
click at [467, 155] on button "Yes, Delete" at bounding box center [461, 159] width 40 height 16
type input "Destination charges from co-loader at cost if any"
select select "per_shipment"
type input "0"
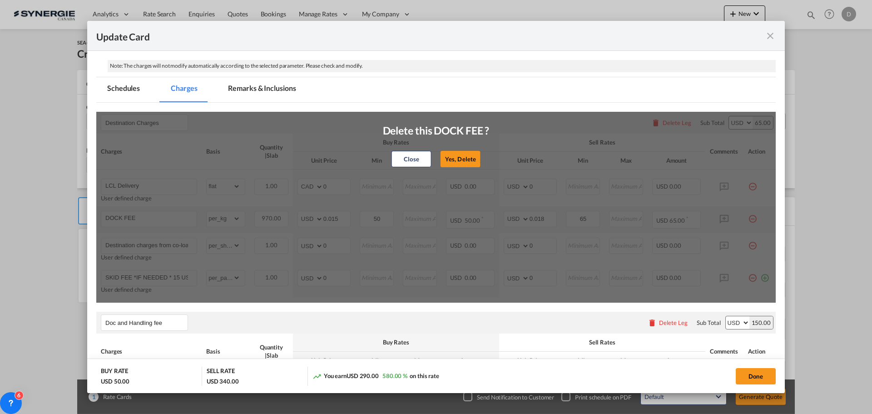
type input "SKID FEE *IF NEEDED * 15 USD PER SKID"
select select "per_pallet"
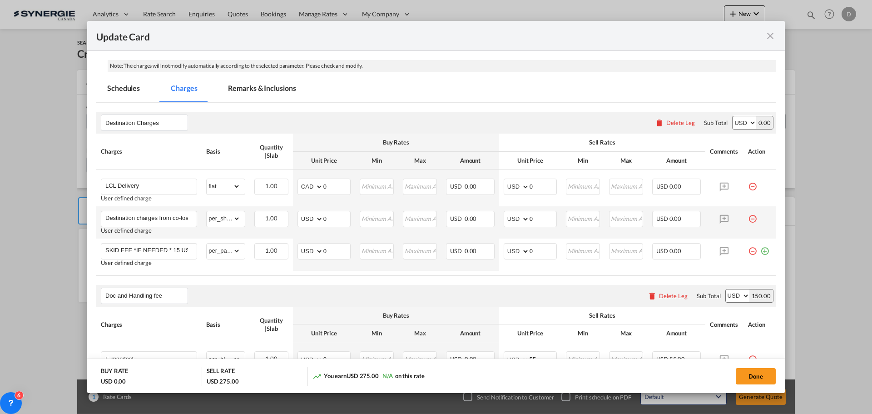
click at [748, 218] on md-icon "icon-minus-circle-outline red-400-fg pt-7" at bounding box center [752, 215] width 9 height 9
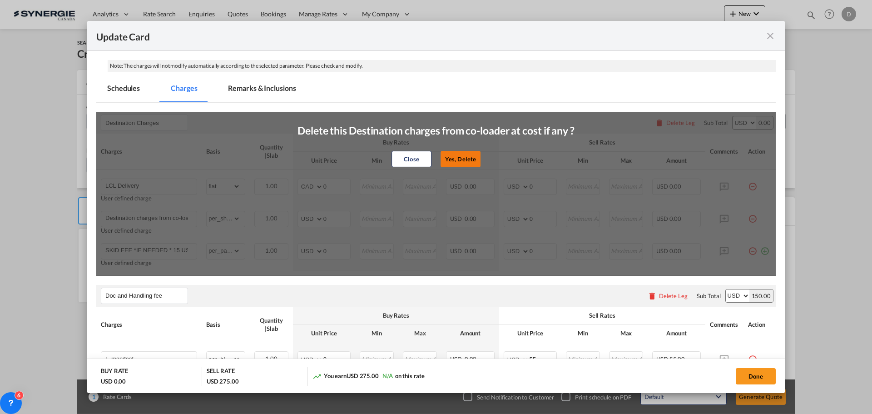
click at [455, 155] on button "Yes, Delete" at bounding box center [461, 159] width 40 height 16
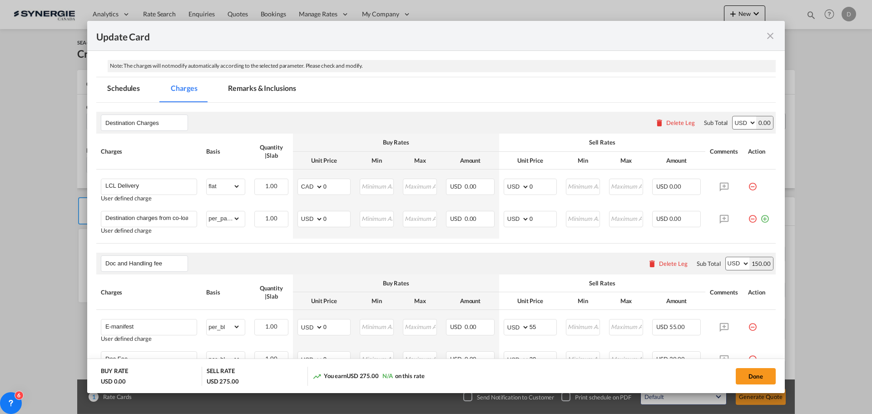
type input "SKID FEE *IF NEEDED * 15 USD PER SKID"
select select "per_pallet"
click at [317, 186] on select "AED AFN ALL AMD ANG AOA ARS AUD AWG AZN BAM BBD BDT BGN BHD BIF BMD BND [PERSON…" at bounding box center [311, 186] width 24 height 13
select select "string:USD"
drag, startPoint x: 322, startPoint y: 184, endPoint x: 327, endPoint y: 185, distance: 5.0
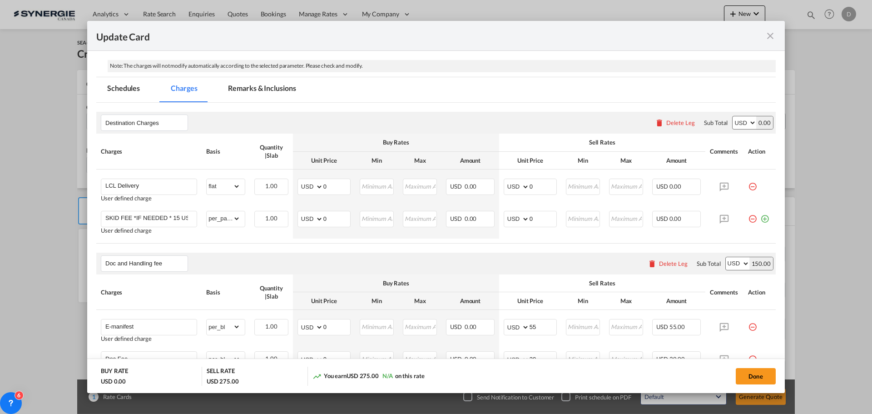
click at [327, 185] on div "Destination Charges Please enter leg name Leg Name Already Exists Delete Leg Su…" at bounding box center [436, 178] width 680 height 132
drag, startPoint x: 322, startPoint y: 188, endPoint x: 329, endPoint y: 188, distance: 7.7
click at [329, 188] on input "0" at bounding box center [336, 186] width 27 height 14
type input "263"
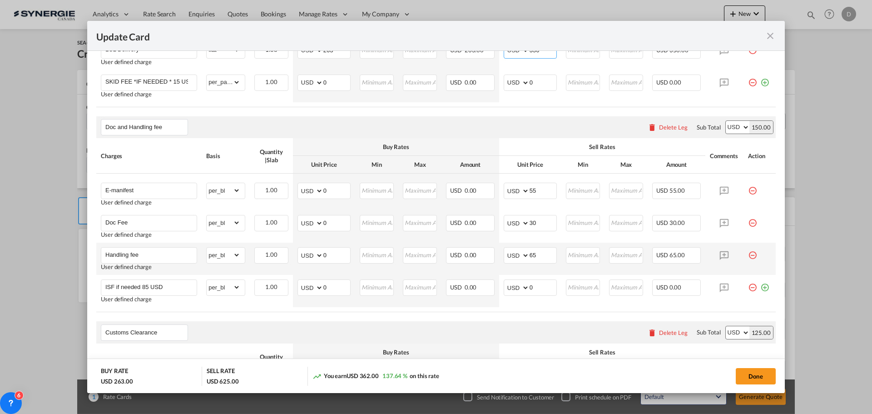
scroll to position [91, 0]
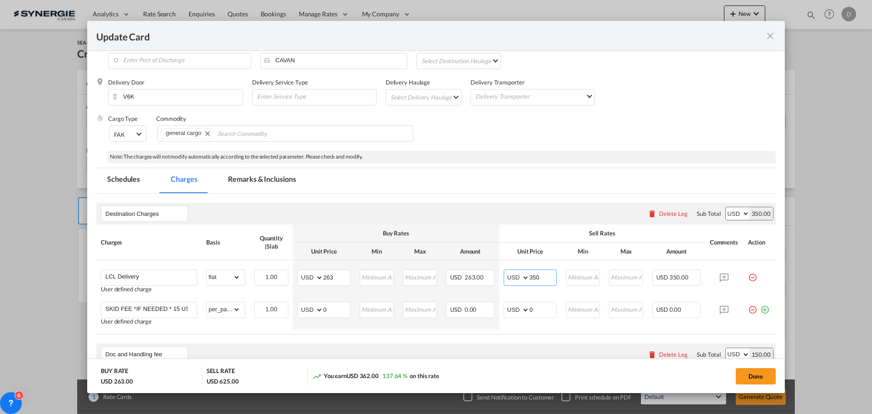
type input "350"
click at [272, 177] on md-tab-item "Remarks & Inclusions" at bounding box center [261, 180] width 89 height 25
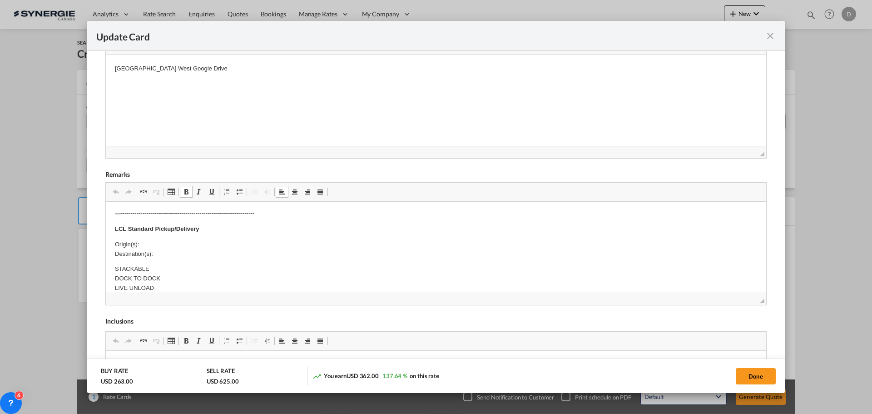
scroll to position [182, 0]
click at [161, 244] on p "Origin(s): Destination(s):" at bounding box center [436, 248] width 642 height 19
click at [169, 252] on p "Origin(s): Vancouver CFS Destination(s):" at bounding box center [436, 248] width 642 height 19
drag, startPoint x: 760, startPoint y: 377, endPoint x: 655, endPoint y: 305, distance: 126.5
click at [759, 376] on button "Done" at bounding box center [756, 376] width 40 height 16
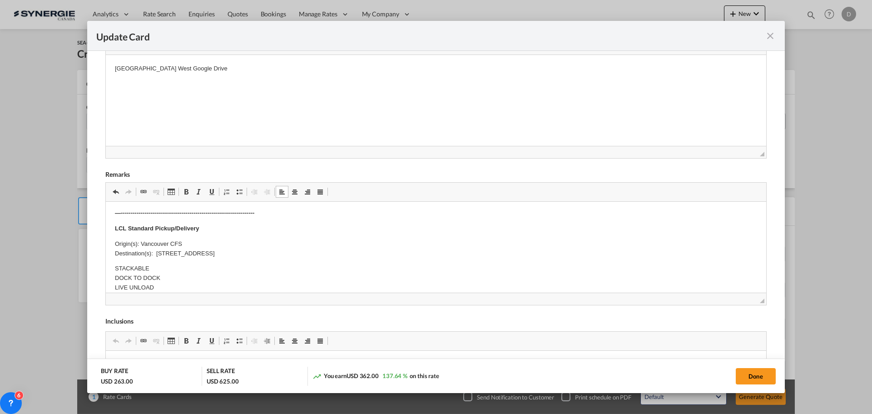
type input "[DATE]"
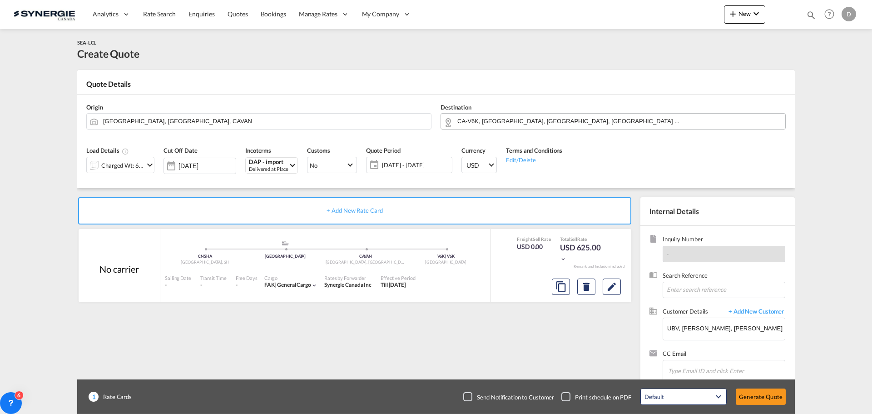
scroll to position [103, 0]
click at [753, 397] on button "Generate Quote" at bounding box center [761, 396] width 50 height 16
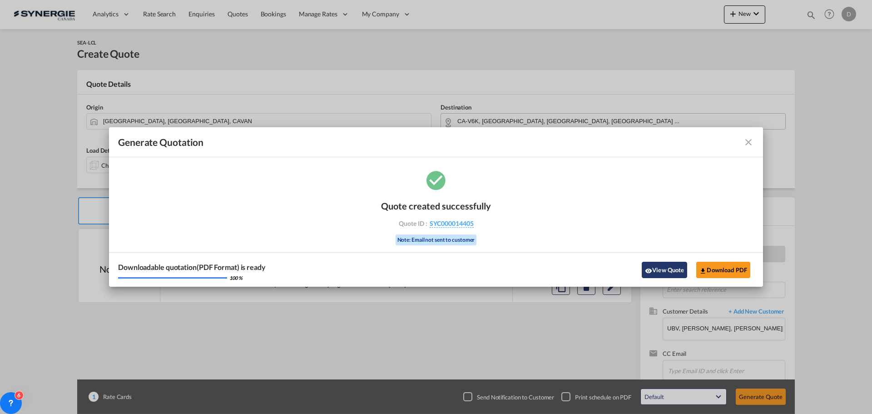
click at [666, 267] on button "View Quote" at bounding box center [664, 270] width 45 height 16
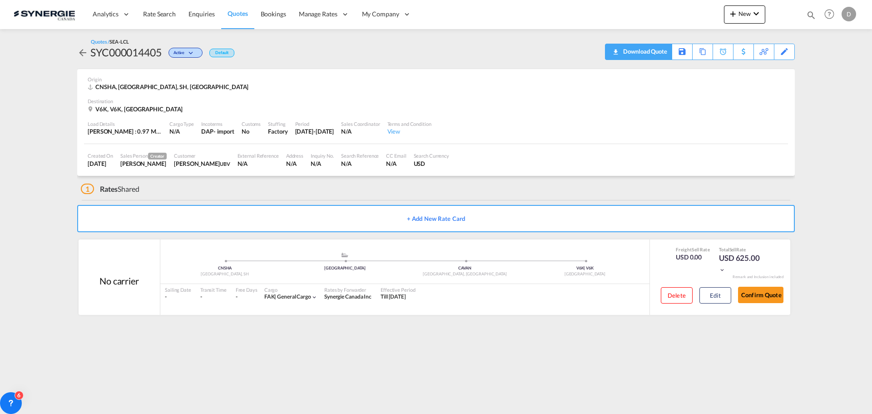
click at [660, 49] on div "Download Quote" at bounding box center [644, 51] width 46 height 15
click at [733, 17] on md-icon "icon-plus 400-fg" at bounding box center [733, 13] width 11 height 11
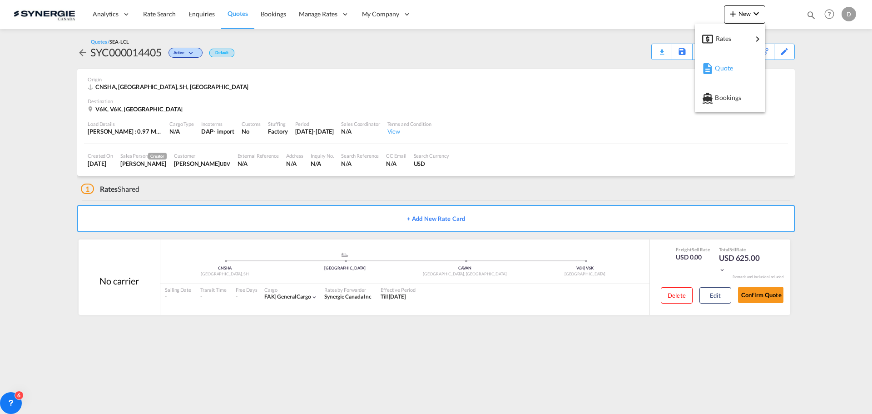
click at [730, 74] on div "Quote" at bounding box center [732, 68] width 34 height 23
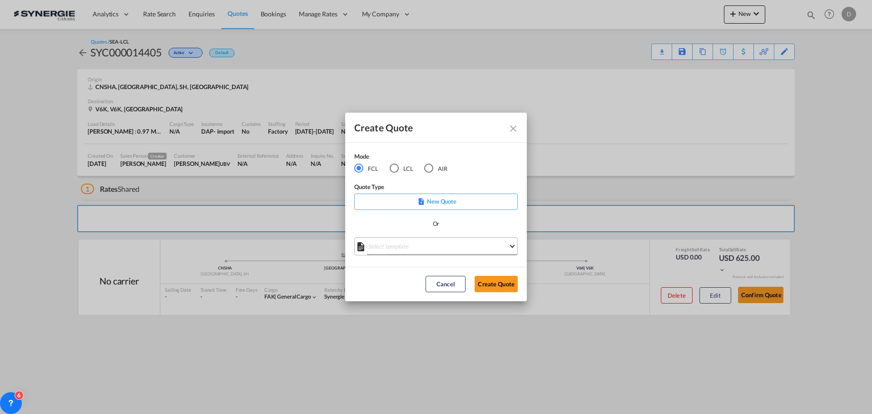
click at [454, 252] on md-select "Select template *NEW* FCL FREEHAND / DAP [PERSON_NAME] | [DATE] *NEW* Import FC…" at bounding box center [436, 246] width 164 height 18
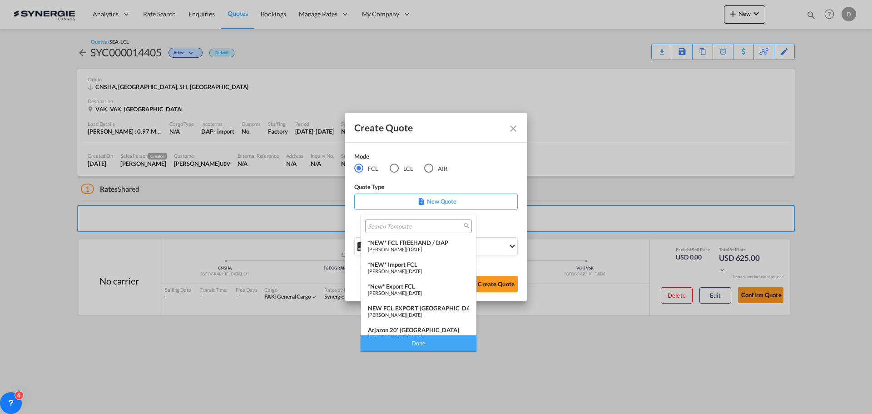
drag, startPoint x: 415, startPoint y: 289, endPoint x: 458, endPoint y: 288, distance: 43.2
click at [415, 288] on div "*New* Export FCL [PERSON_NAME] | [DATE]" at bounding box center [418, 289] width 101 height 13
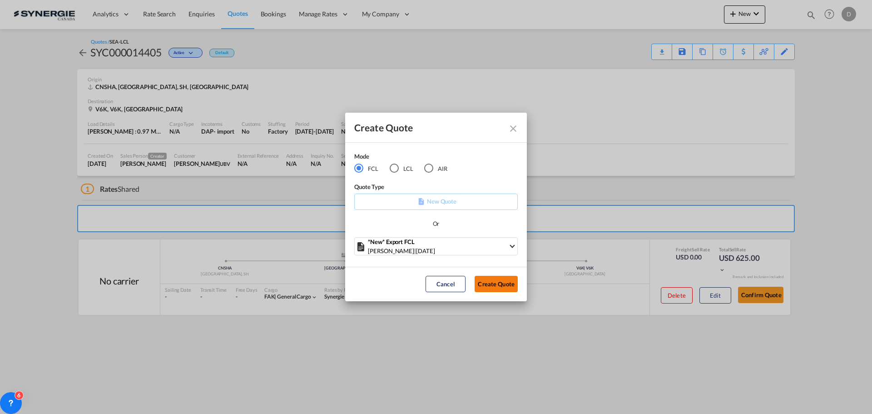
click at [487, 285] on button "Create Quote" at bounding box center [496, 284] width 43 height 16
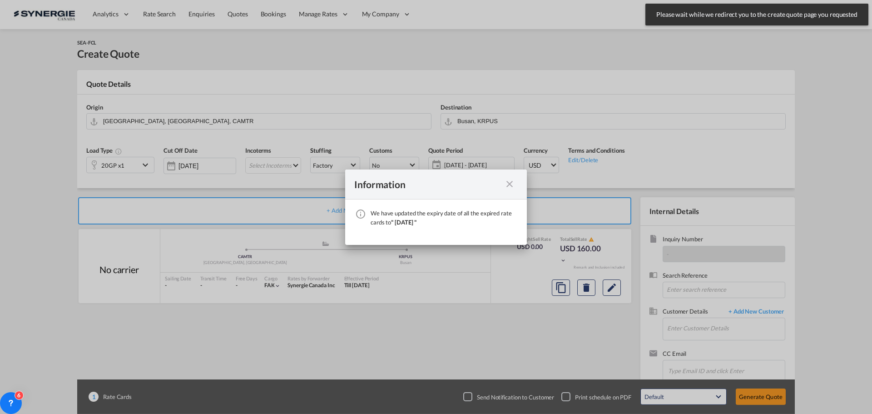
click at [509, 185] on md-icon "icon-close fg-AAA8AD cursor" at bounding box center [509, 184] width 11 height 11
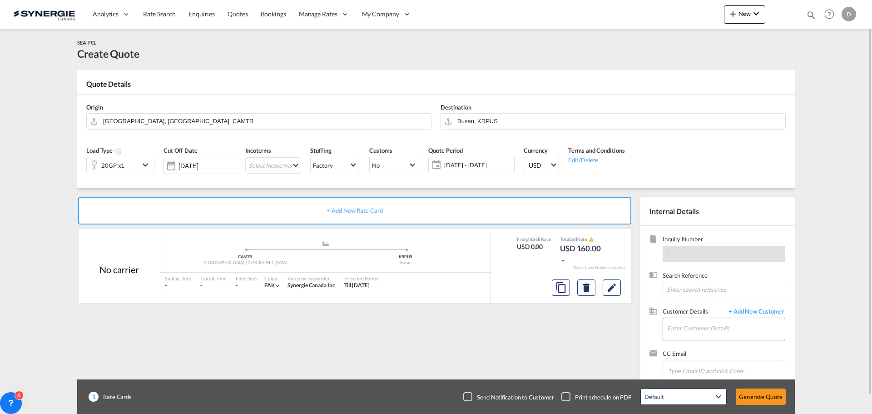
click at [697, 324] on input "Enter Customer Details" at bounding box center [726, 328] width 118 height 20
paste input "[PERSON_NAME][EMAIL_ADDRESS][PERSON_NAME][DOMAIN_NAME]"
click at [706, 299] on div "[PERSON_NAME] [PERSON_NAME][EMAIL_ADDRESS][PERSON_NAME][DOMAIN_NAME] | MTI Worl…" at bounding box center [726, 305] width 118 height 25
type input "MTI Worldwide Logistics, [PERSON_NAME], [PERSON_NAME][EMAIL_ADDRESS][PERSON_NAM…"
click at [779, 119] on button "Clear Input" at bounding box center [778, 121] width 14 height 14
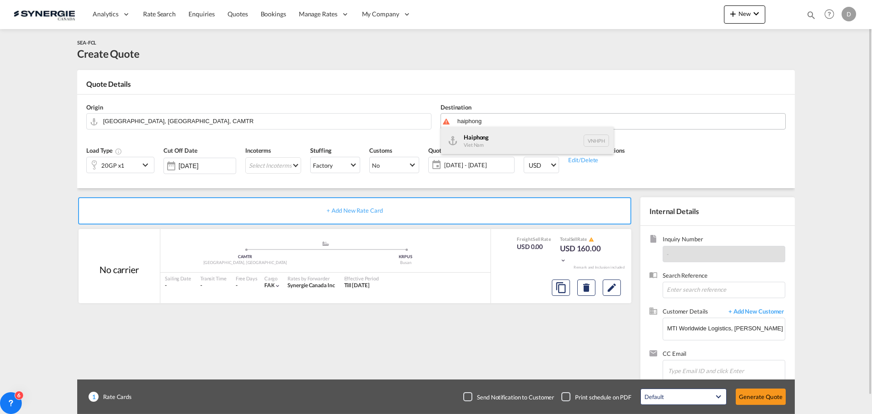
click at [470, 140] on div "Haiphong Viet Nam VNHPH" at bounding box center [527, 140] width 173 height 27
type input "Haiphong, VNHPH"
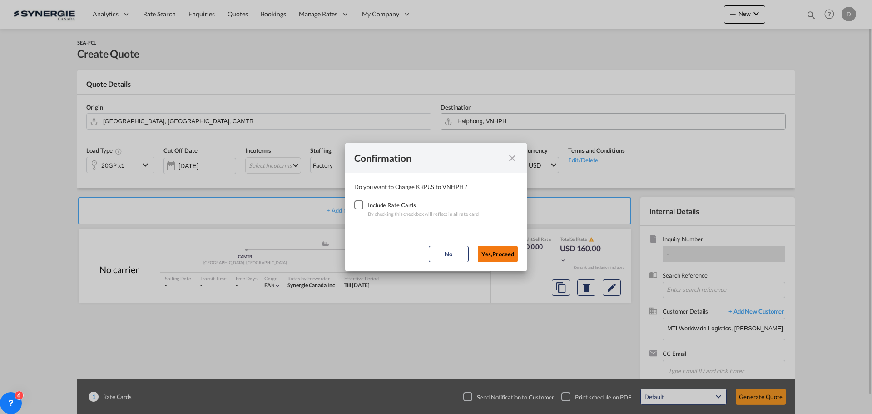
click at [496, 251] on button "Yes,Proceed" at bounding box center [498, 254] width 40 height 16
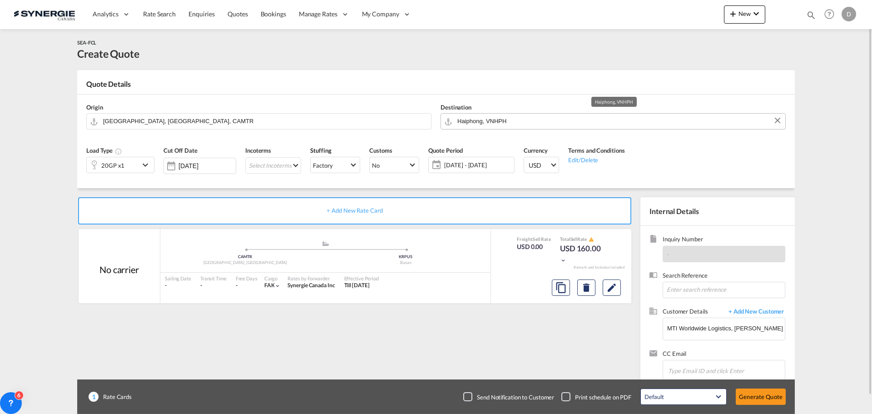
click at [532, 114] on input "Haiphong, VNHPH" at bounding box center [618, 121] width 323 height 16
drag, startPoint x: 778, startPoint y: 119, endPoint x: 764, endPoint y: 121, distance: 14.3
click at [777, 119] on button "Clear Input" at bounding box center [778, 121] width 14 height 14
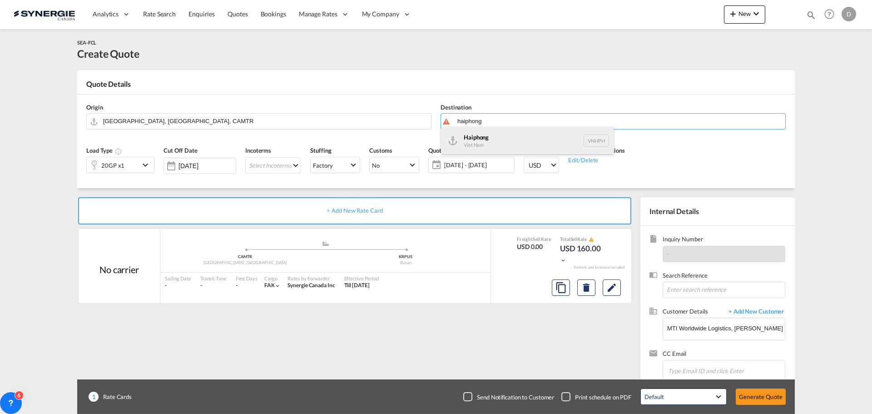
click at [500, 145] on div "Haiphong Viet Nam VNHPH" at bounding box center [527, 140] width 173 height 27
type input "Haiphong, VNHPH"
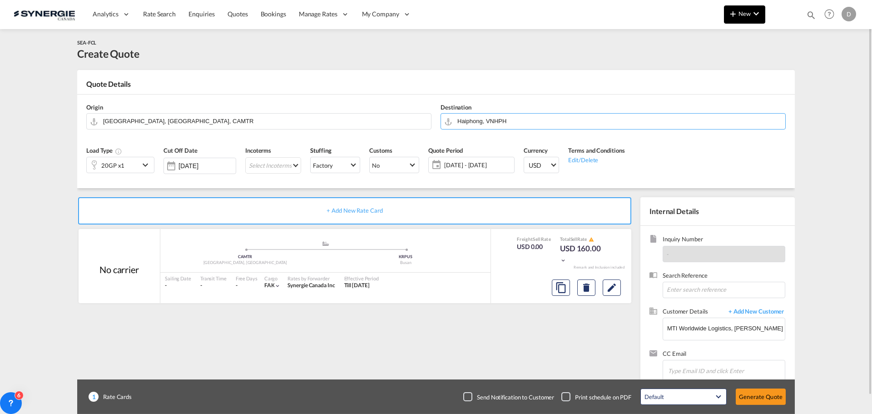
click at [739, 15] on span "New" at bounding box center [745, 13] width 34 height 7
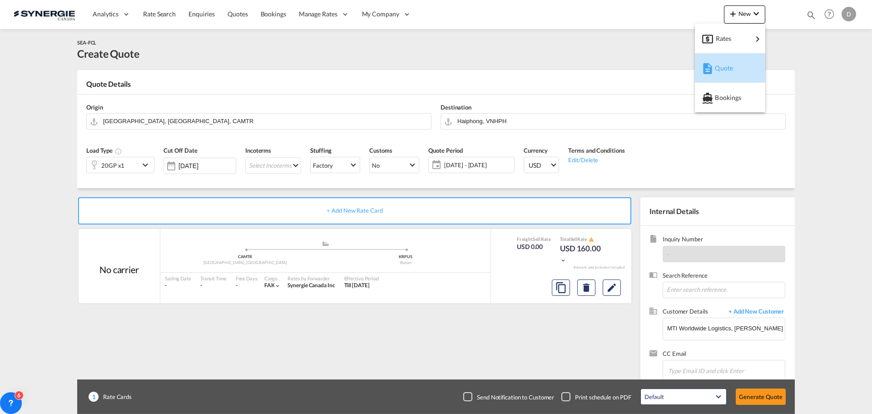
click at [725, 65] on span "Quote" at bounding box center [720, 68] width 10 height 18
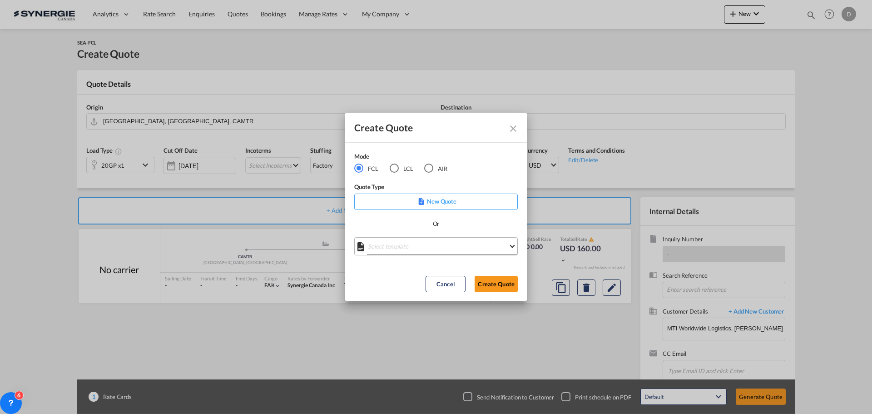
click at [419, 249] on md-select "Select template *NEW* FCL FREEHAND / DAP [PERSON_NAME] | [DATE] *NEW* Import FC…" at bounding box center [436, 246] width 164 height 18
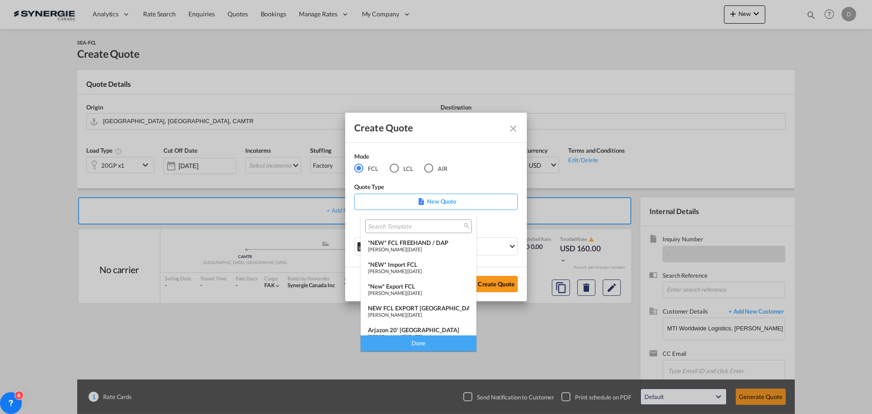
click at [423, 292] on div "[PERSON_NAME] | [DATE]" at bounding box center [418, 293] width 101 height 6
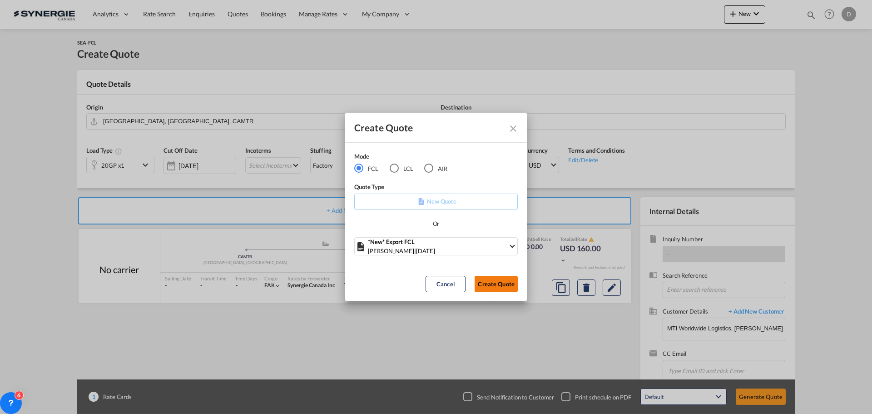
click at [501, 286] on button "Create Quote" at bounding box center [496, 284] width 43 height 16
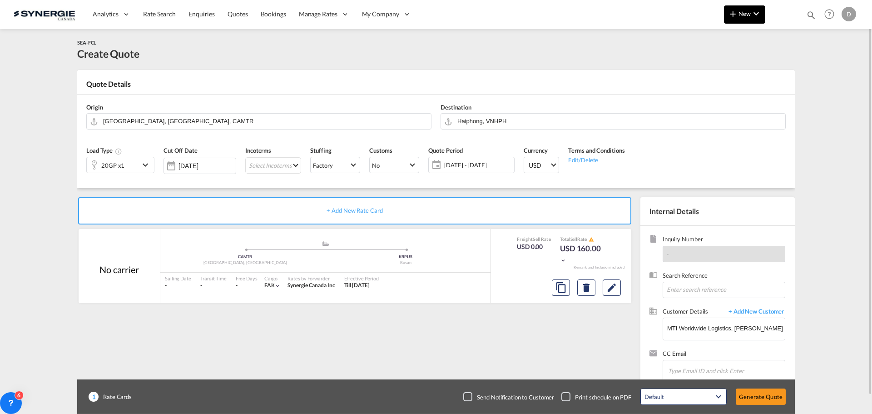
click at [742, 14] on span "New" at bounding box center [745, 13] width 34 height 7
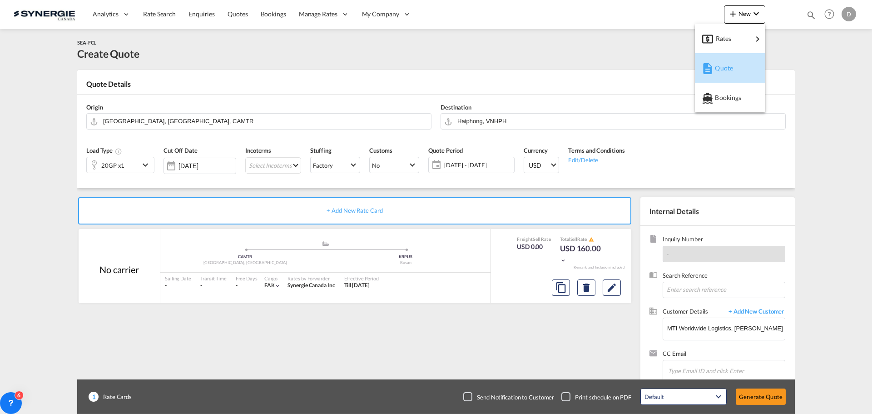
click at [725, 70] on span "Quote" at bounding box center [720, 68] width 10 height 18
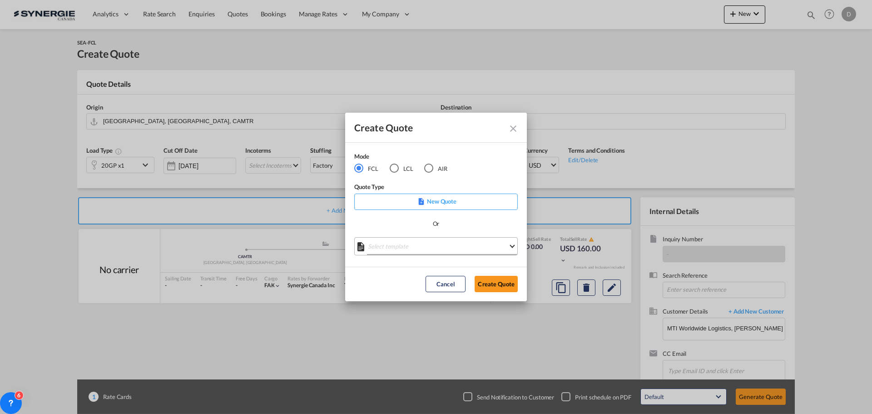
click at [417, 238] on md-select "Select template *NEW* FCL FREEHAND / DAP [PERSON_NAME] | [DATE] *NEW* Import FC…" at bounding box center [436, 246] width 164 height 18
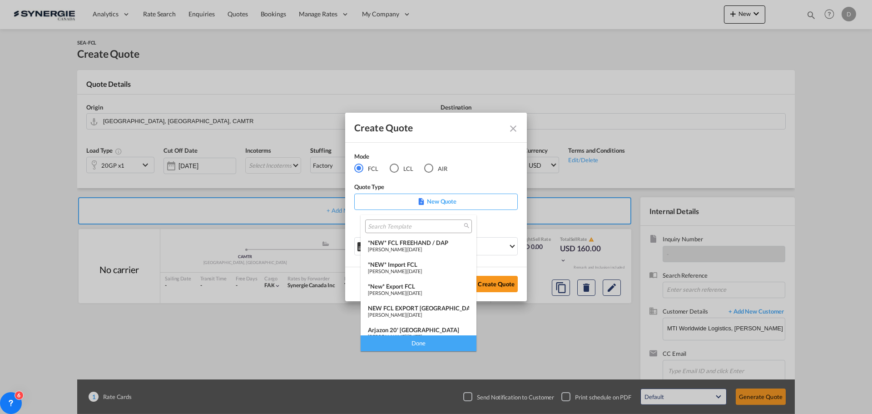
click at [411, 288] on div "*New* Export FCL" at bounding box center [418, 286] width 101 height 7
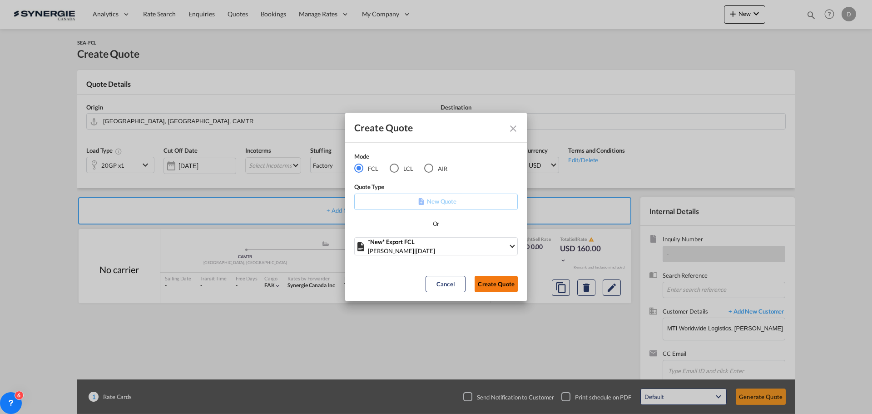
click at [491, 284] on button "Create Quote" at bounding box center [496, 284] width 43 height 16
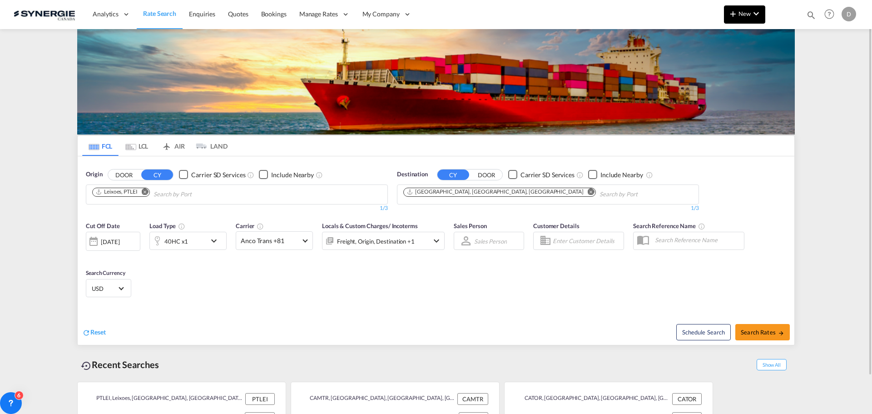
click at [745, 17] on button "New" at bounding box center [744, 14] width 41 height 18
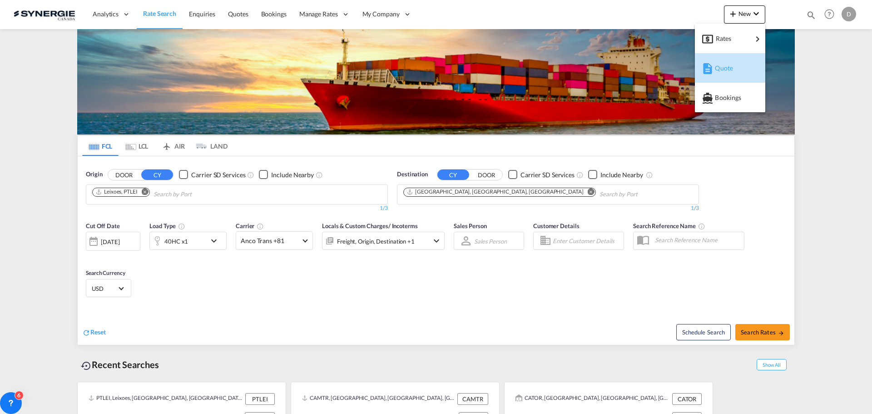
click at [718, 62] on span "Quote" at bounding box center [720, 68] width 10 height 18
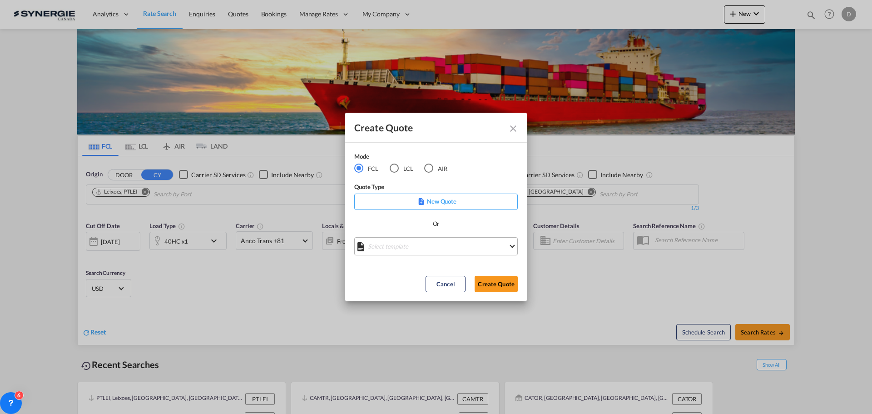
click at [423, 248] on md-select "Select template *NEW* FCL FREEHAND / DAP [PERSON_NAME] | [DATE] *NEW* Import FC…" at bounding box center [436, 246] width 164 height 18
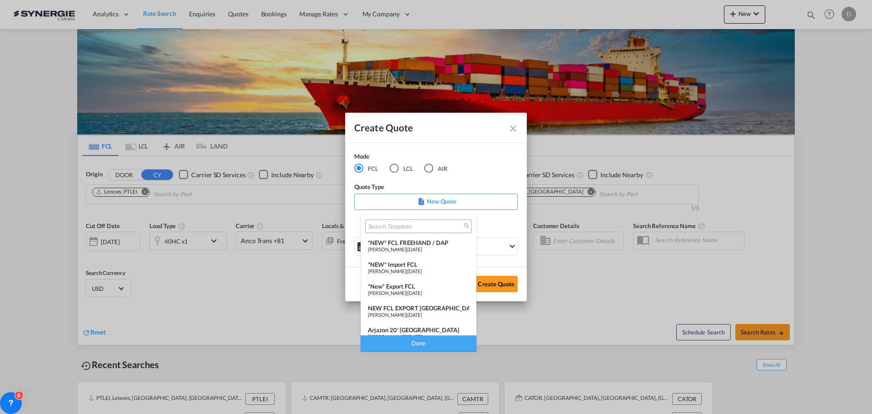
click at [404, 287] on div "*New* Export FCL" at bounding box center [418, 286] width 101 height 7
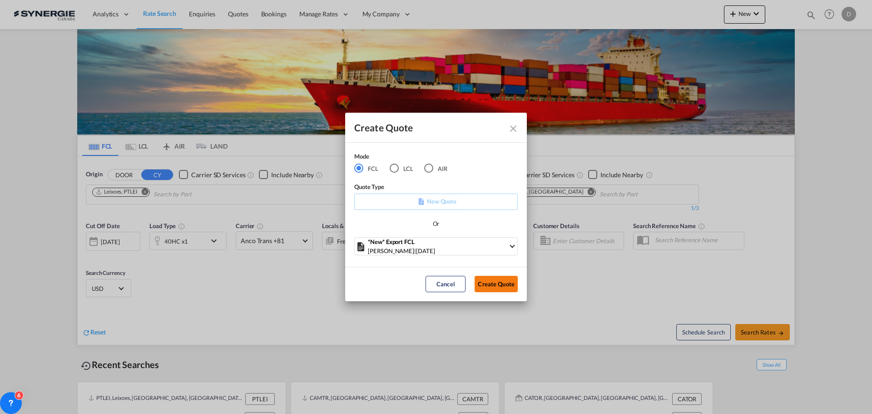
click at [487, 283] on button "Create Quote" at bounding box center [496, 284] width 43 height 16
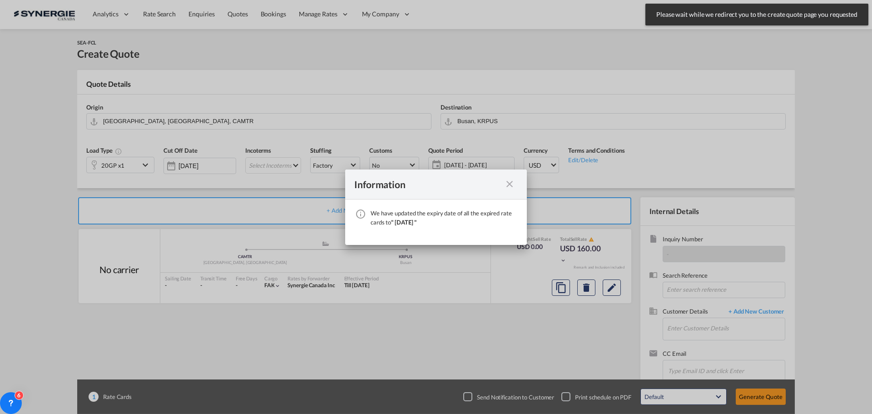
click at [508, 186] on md-icon "icon-close fg-AAA8AD cursor" at bounding box center [509, 184] width 11 height 11
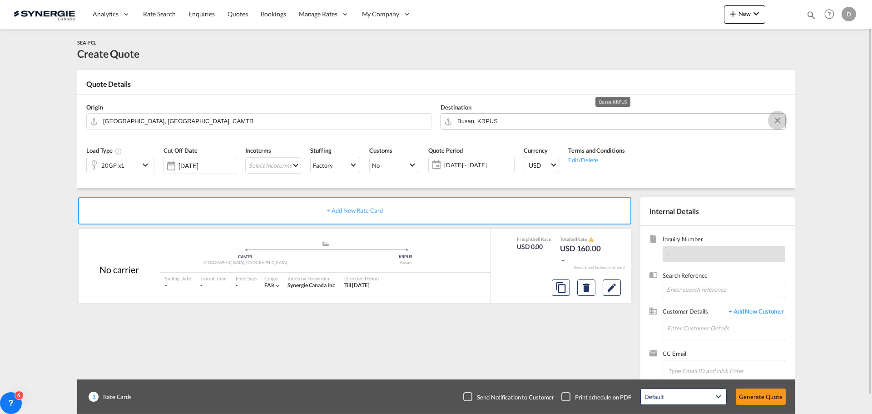
click at [776, 117] on button "Clear Input" at bounding box center [778, 121] width 14 height 14
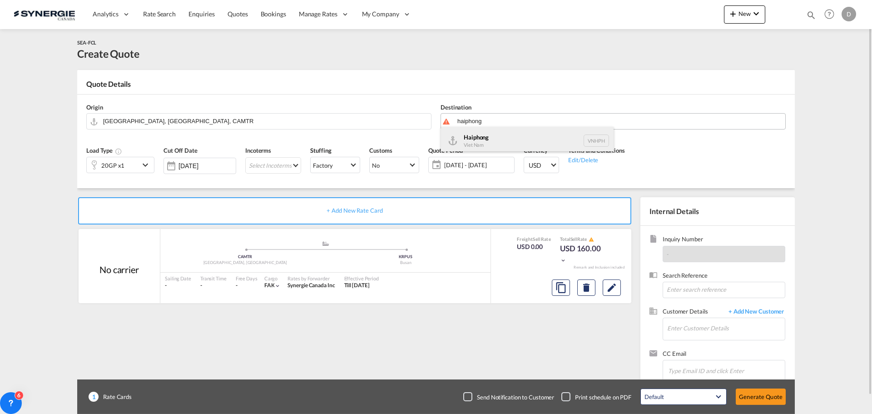
click at [510, 142] on div "Haiphong Viet Nam VNHPH" at bounding box center [527, 140] width 173 height 27
type input "Haiphong, VNHPH"
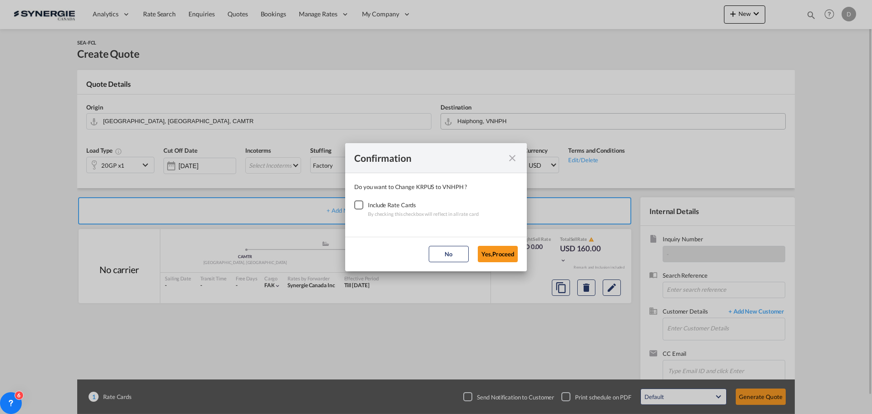
click at [360, 204] on div "Checkbox No Ink" at bounding box center [358, 204] width 9 height 9
click at [503, 247] on button "Yes,Proceed" at bounding box center [498, 254] width 40 height 16
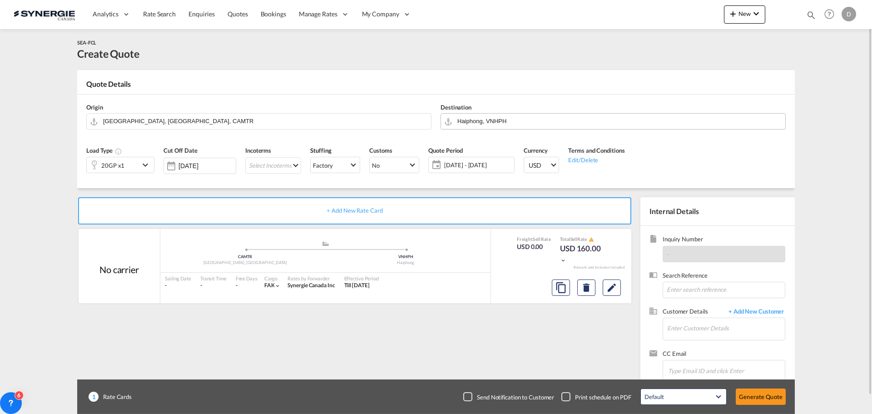
click at [146, 159] on md-icon "icon-chevron-down" at bounding box center [147, 164] width 14 height 11
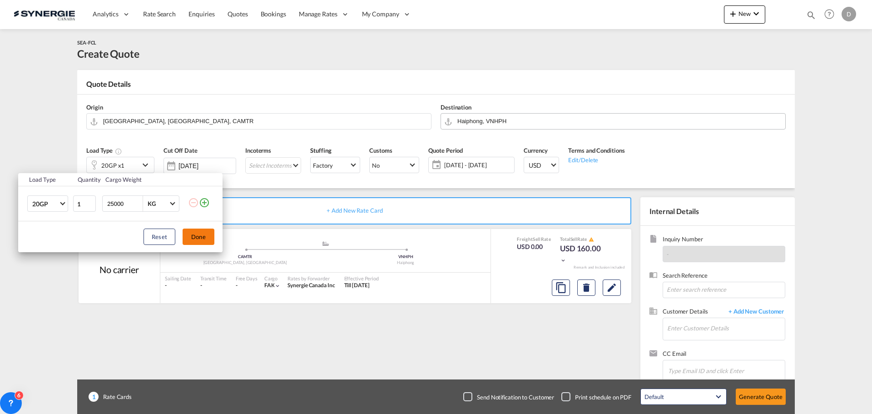
click at [199, 235] on button "Done" at bounding box center [199, 236] width 32 height 16
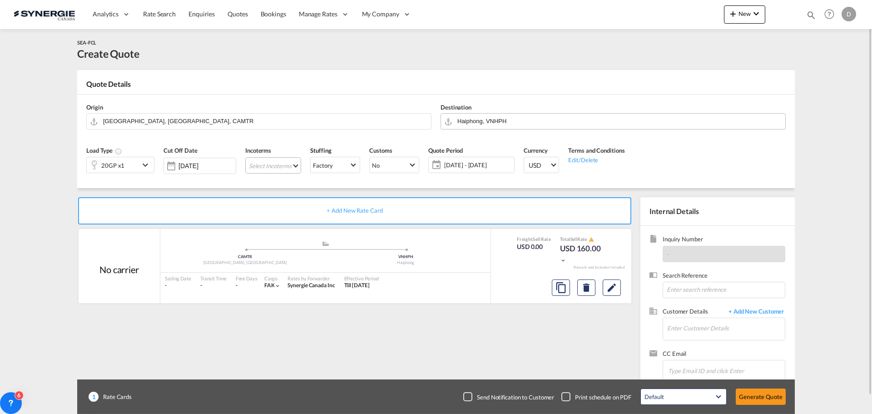
click at [275, 167] on md-select "Select Incoterms DPU - import Delivery at Place Unloaded CFR - export Cost and …" at bounding box center [273, 165] width 56 height 16
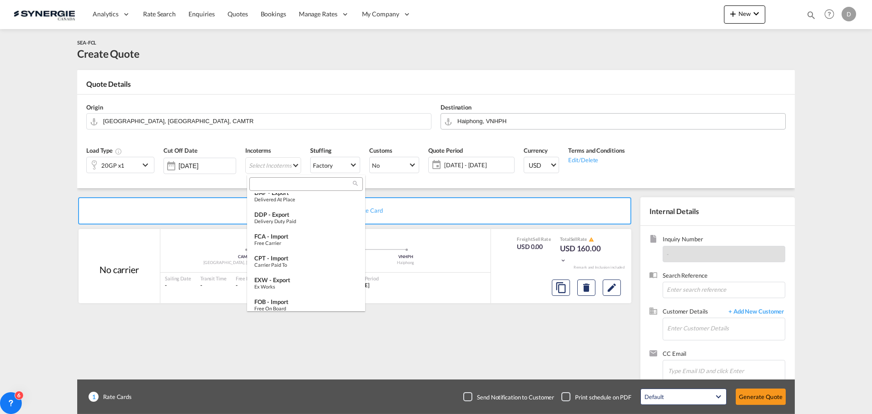
scroll to position [227, 0]
click at [307, 280] on div "FOB - export" at bounding box center [306, 277] width 104 height 7
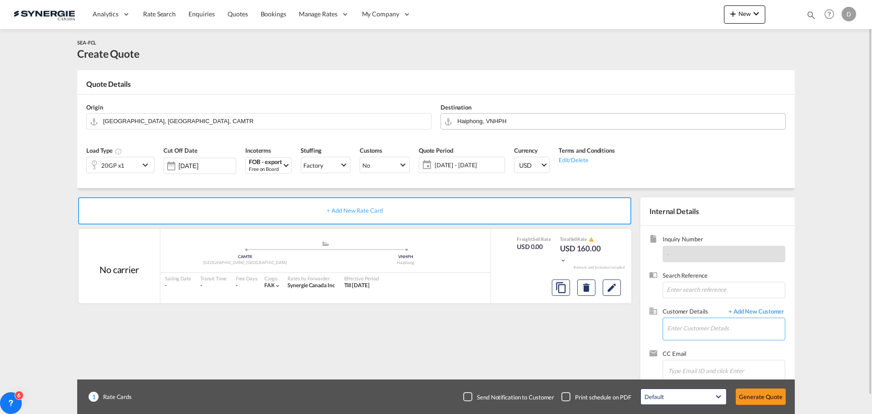
click at [713, 323] on input "Enter Customer Details" at bounding box center [726, 328] width 118 height 20
paste input "[PERSON_NAME][EMAIL_ADDRESS][PERSON_NAME][DOMAIN_NAME]"
click at [710, 309] on div "[PERSON_NAME] [PERSON_NAME][EMAIL_ADDRESS][PERSON_NAME][DOMAIN_NAME] | MTI Worl…" at bounding box center [753, 305] width 173 height 25
type input "MTI Worldwide Logistics, [PERSON_NAME], [PERSON_NAME][EMAIL_ADDRESS][PERSON_NAM…"
click at [613, 286] on md-icon "Edit" at bounding box center [611, 287] width 11 height 11
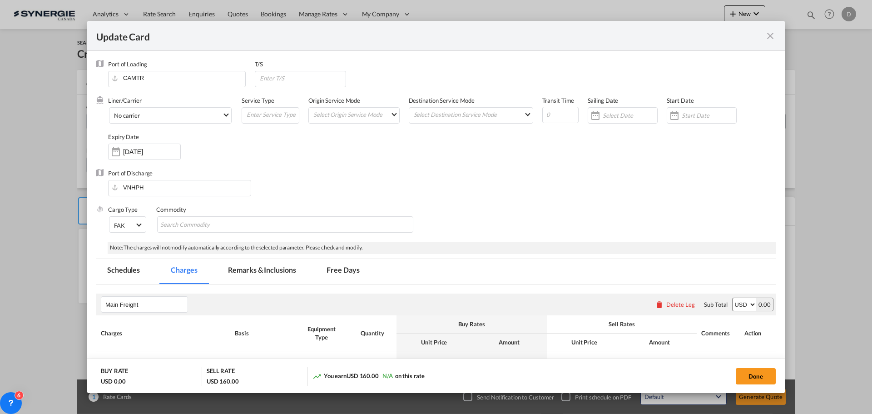
select select "per container"
select select "per B/L"
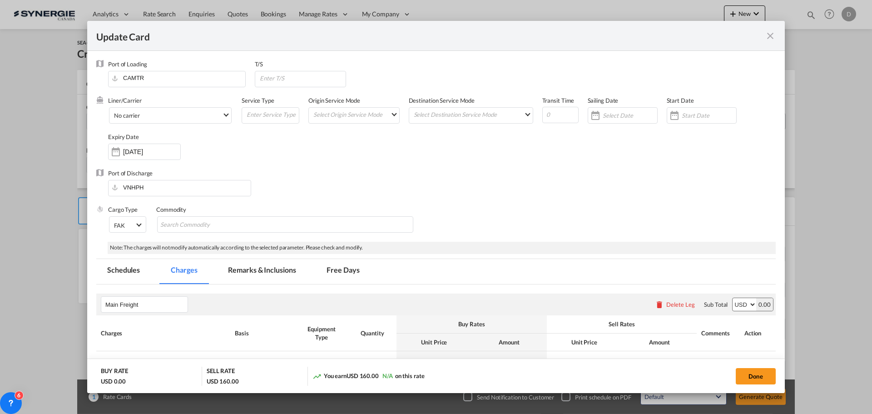
select select "per B/L"
select select "per shipment"
click at [387, 111] on md-select "Select Origin Service Mode SD [GEOGRAPHIC_DATA]" at bounding box center [356, 114] width 87 height 13
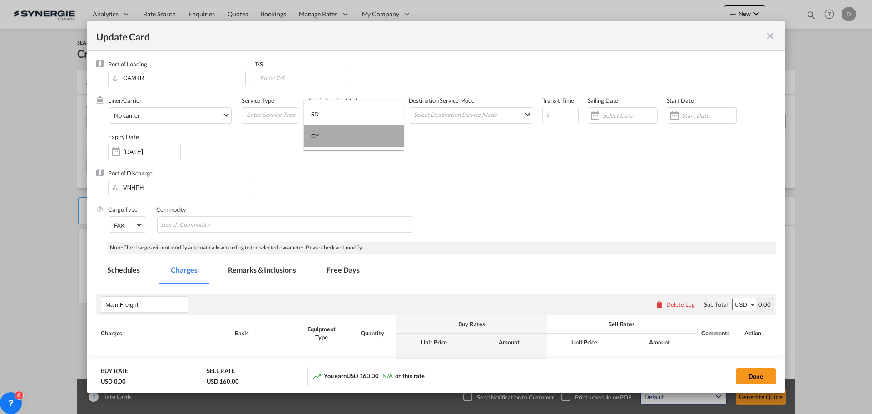
drag, startPoint x: 327, startPoint y: 135, endPoint x: 418, endPoint y: 134, distance: 91.3
click at [328, 135] on md-option "CY" at bounding box center [354, 136] width 100 height 22
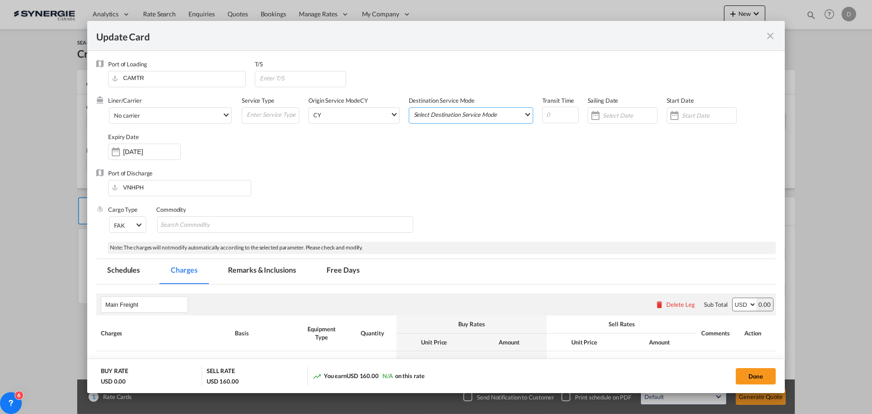
click at [476, 115] on md-select "Select Destination Service Mode SD [GEOGRAPHIC_DATA]" at bounding box center [473, 114] width 120 height 13
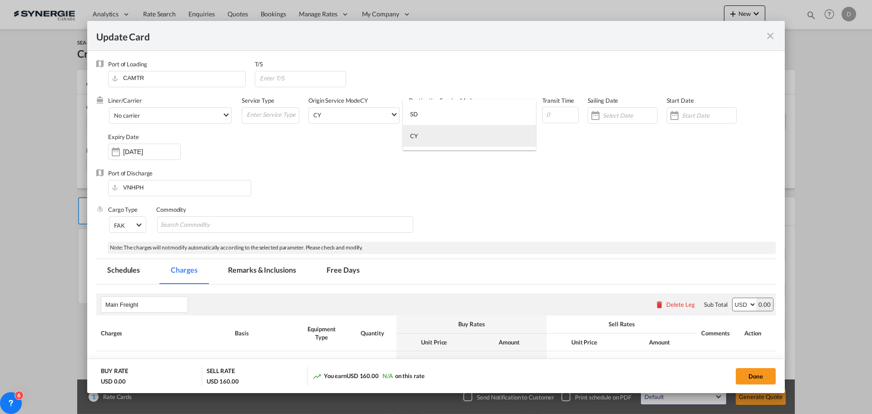
click at [429, 138] on md-option "CY" at bounding box center [469, 136] width 133 height 22
click at [552, 115] on input "Update CardPort of ..." at bounding box center [560, 115] width 36 height 16
type input "59"
click at [220, 102] on div "Liner/Carrier No carrier 2HM LOGISTICS D.O.O AAXL GLOBAL SHIPPING LINES LLC ABD…" at bounding box center [175, 114] width 134 height 36
click at [227, 120] on md-select-value "No carrier" at bounding box center [172, 115] width 118 height 15
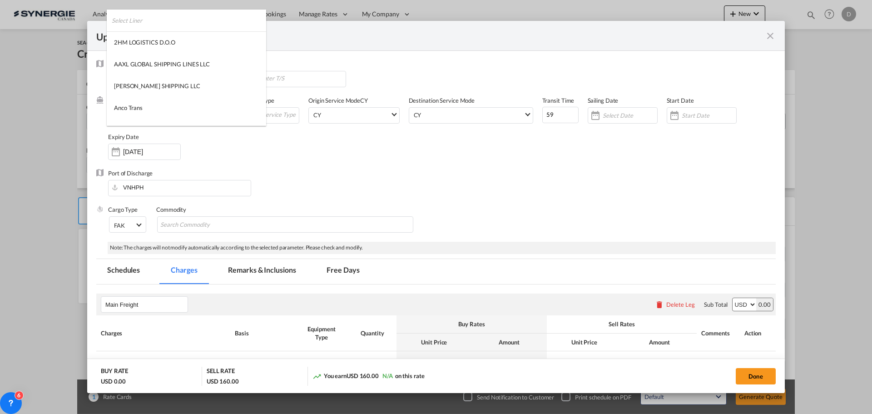
scroll to position [1236, 0]
click at [169, 76] on md-option "MSC" at bounding box center [186, 71] width 159 height 22
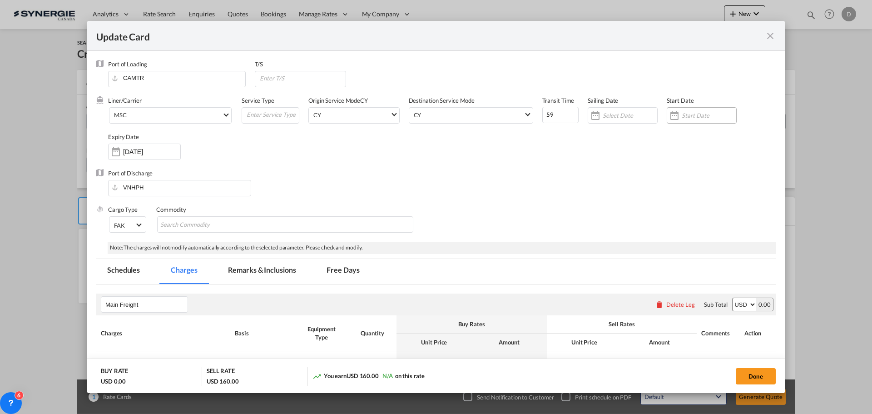
click at [671, 114] on div "Update CardPort of ..." at bounding box center [674, 115] width 15 height 18
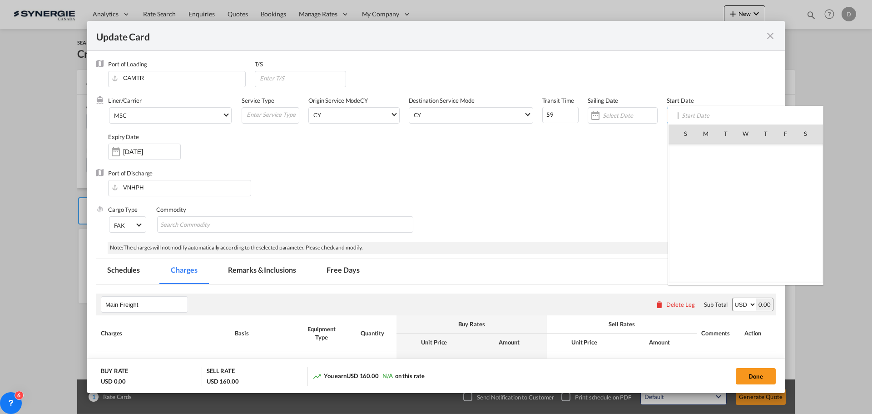
scroll to position [210302, 0]
click at [767, 231] on span "28" at bounding box center [765, 232] width 19 height 19
type input "[DATE]"
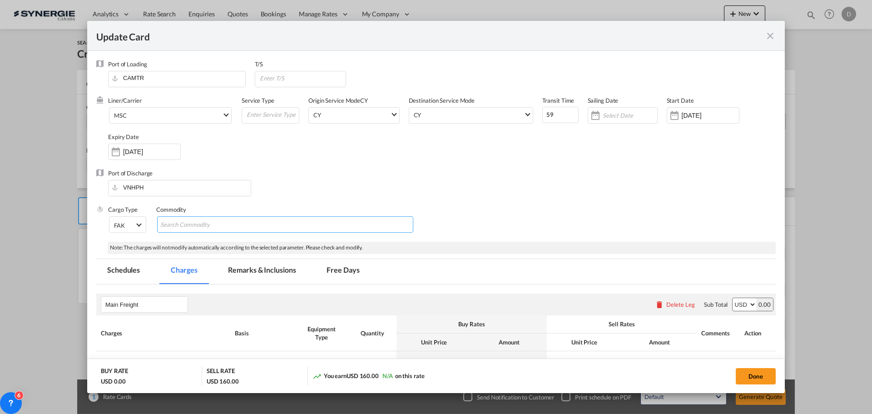
click at [292, 225] on md-chips-wrap "Chips container with autocompletion. Enter the text area, type text to search, …" at bounding box center [285, 224] width 256 height 16
type input "Seel Coils"
click at [353, 190] on div "Port of Discharge VNHPH" at bounding box center [436, 187] width 680 height 36
click at [281, 79] on input "Update CardPort of ..." at bounding box center [302, 78] width 87 height 14
paste input "gioia tauro (ITGIT)"
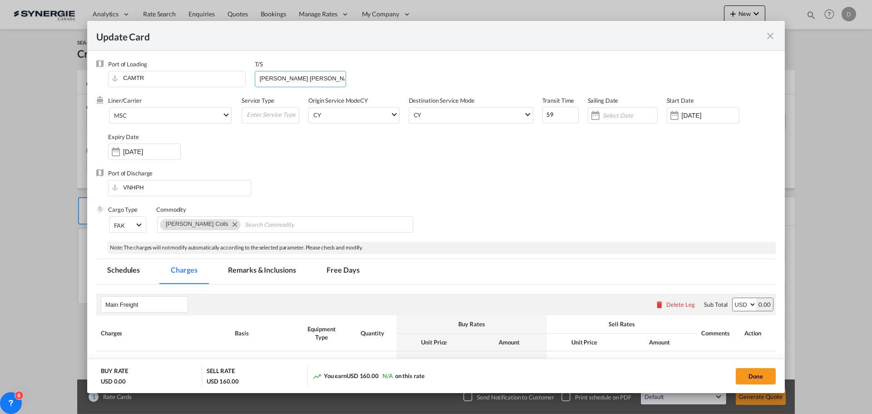
click at [276, 77] on input "gioia tauro (ITGIT)" at bounding box center [302, 78] width 87 height 14
click at [263, 79] on input "gioia Tauro (ITGIT)" at bounding box center [302, 78] width 87 height 14
click at [325, 175] on div "Port of Discharge VNHPH" at bounding box center [436, 187] width 680 height 36
click at [321, 71] on input "Gioia Tauro (ITGIT)" at bounding box center [302, 78] width 87 height 14
paste input "singapore (SGSIN)"
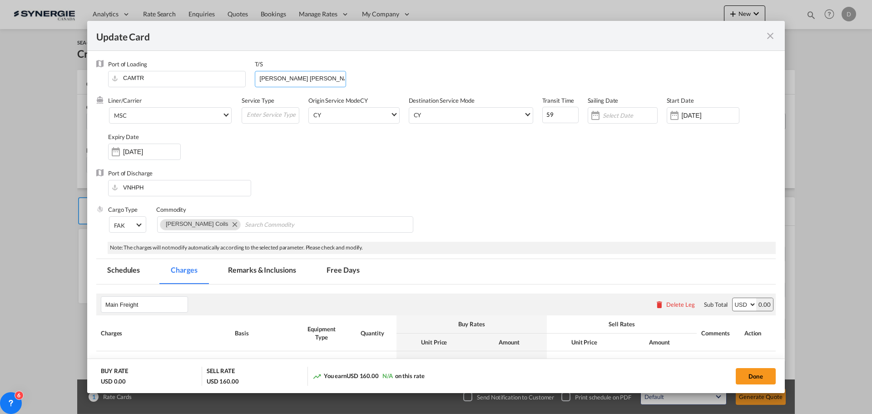
scroll to position [0, 19]
click at [298, 79] on input "Gioia Tauro (ITGIT), singapore (SGSIN)" at bounding box center [302, 78] width 87 height 14
type input "Gioia Tauro (ITGIT), Singapore (SGSIN)"
click at [368, 174] on div "Port of Discharge VNHPH" at bounding box center [436, 187] width 680 height 36
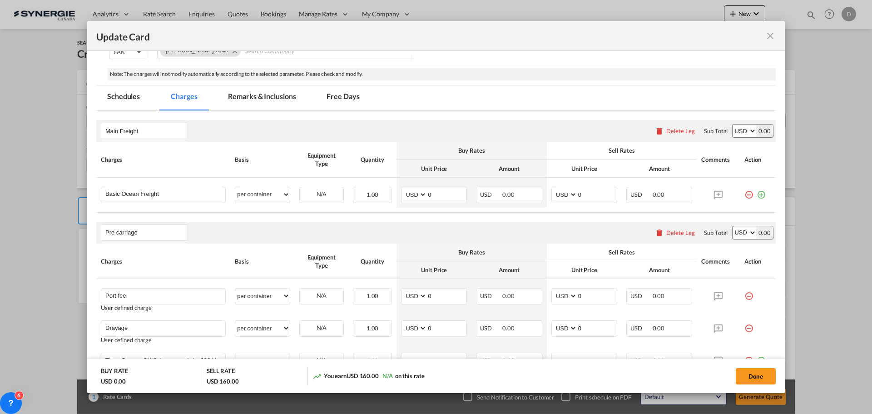
scroll to position [182, 0]
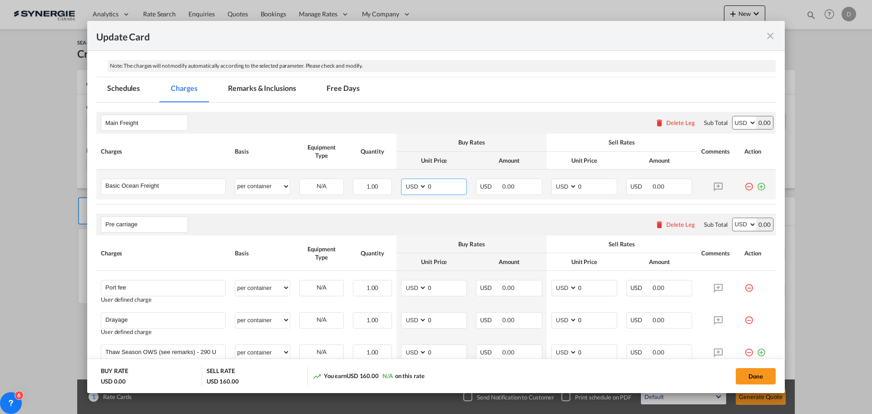
drag, startPoint x: 426, startPoint y: 186, endPoint x: 431, endPoint y: 186, distance: 5.0
click at [431, 186] on input "0" at bounding box center [447, 186] width 40 height 14
type input "1441"
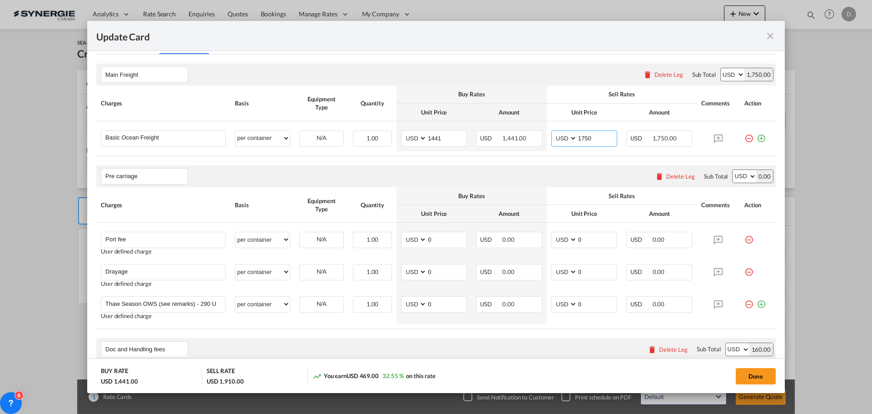
scroll to position [273, 0]
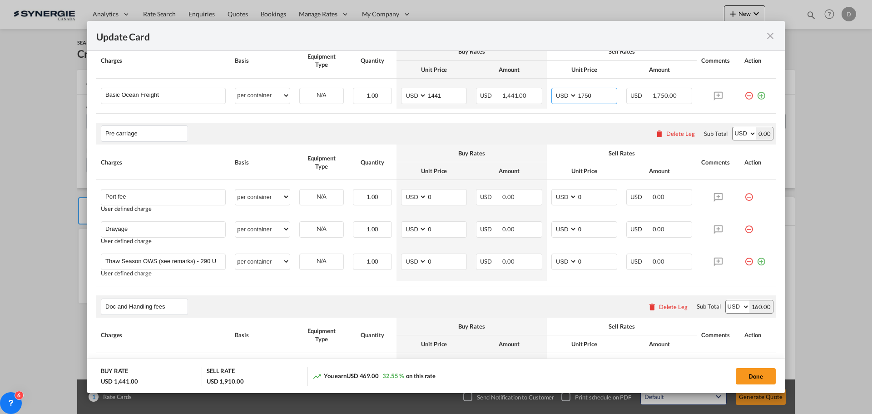
type input "1750"
click at [672, 134] on div "Delete Leg" at bounding box center [680, 133] width 29 height 7
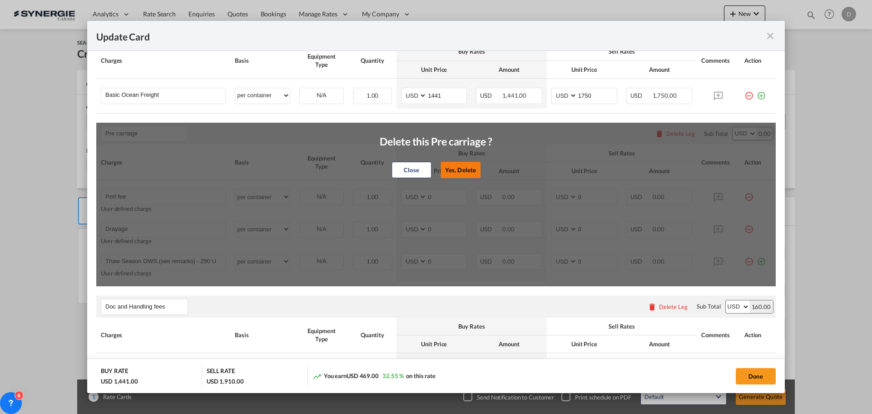
click at [460, 169] on button "Yes, Delete" at bounding box center [461, 170] width 40 height 16
type input "Doc and Handling fees"
type input "SOLAS/VGM Fee"
select select "per B/L"
type input "30"
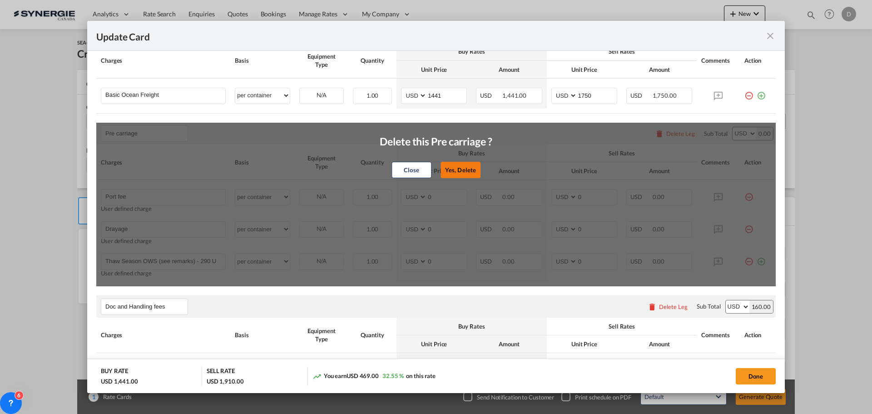
type input "B13 Export declaration"
select select "per B/L"
type input "35"
type input "Doc fee"
select select "per B/L"
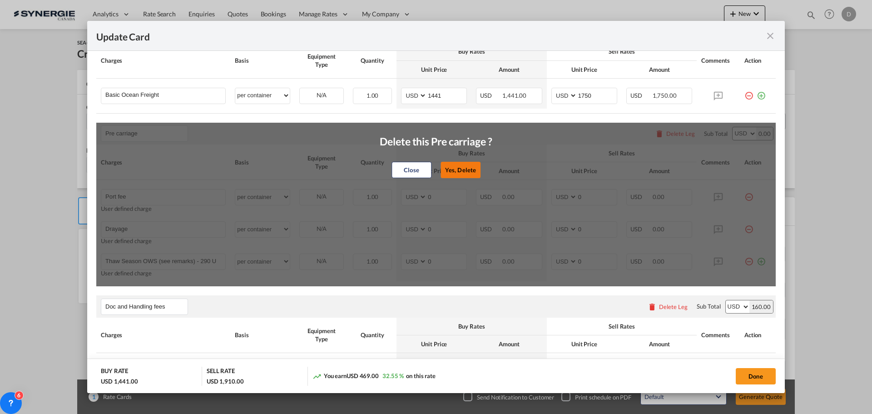
type input "30"
type input "Cargo Coverage"
type input "Cargo Coverage - Rate to be confirmed depending on commodity and value Min 50 U…"
select select "per shipment"
type input "0"
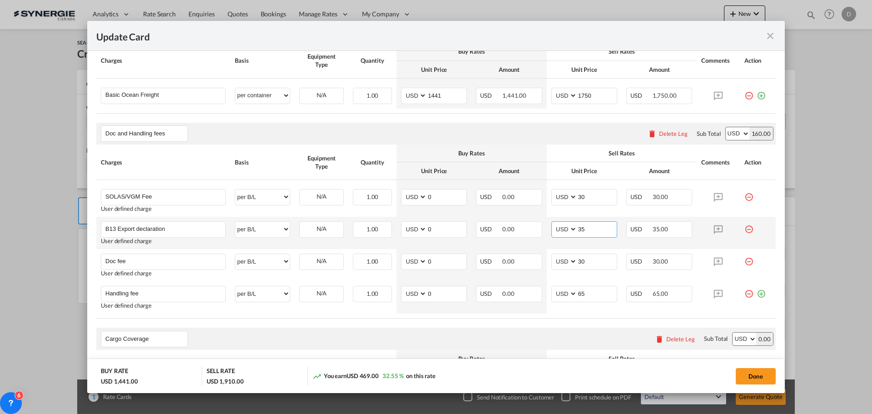
click at [578, 230] on input "35" at bounding box center [597, 229] width 40 height 14
type input "55"
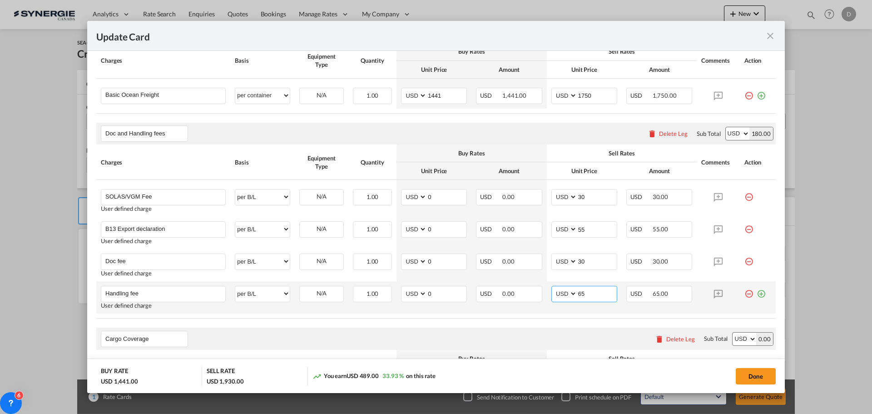
click at [581, 296] on input "65" at bounding box center [597, 293] width 40 height 14
click at [577, 293] on input "65" at bounding box center [597, 293] width 40 height 14
type input "115"
click at [525, 330] on div "Cargo Coverage Please enter leg name Leg Name Already Exists Delete Leg Sub Tot…" at bounding box center [436, 339] width 680 height 22
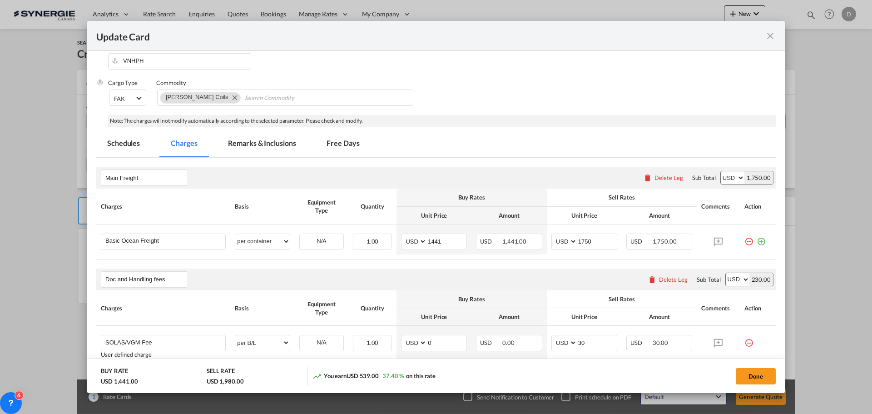
scroll to position [175, 0]
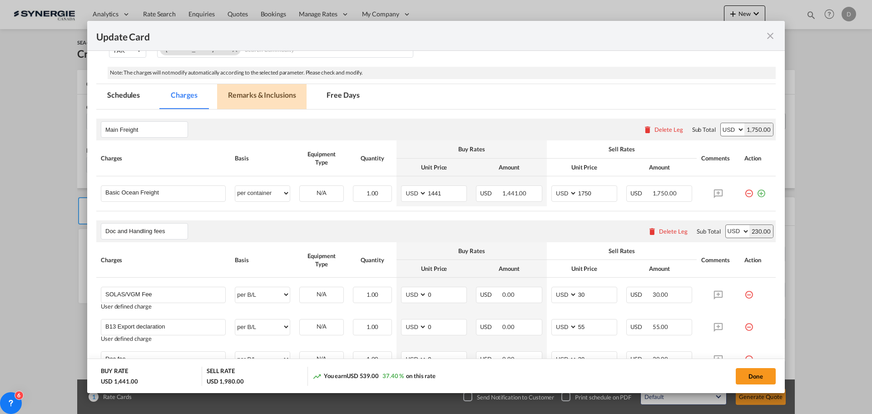
click at [276, 96] on md-tab-item "Remarks & Inclusions" at bounding box center [261, 96] width 89 height 25
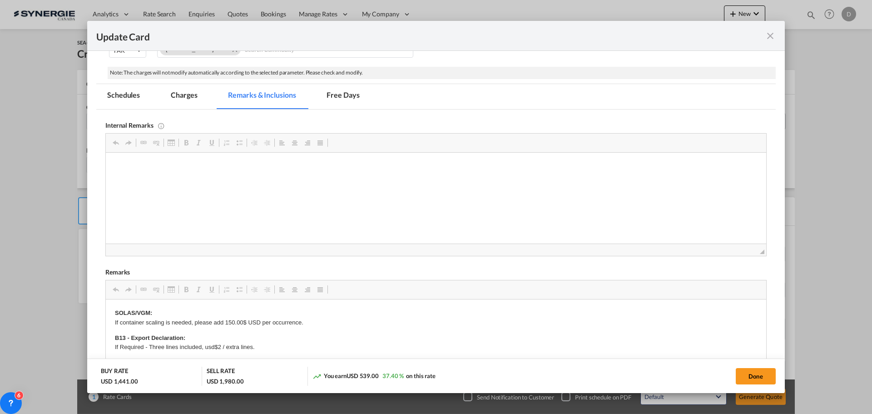
scroll to position [0, 0]
click at [179, 93] on md-tab-item "Charges" at bounding box center [184, 96] width 48 height 25
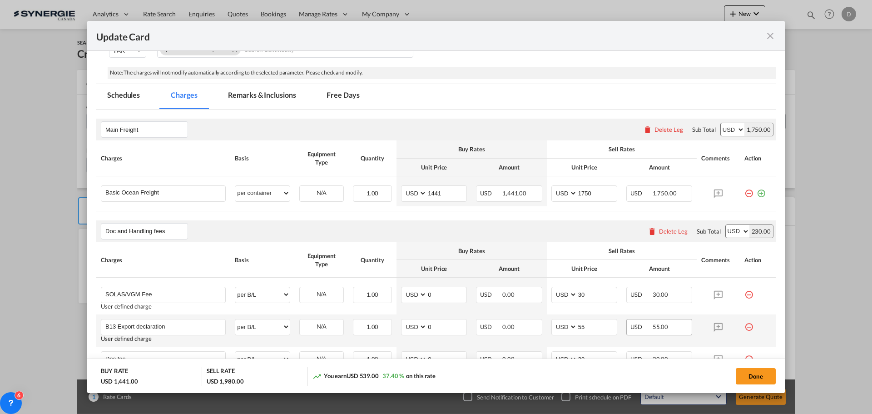
drag, startPoint x: 741, startPoint y: 377, endPoint x: 632, endPoint y: 325, distance: 120.1
click at [740, 377] on button "Done" at bounding box center [756, 376] width 40 height 16
type input "[DATE]"
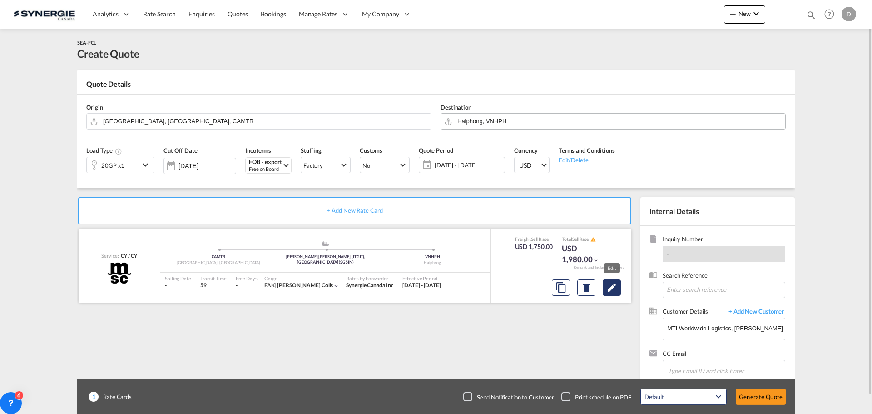
click at [616, 285] on md-icon "Edit" at bounding box center [611, 287] width 11 height 11
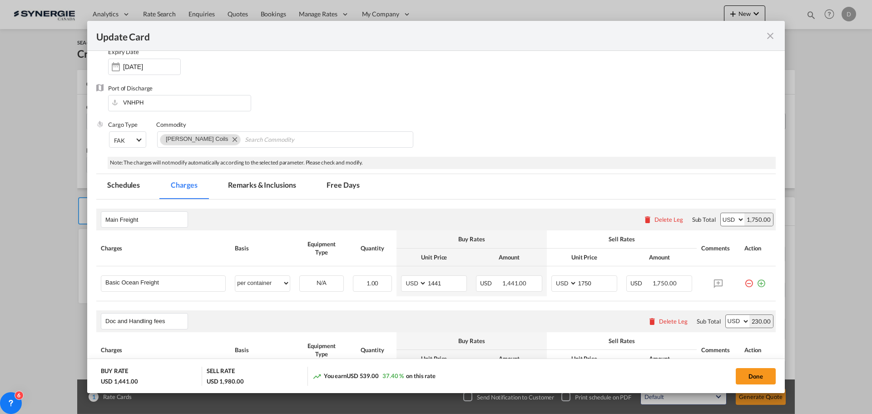
scroll to position [91, 0]
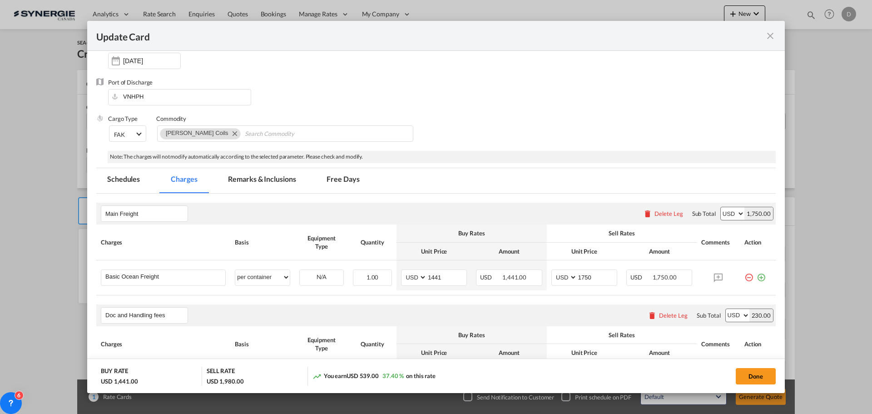
click at [272, 181] on md-tab-item "Remarks & Inclusions" at bounding box center [261, 180] width 89 height 25
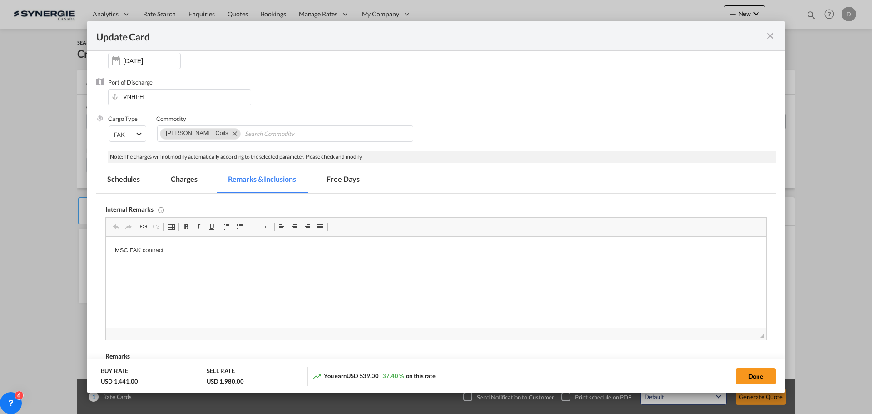
scroll to position [227, 0]
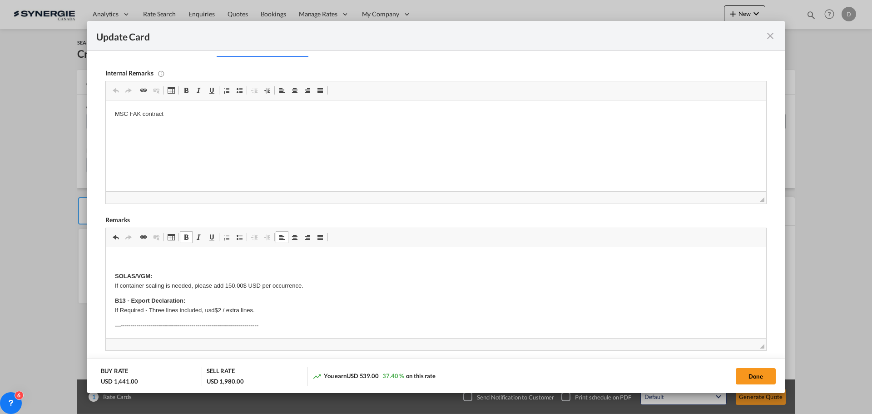
click at [116, 257] on p "Editor, editor11" at bounding box center [436, 261] width 642 height 10
click at [744, 377] on button "Done" at bounding box center [756, 376] width 40 height 16
type input "[DATE]"
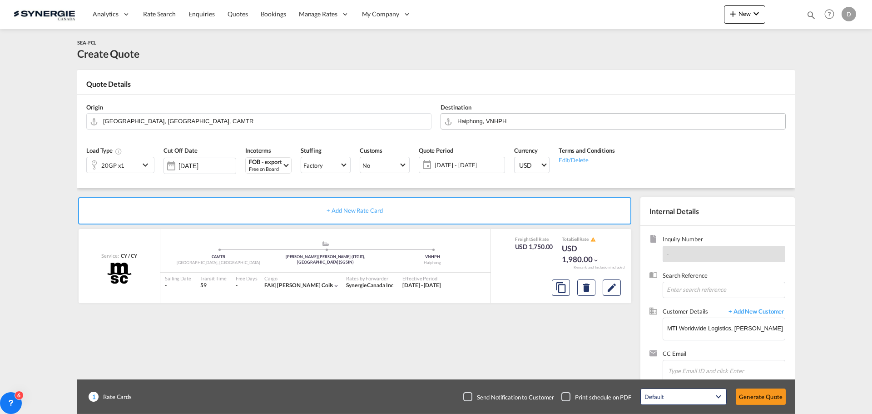
scroll to position [103, 0]
click at [758, 397] on button "Generate Quote" at bounding box center [761, 396] width 50 height 16
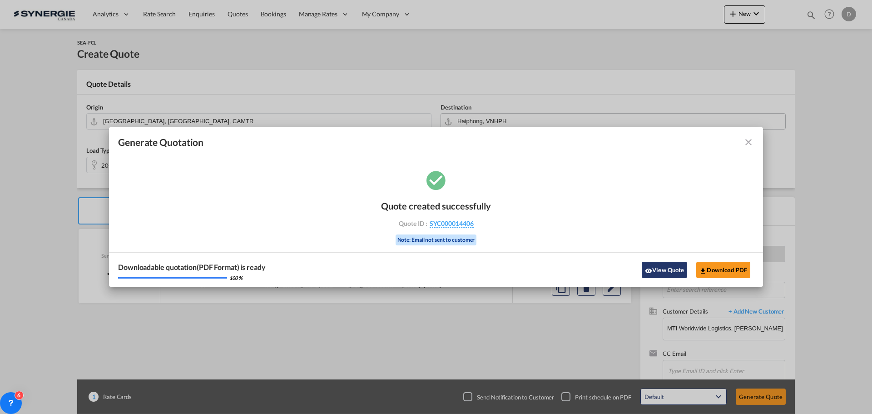
click at [662, 272] on button "View Quote" at bounding box center [664, 270] width 45 height 16
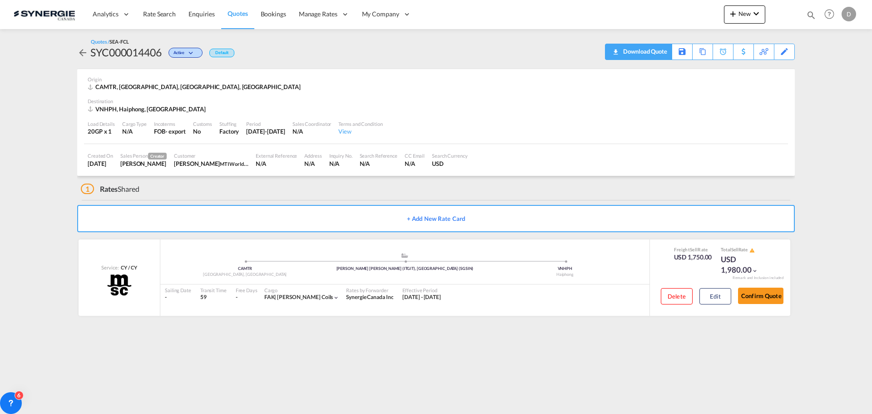
click at [660, 52] on div "Download Quote" at bounding box center [644, 51] width 46 height 15
click at [656, 113] on div "Load Details 20GP x 1 Cargo Type N/A Incoterms FOB - export Customs No Stuffing…" at bounding box center [436, 128] width 704 height 31
click at [734, 16] on md-icon "icon-plus 400-fg" at bounding box center [733, 13] width 11 height 11
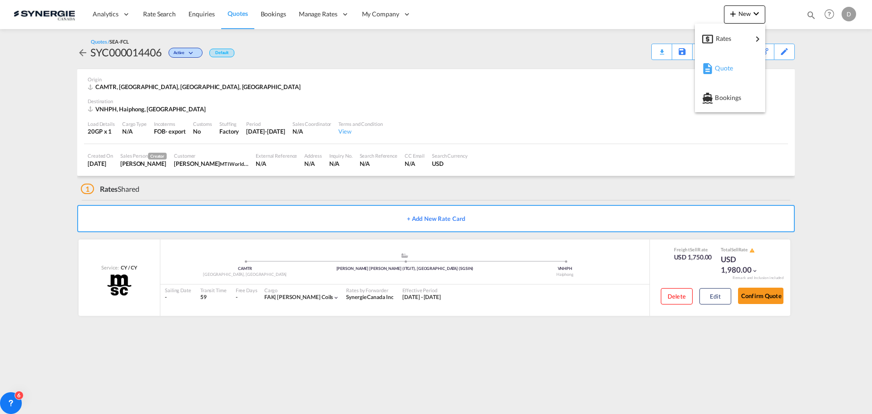
click at [725, 66] on span "Quote" at bounding box center [720, 68] width 10 height 18
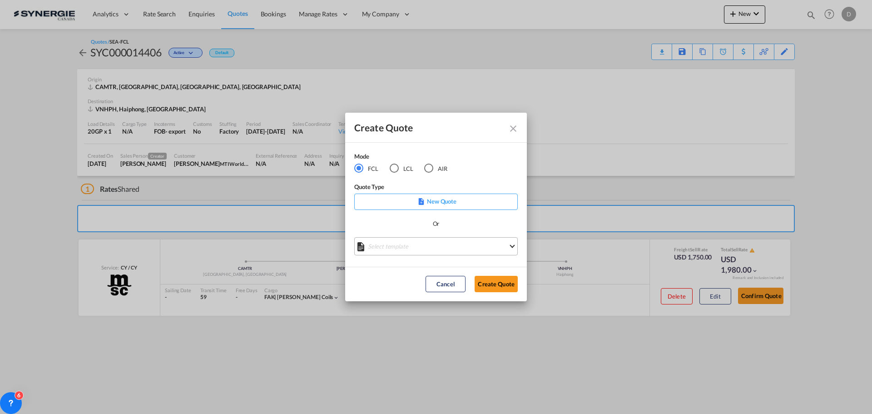
click at [426, 253] on md-select "Select template *NEW* FCL FREEHAND / DAP [PERSON_NAME] | [DATE] *NEW* Import FC…" at bounding box center [436, 246] width 164 height 18
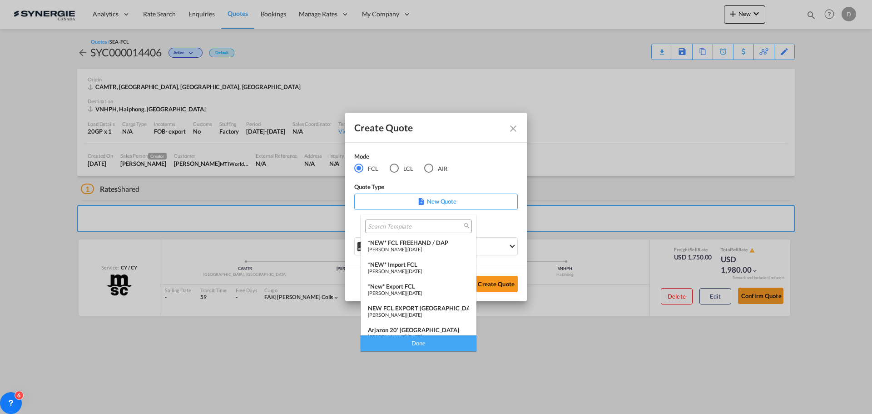
click at [419, 285] on div "*New* Export FCL" at bounding box center [418, 286] width 101 height 7
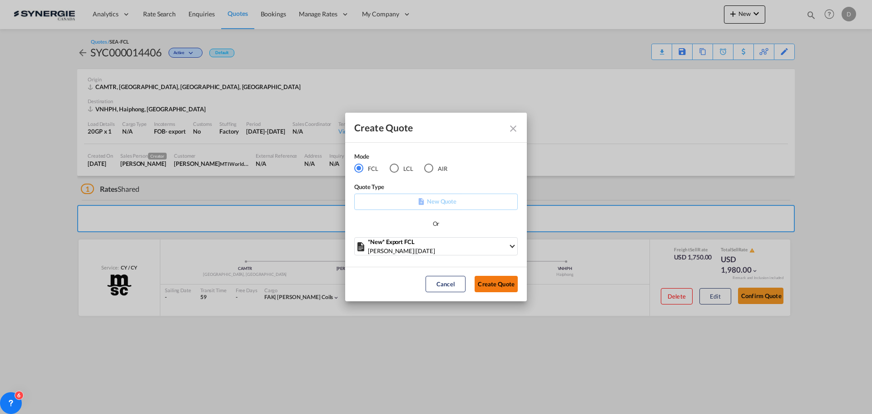
click at [501, 282] on button "Create Quote" at bounding box center [496, 284] width 43 height 16
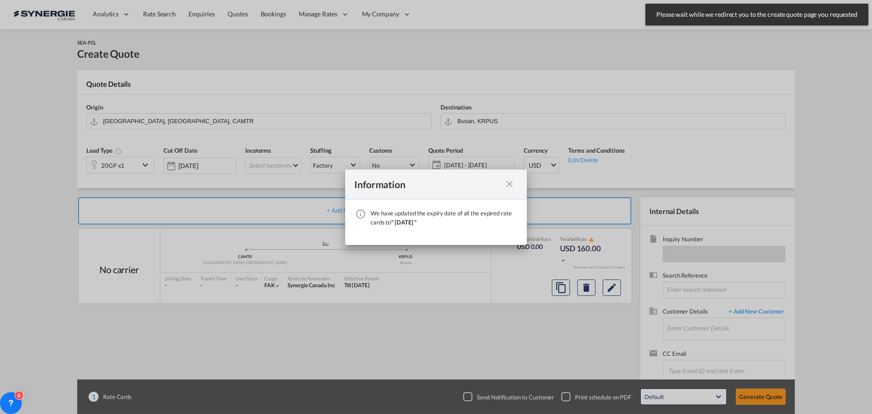
click at [509, 183] on md-icon "icon-close fg-AAA8AD cursor" at bounding box center [509, 184] width 11 height 11
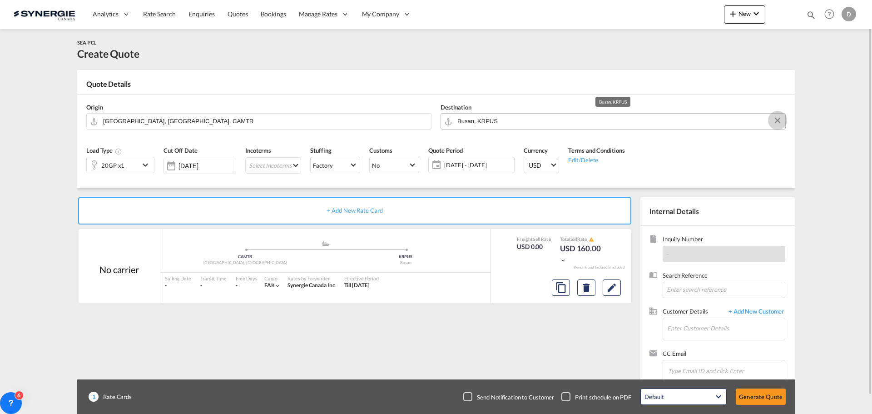
click at [776, 120] on button "Clear Input" at bounding box center [778, 121] width 14 height 14
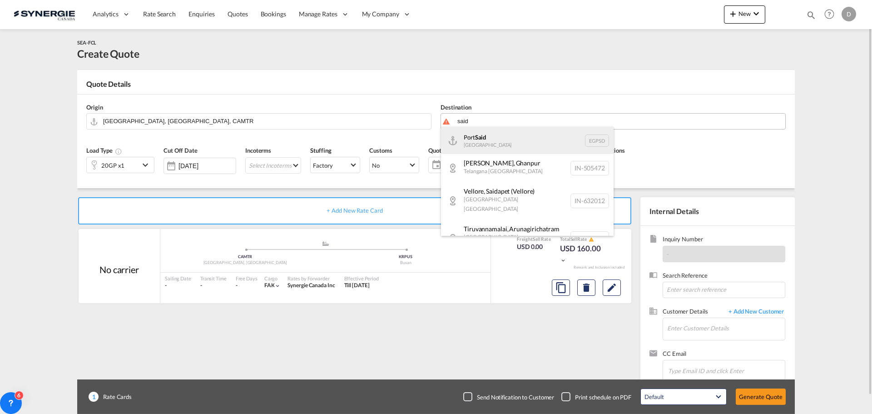
click at [509, 138] on div "Port Said Egypt EGPSD" at bounding box center [527, 140] width 173 height 27
type input "Port Said, EGPSD"
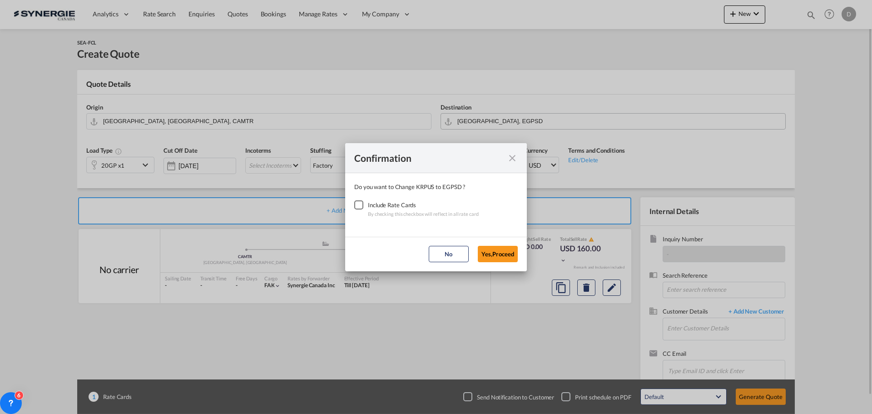
click at [356, 203] on div "Checkbox No Ink" at bounding box center [358, 204] width 9 height 9
click at [499, 248] on button "Yes,Proceed" at bounding box center [498, 254] width 40 height 16
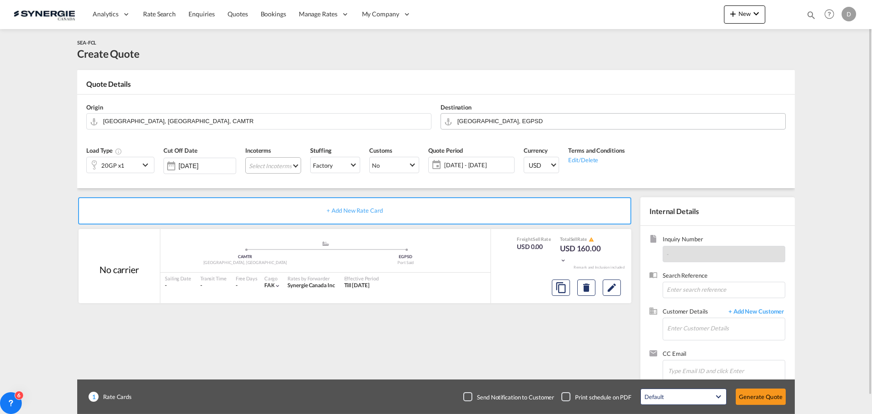
click at [270, 167] on md-select "Select Incoterms DPU - import Delivery at Place Unloaded CFR - export Cost and …" at bounding box center [273, 165] width 56 height 16
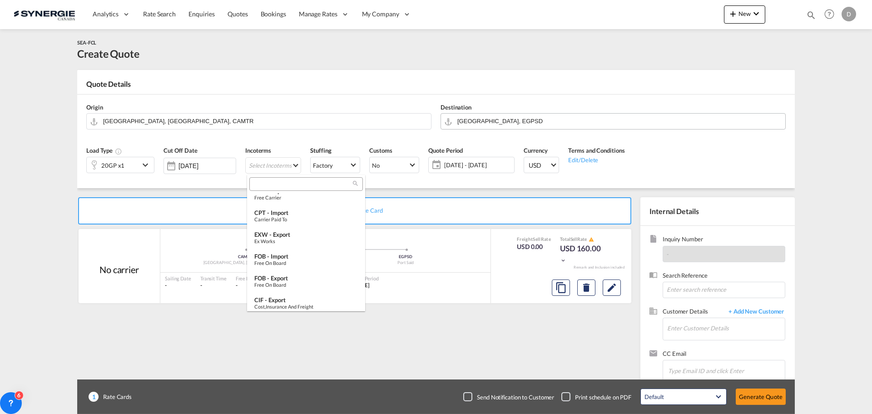
scroll to position [273, 0]
click at [290, 232] on div "FOB - export" at bounding box center [306, 232] width 104 height 7
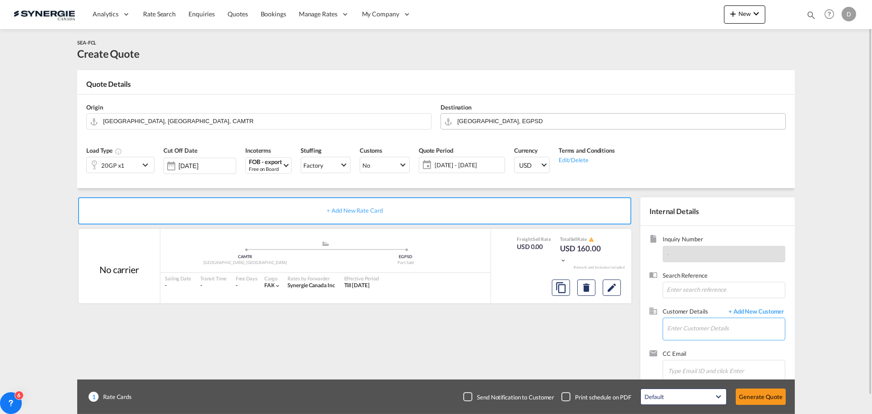
click at [710, 324] on input "Enter Customer Details" at bounding box center [726, 328] width 118 height 20
paste input "[PERSON_NAME][EMAIL_ADDRESS][PERSON_NAME][DOMAIN_NAME]"
click at [734, 308] on div "[PERSON_NAME] [PERSON_NAME][EMAIL_ADDRESS][PERSON_NAME][DOMAIN_NAME] | MTI Worl…" at bounding box center [753, 305] width 173 height 25
type input "MTI Worldwide Logistics, [PERSON_NAME], [PERSON_NAME][EMAIL_ADDRESS][PERSON_NAM…"
click at [612, 284] on md-icon "Edit" at bounding box center [611, 287] width 11 height 11
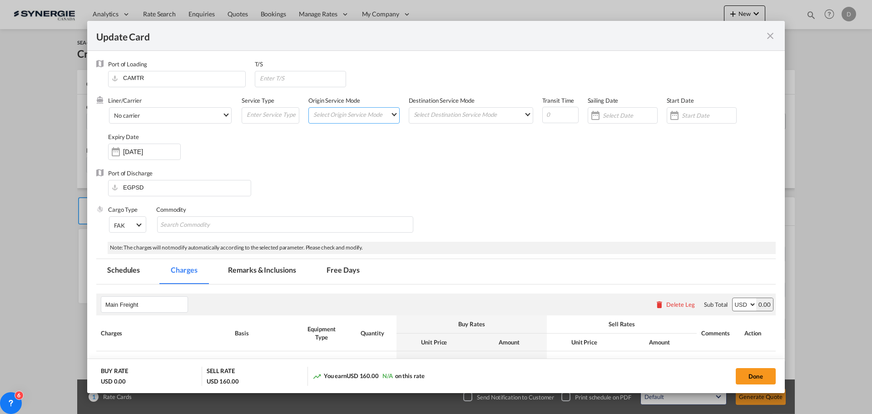
click at [386, 113] on md-select "Select Origin Service Mode SD [GEOGRAPHIC_DATA]" at bounding box center [356, 114] width 87 height 13
click at [345, 140] on md-option "CY" at bounding box center [354, 136] width 100 height 22
click at [462, 114] on md-select "Select Destination Service Mode SD [GEOGRAPHIC_DATA]" at bounding box center [473, 114] width 120 height 13
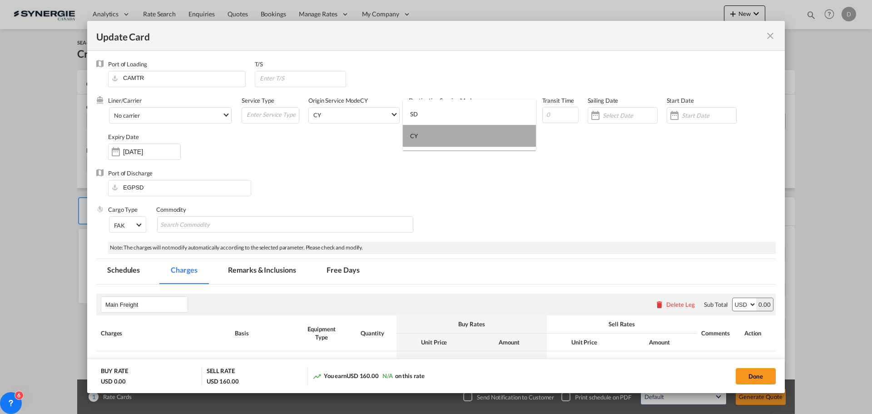
click at [444, 140] on md-option "CY" at bounding box center [469, 136] width 133 height 22
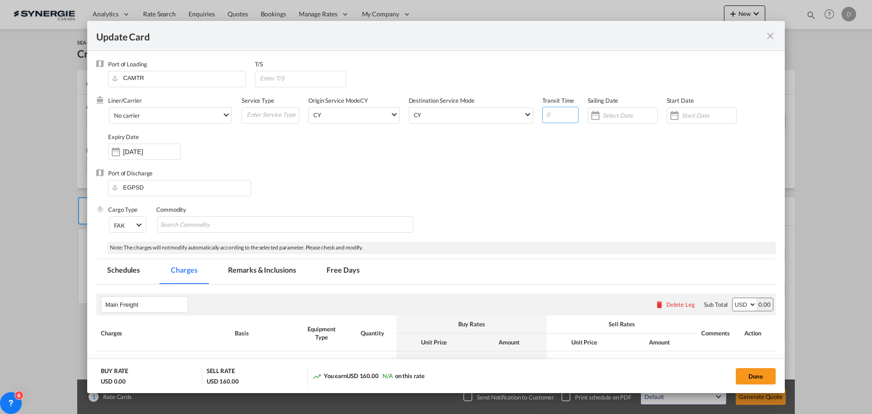
click at [555, 118] on input "Update Card Port ..." at bounding box center [560, 115] width 36 height 16
type input "28"
click at [670, 117] on div "Update Card Port ..." at bounding box center [674, 115] width 15 height 18
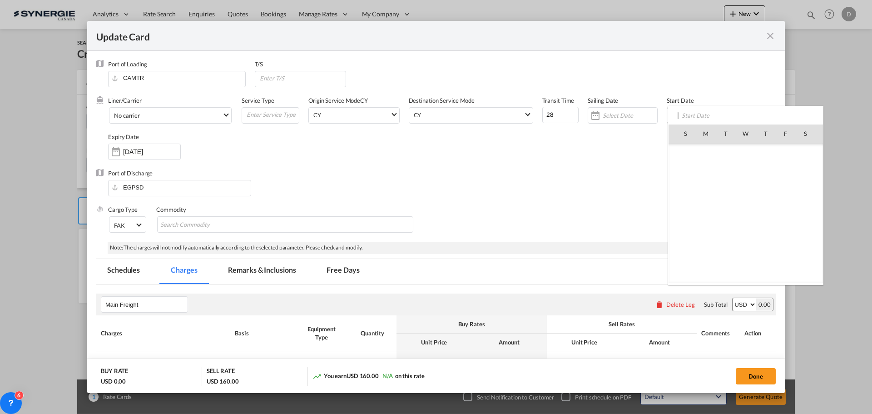
scroll to position [210302, 0]
click at [768, 233] on span "28" at bounding box center [765, 232] width 19 height 19
type input "[DATE]"
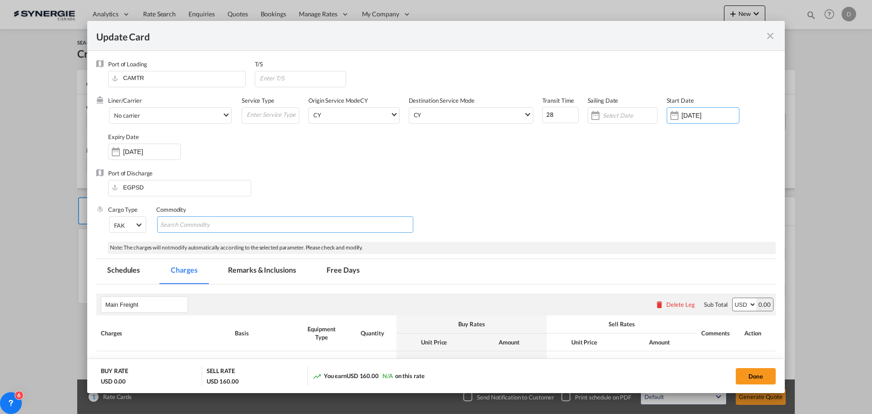
click at [220, 227] on input "Search Commodity" at bounding box center [201, 225] width 83 height 15
type input "Steel Coils"
click at [302, 185] on div "Port of Discharge EGPSD" at bounding box center [436, 187] width 680 height 36
click at [221, 113] on md-select-value "No carrier" at bounding box center [172, 115] width 118 height 15
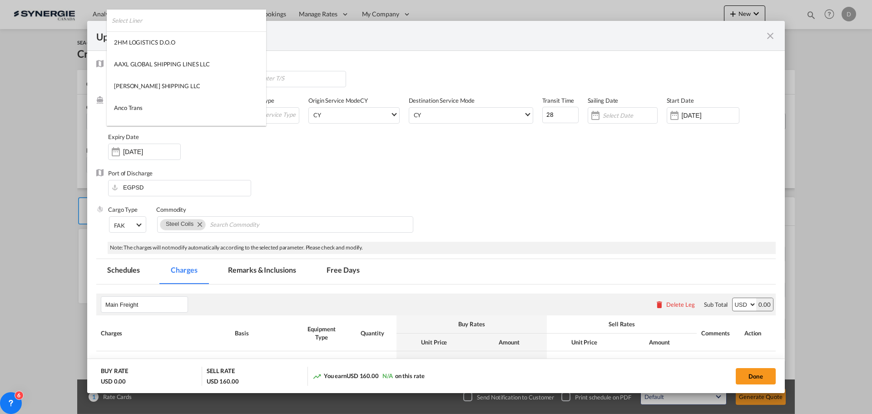
scroll to position [1236, 0]
click at [162, 72] on md-option "MSC" at bounding box center [186, 71] width 159 height 22
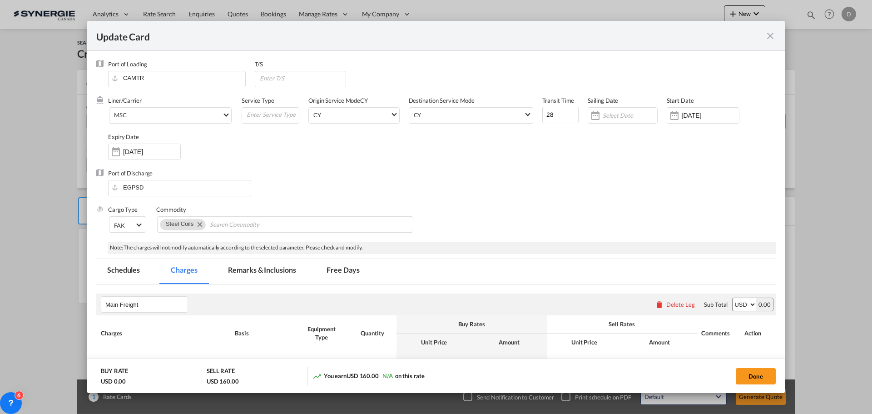
click at [430, 175] on div "Port of Discharge EGPSD" at bounding box center [436, 187] width 680 height 36
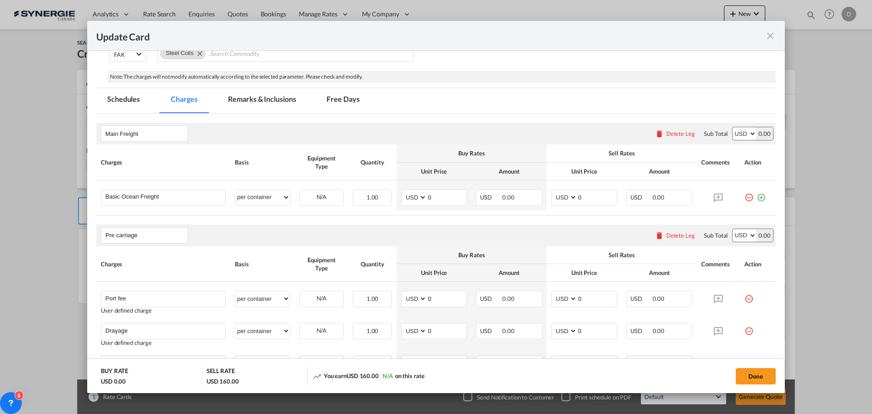
scroll to position [227, 0]
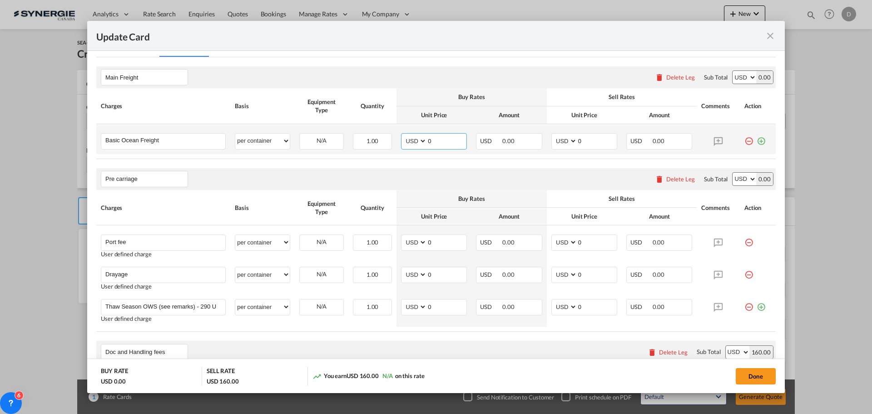
drag, startPoint x: 425, startPoint y: 141, endPoint x: 430, endPoint y: 141, distance: 5.5
click at [430, 141] on input "0" at bounding box center [447, 141] width 40 height 14
type input "2020"
type input "2350"
drag, startPoint x: 673, startPoint y: 179, endPoint x: 641, endPoint y: 185, distance: 33.2
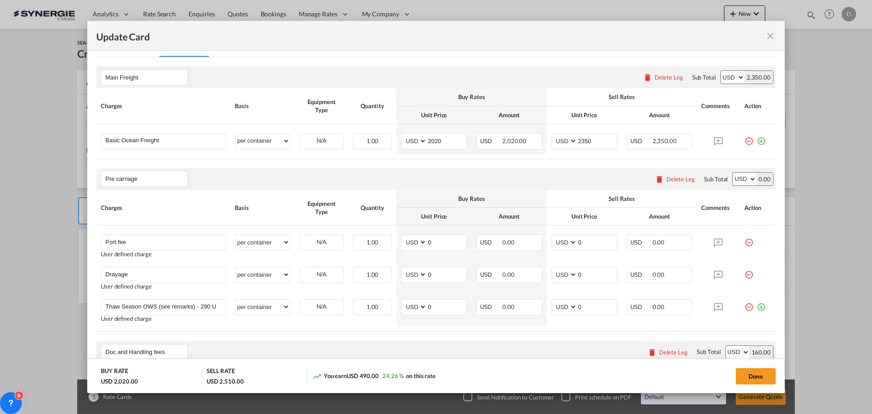
click at [672, 179] on div "Delete Leg" at bounding box center [680, 178] width 29 height 7
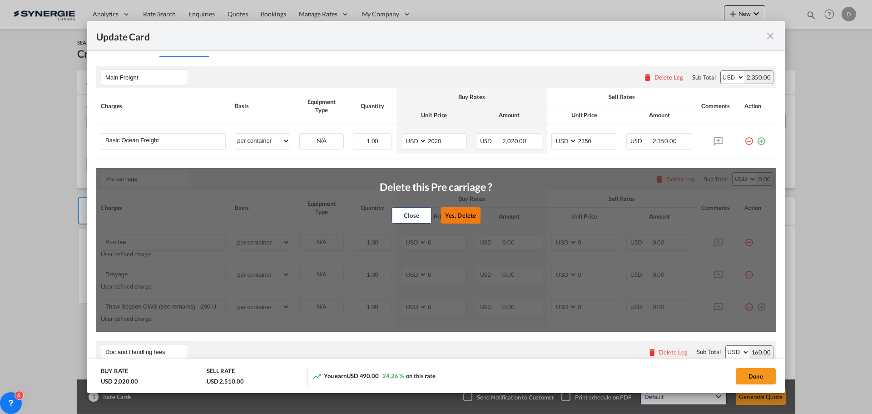
click at [442, 213] on button "Yes, Delete" at bounding box center [461, 215] width 40 height 16
type input "Doc and Handling fees"
type input "SOLAS/VGM Fee"
select select "per B/L"
type input "30"
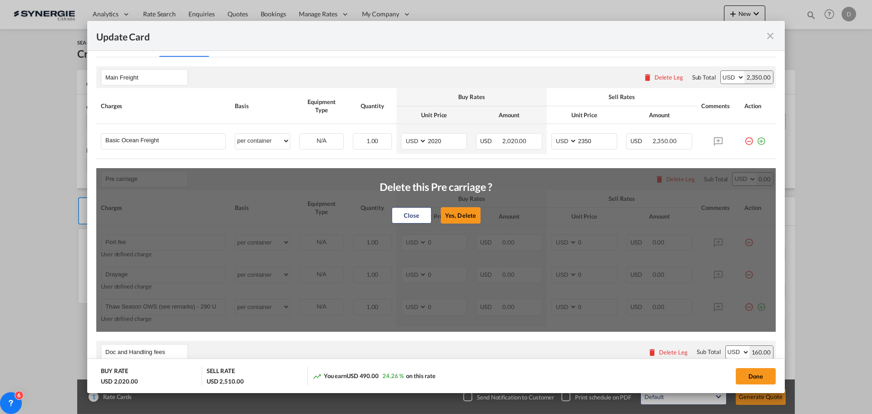
type input "B13 Export declaration"
select select "per B/L"
type input "35"
type input "Doc fee"
select select "per B/L"
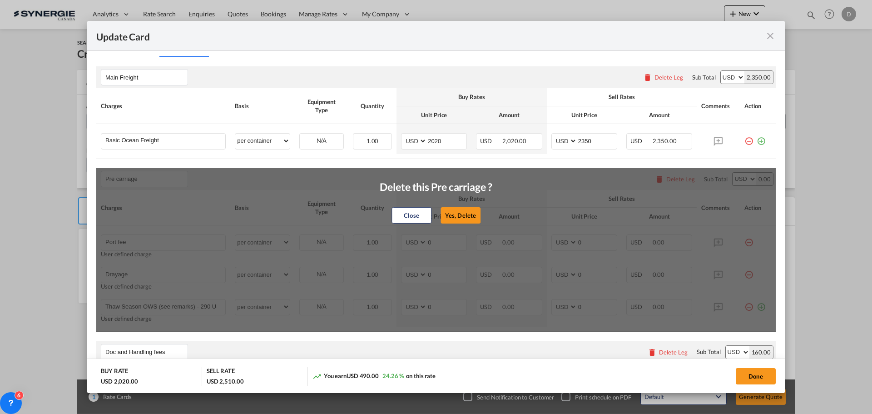
type input "30"
type input "Cargo Coverage"
type input "Cargo Coverage - Rate to be confirmed depending on commodity and value Min 50 U…"
select select "per shipment"
type input "0"
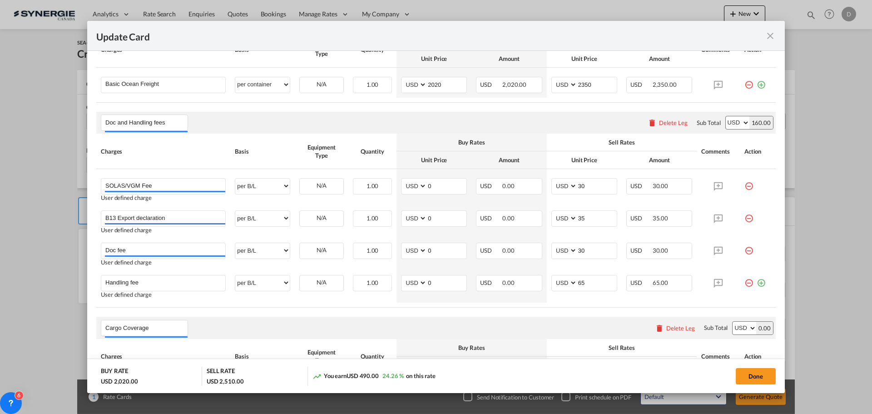
scroll to position [363, 0]
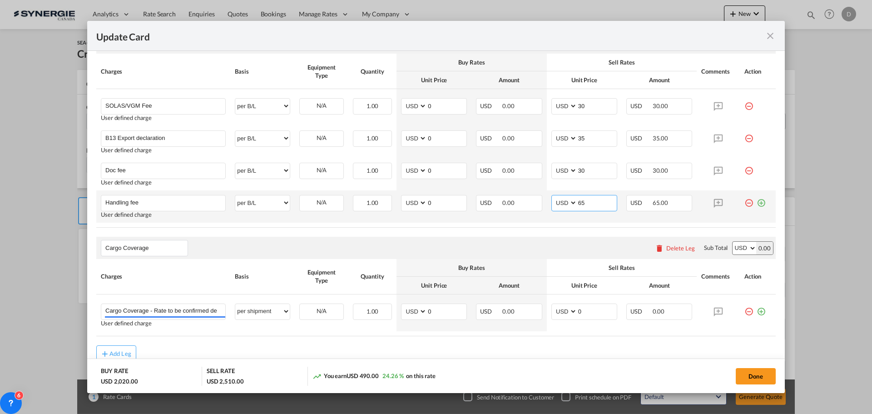
click at [578, 204] on input "65" at bounding box center [597, 202] width 40 height 14
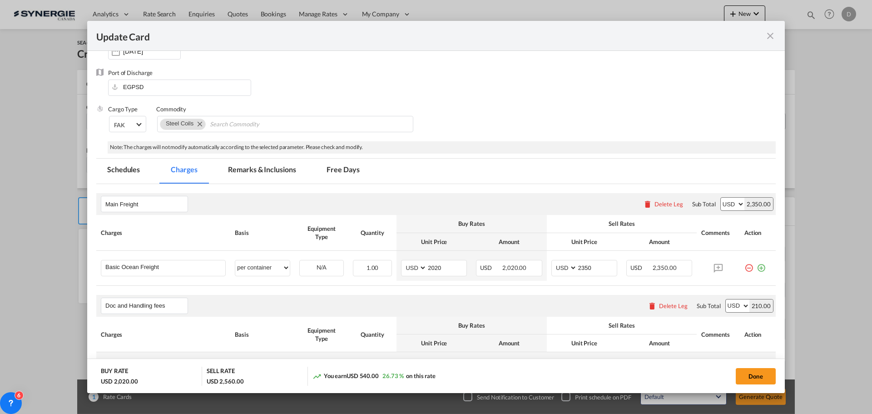
scroll to position [91, 0]
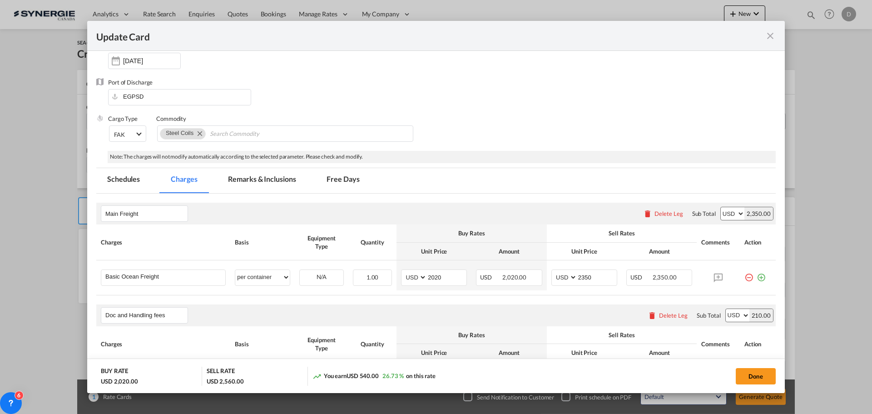
type input "115"
click at [285, 180] on md-tab-item "Remarks & Inclusions" at bounding box center [261, 180] width 89 height 25
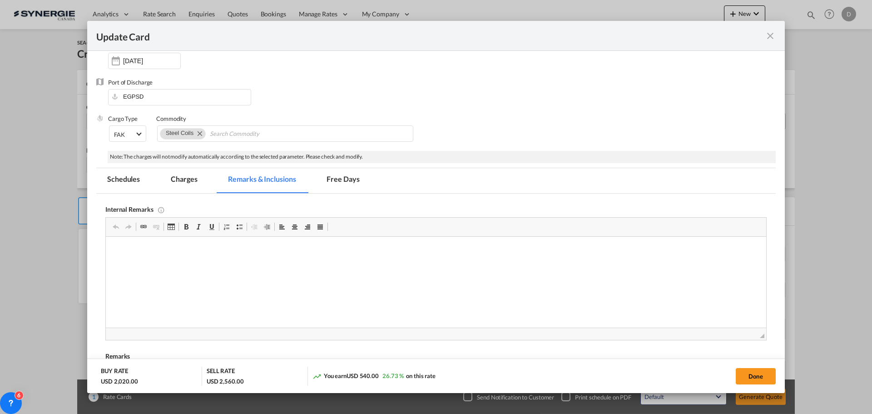
scroll to position [0, 0]
click at [172, 253] on p "MSC SPOT /" at bounding box center [436, 251] width 642 height 10
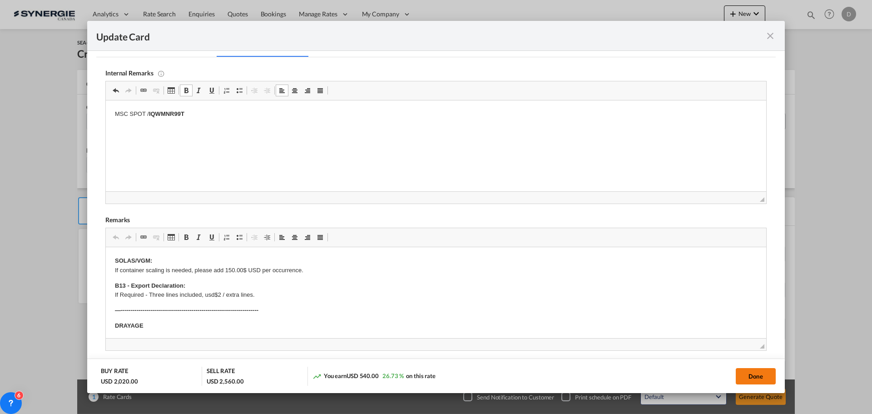
click at [760, 374] on button "Done" at bounding box center [756, 376] width 40 height 16
type input "[DATE]"
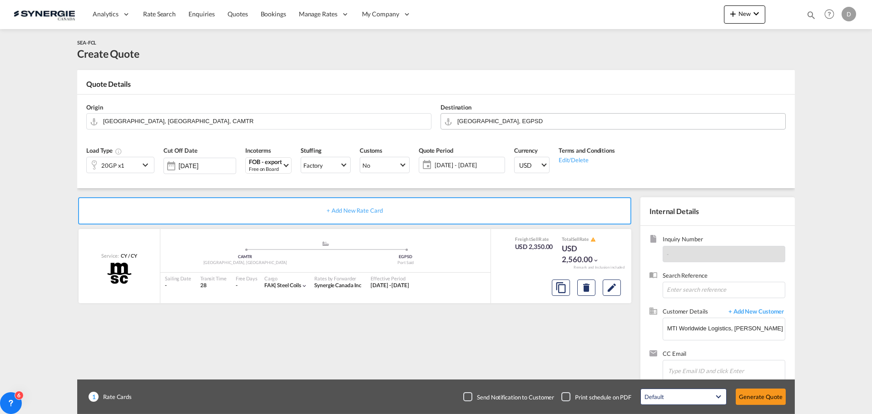
scroll to position [103, 0]
click at [763, 394] on button "Generate Quote" at bounding box center [761, 396] width 50 height 16
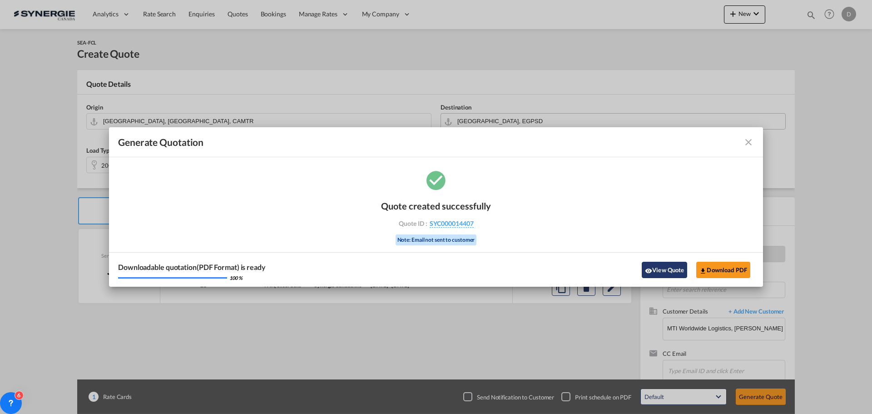
click at [670, 266] on button "View Quote" at bounding box center [664, 270] width 45 height 16
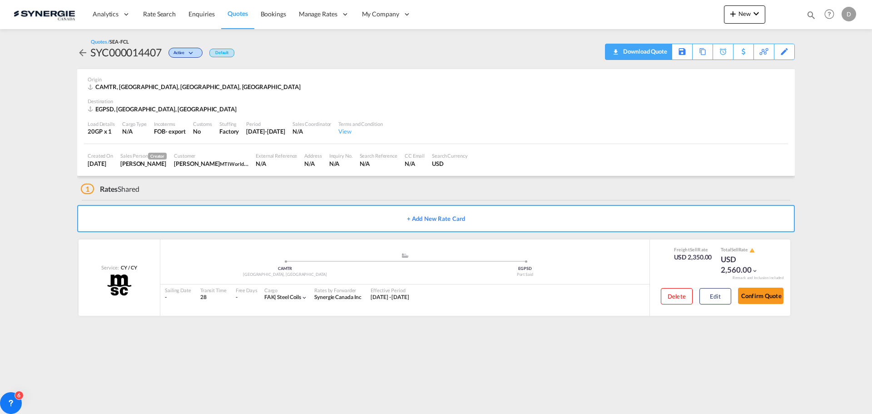
click at [658, 56] on div "Download Quote" at bounding box center [644, 51] width 46 height 15
click at [738, 10] on md-icon "icon-plus 400-fg" at bounding box center [733, 13] width 11 height 11
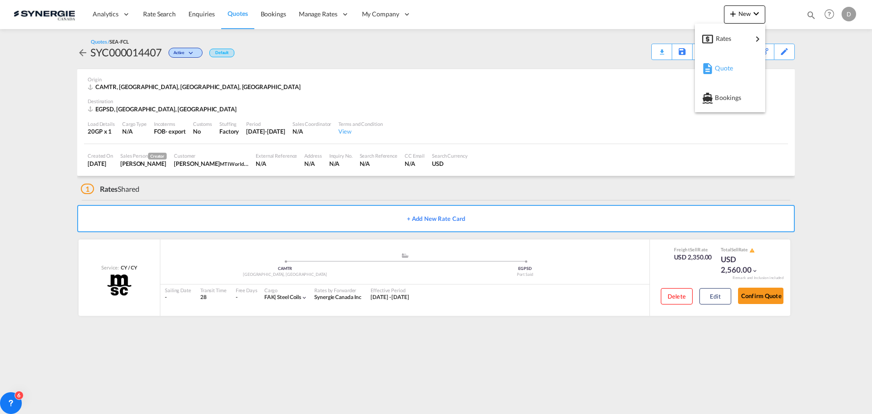
click at [724, 67] on span "Quote" at bounding box center [720, 68] width 10 height 18
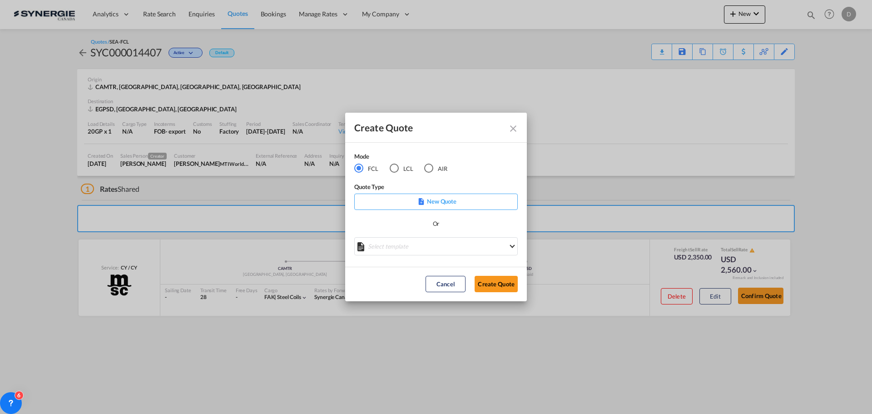
click at [431, 242] on md-select "Select template *NEW* FCL FREEHAND / DAP [PERSON_NAME] | [DATE] *NEW* Import FC…" at bounding box center [436, 246] width 164 height 18
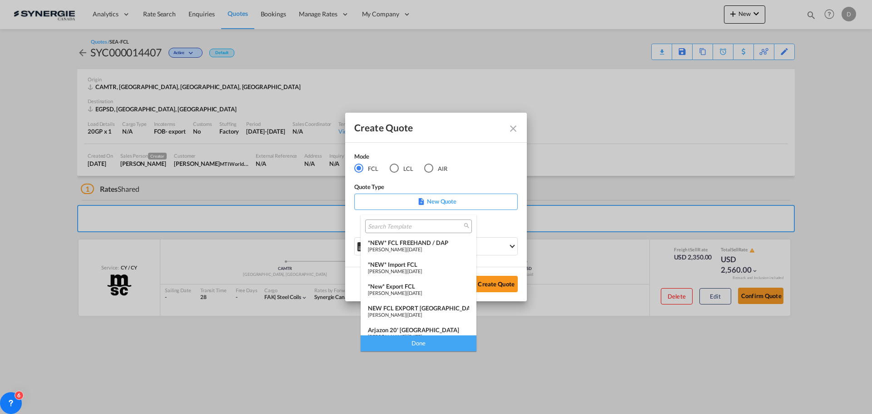
click at [399, 287] on div "*New* Export FCL" at bounding box center [418, 286] width 101 height 7
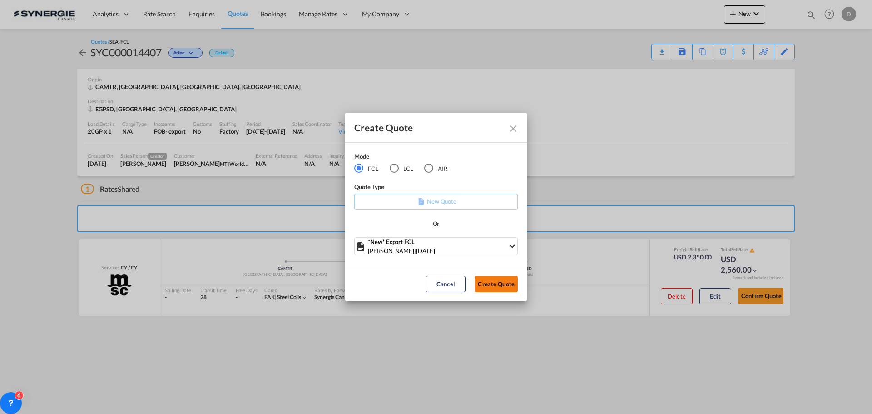
click at [493, 283] on button "Create Quote" at bounding box center [496, 284] width 43 height 16
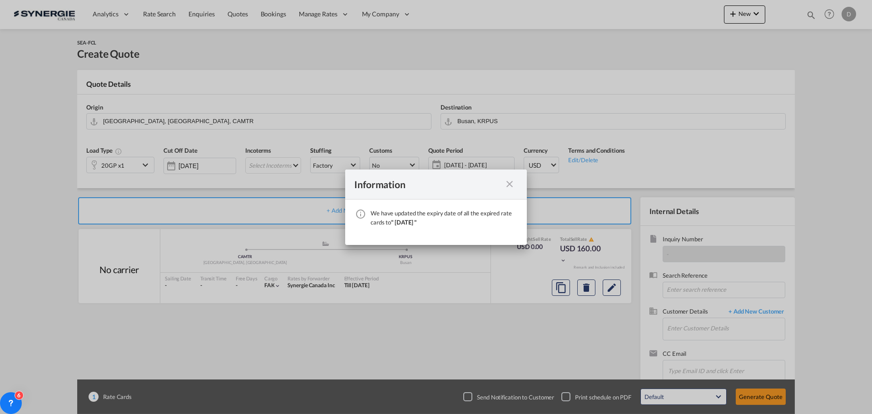
drag, startPoint x: 511, startPoint y: 182, endPoint x: 513, endPoint y: 176, distance: 6.1
click at [511, 182] on md-icon "icon-close fg-AAA8AD cursor" at bounding box center [509, 184] width 11 height 11
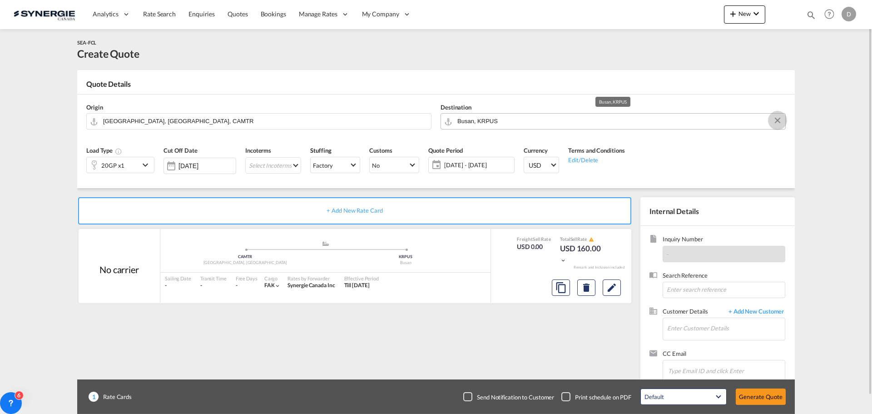
click at [777, 120] on button "Clear Input" at bounding box center [778, 121] width 14 height 14
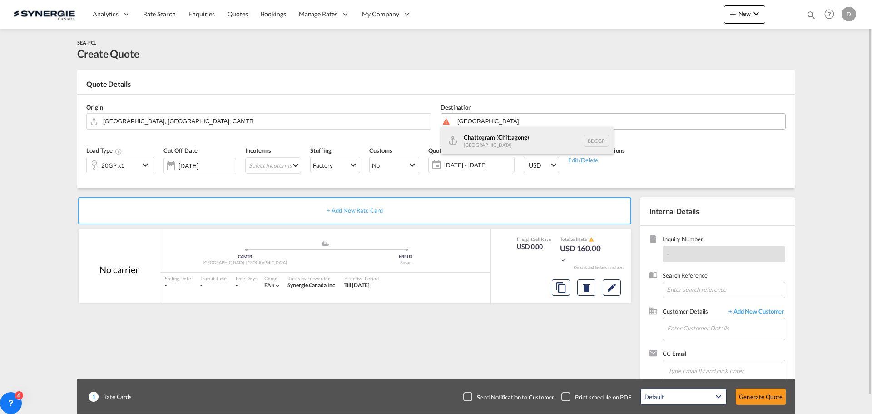
click at [530, 144] on div "Chattogram ( Chittagong ) Bangladesh BDCGP" at bounding box center [527, 140] width 173 height 27
type input "Chattogram (Chittagong), BDCGP"
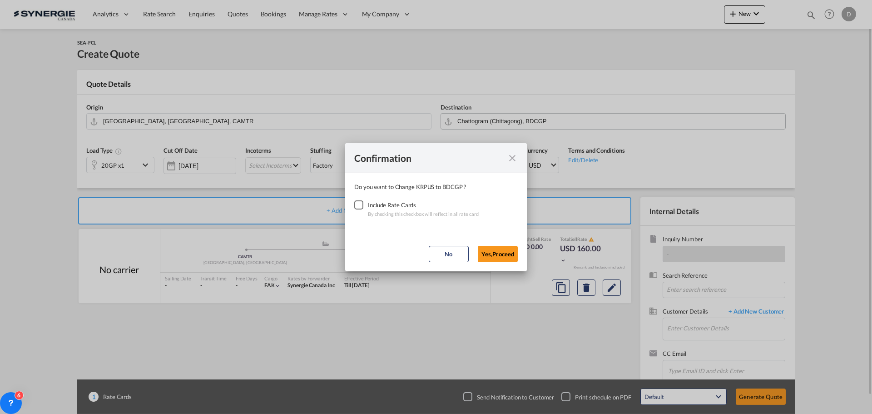
click at [357, 205] on div "Checkbox No Ink" at bounding box center [358, 204] width 9 height 9
click at [487, 253] on button "Yes,Proceed" at bounding box center [498, 254] width 40 height 16
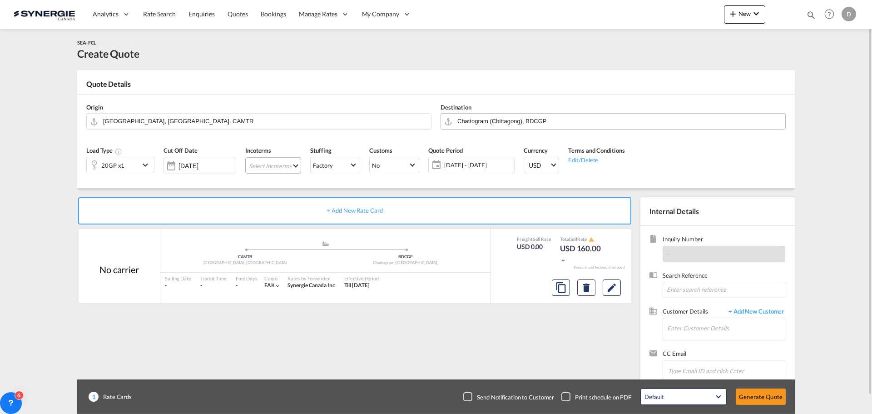
click at [283, 164] on md-select "Select Incoterms DPU - import Delivery at Place Unloaded CFR - export Cost and …" at bounding box center [273, 165] width 56 height 16
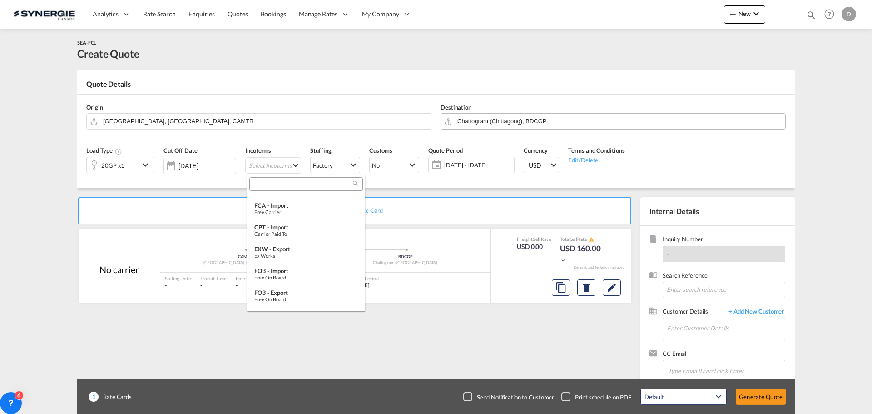
scroll to position [227, 0]
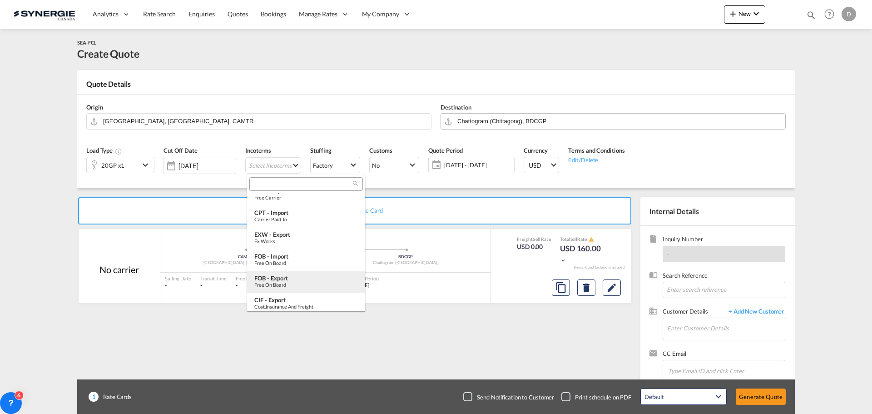
click at [288, 284] on div "Free on Board" at bounding box center [306, 285] width 104 height 6
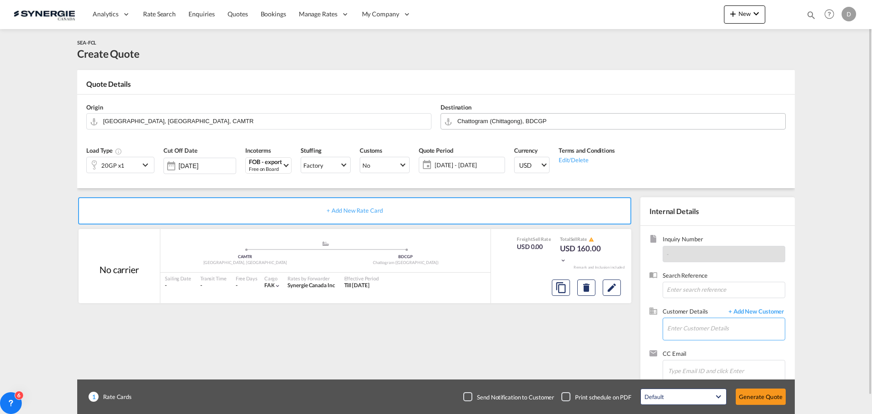
click at [745, 321] on input "Enter Customer Details" at bounding box center [726, 328] width 118 height 20
paste input "[PERSON_NAME][EMAIL_ADDRESS][PERSON_NAME][DOMAIN_NAME]"
click at [733, 306] on div "[PERSON_NAME] [PERSON_NAME][EMAIL_ADDRESS][PERSON_NAME][DOMAIN_NAME] | MTI Worl…" at bounding box center [753, 305] width 173 height 25
type input "MTI Worldwide Logistics, [PERSON_NAME], [PERSON_NAME][EMAIL_ADDRESS][PERSON_NAM…"
click at [615, 292] on md-icon "Edit" at bounding box center [611, 287] width 11 height 11
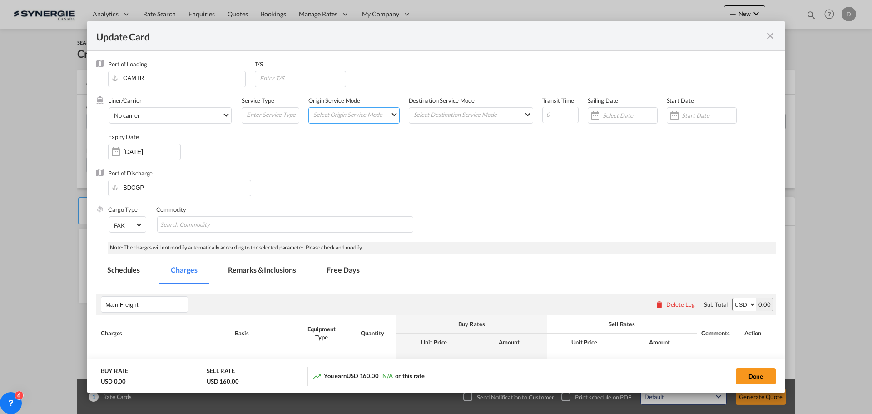
click at [358, 118] on md-select "Select Origin Service Mode SD [GEOGRAPHIC_DATA]" at bounding box center [356, 114] width 87 height 13
click at [348, 138] on md-option "CY" at bounding box center [354, 136] width 100 height 22
click at [493, 112] on md-select "Select Destination Service Mode SD [GEOGRAPHIC_DATA]" at bounding box center [473, 114] width 120 height 13
click at [436, 139] on md-option "CY" at bounding box center [469, 136] width 133 height 22
click at [671, 116] on div "Update Card Port ..." at bounding box center [674, 115] width 15 height 18
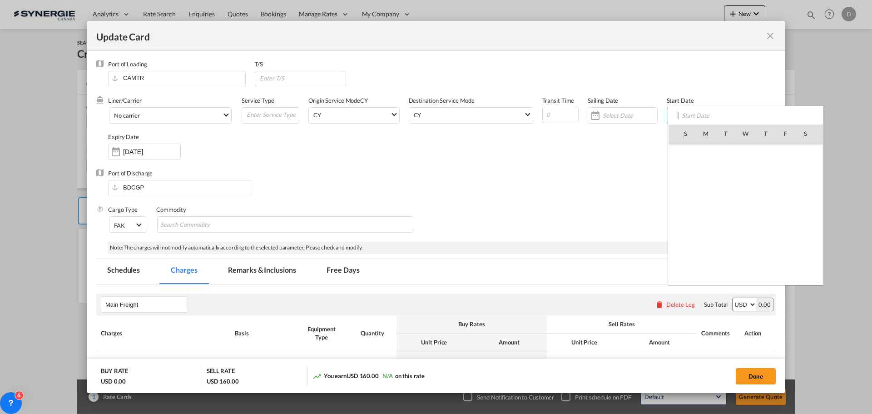
scroll to position [210302, 0]
click at [764, 234] on span "28" at bounding box center [765, 232] width 19 height 19
type input "[DATE]"
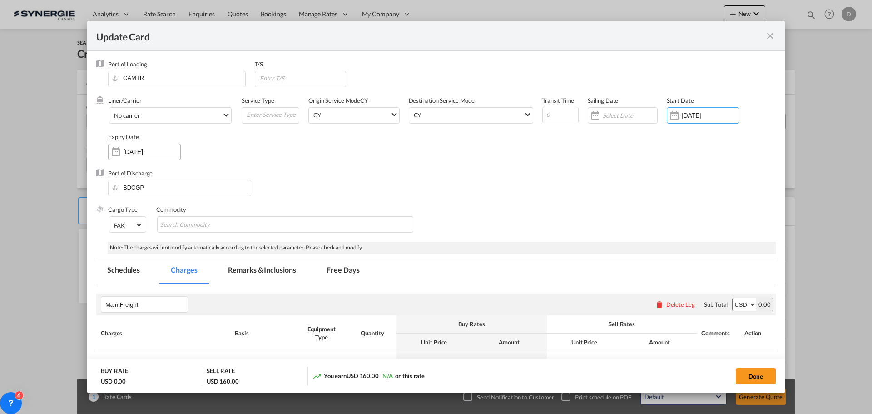
click at [142, 154] on input "[DATE]" at bounding box center [151, 151] width 57 height 7
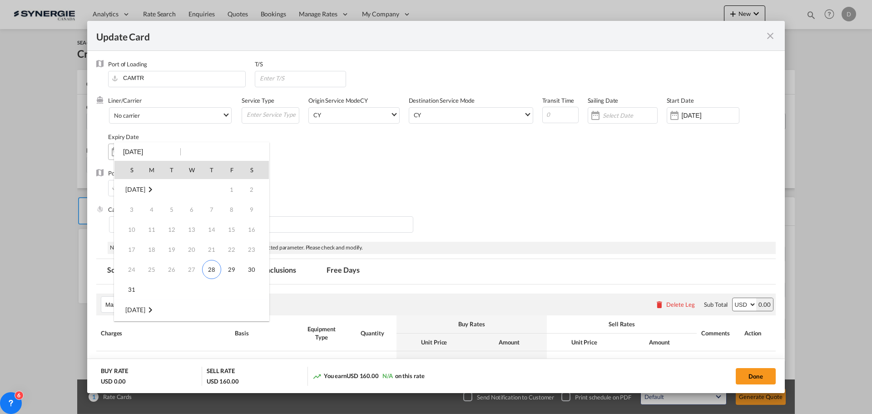
scroll to position [120, 0]
click at [137, 250] on span "14" at bounding box center [132, 249] width 18 height 18
type input "[DATE]"
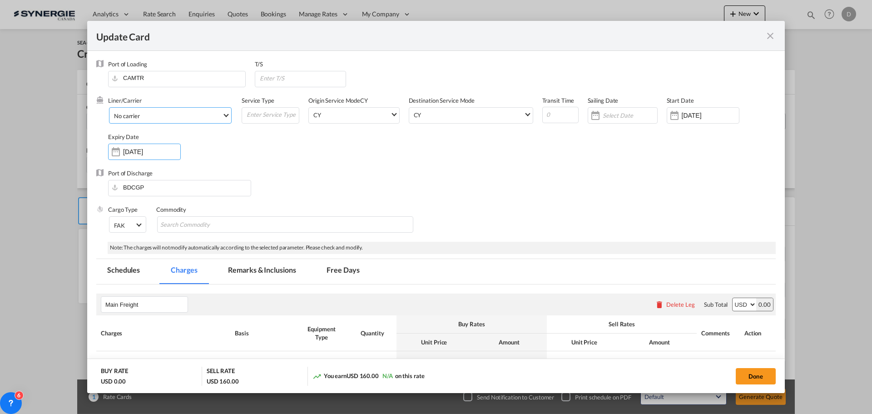
click at [215, 119] on span "No carrier" at bounding box center [168, 116] width 108 height 8
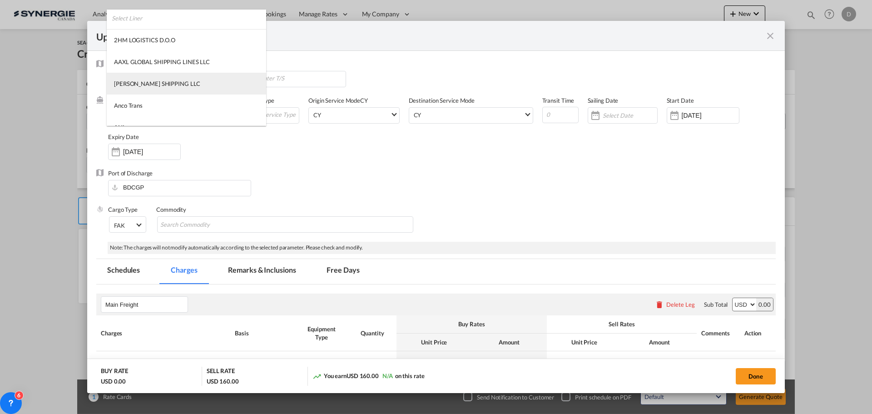
scroll to position [0, 0]
click at [186, 21] on input "search" at bounding box center [189, 21] width 154 height 22
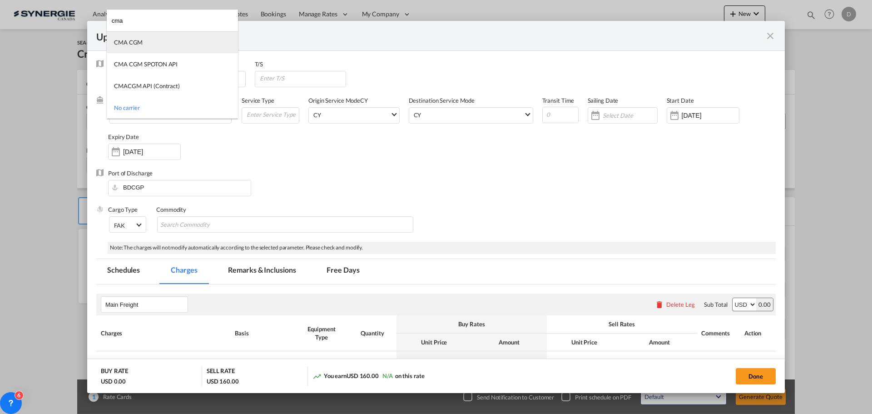
type input "cma"
click at [152, 44] on md-option "CMA CGM" at bounding box center [172, 42] width 131 height 22
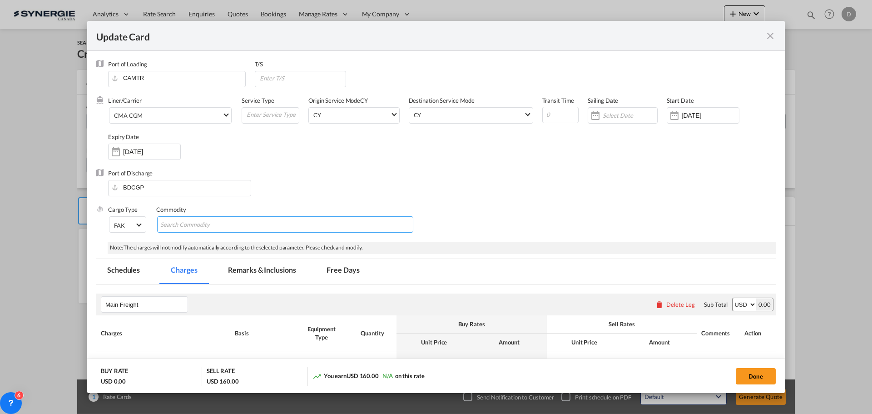
click at [264, 227] on md-chips-wrap "Chips container with autocompletion. Enter the text area, type text to search, …" at bounding box center [285, 224] width 256 height 16
type input "Steel Coil"
click at [367, 147] on div "Liner/Carrier CMA CGM Service Type Origin Service Mode CY CY Destination Servic…" at bounding box center [442, 132] width 668 height 73
click at [507, 161] on div "Liner/Carrier CMA CGM Service Type Origin Service Mode CY CY Destination Servic…" at bounding box center [442, 132] width 668 height 73
click at [547, 116] on input "Update Card Port ..." at bounding box center [560, 115] width 36 height 16
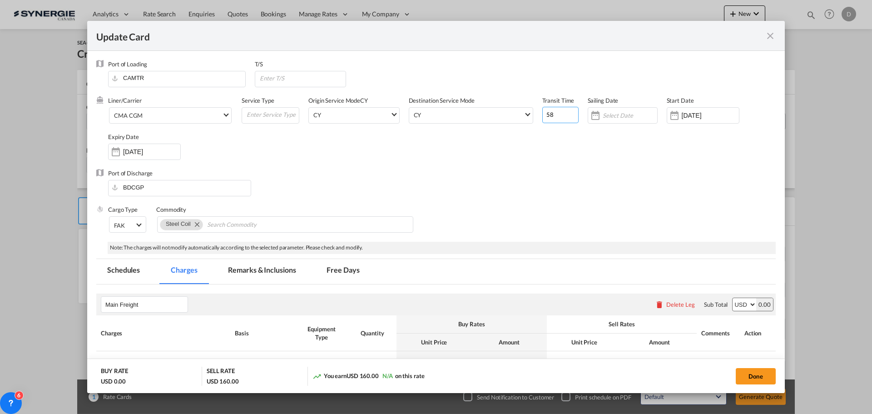
type input "58"
click at [538, 138] on div "Liner/Carrier CMA CGM Service Type Origin Service Mode CY CY Destination Servic…" at bounding box center [442, 132] width 668 height 73
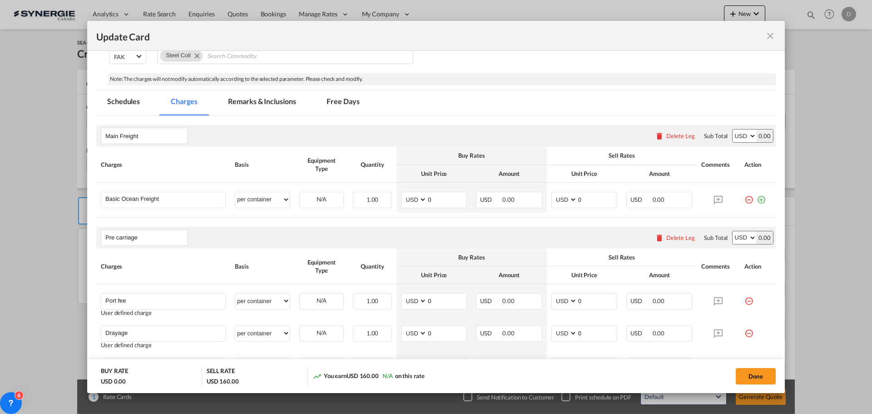
scroll to position [227, 0]
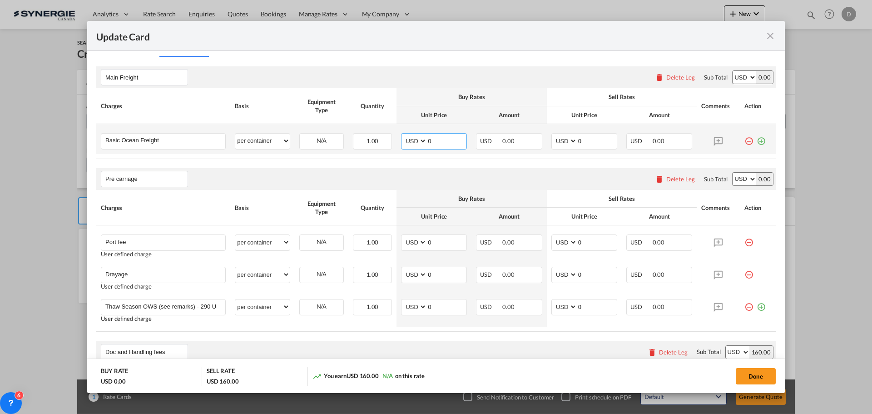
click at [440, 145] on input "0" at bounding box center [447, 141] width 40 height 14
type input "2244"
type input "2550"
click at [668, 178] on div "Delete Leg" at bounding box center [680, 178] width 29 height 7
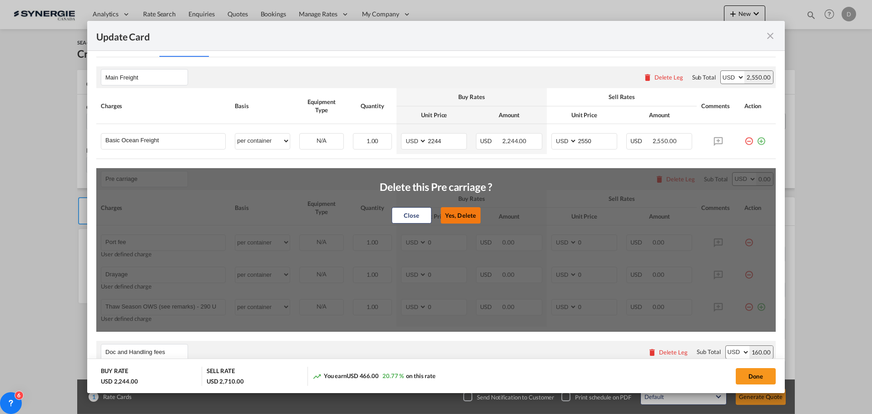
click at [457, 214] on button "Yes, Delete" at bounding box center [461, 215] width 40 height 16
type input "Doc and Handling fees"
type input "SOLAS/VGM Fee"
select select "per B/L"
type input "30"
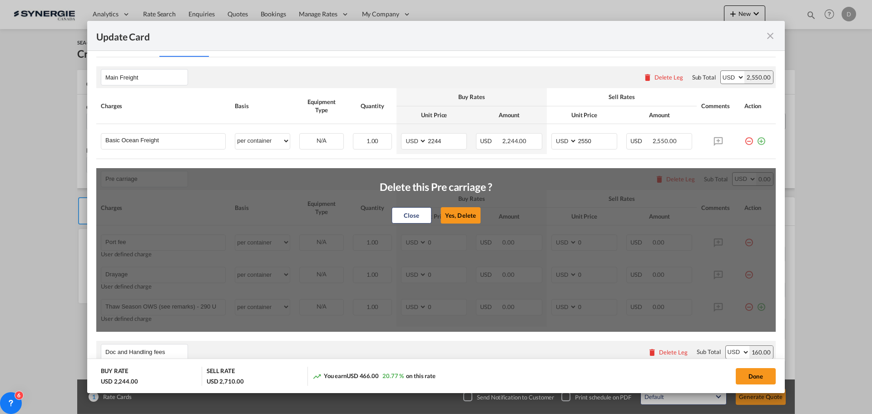
type input "B13 Export declaration"
select select "per B/L"
type input "35"
type input "Doc fee"
select select "per B/L"
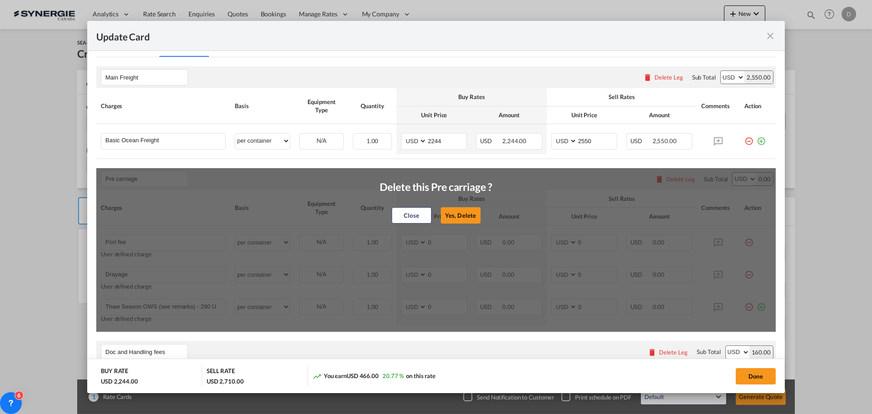
type input "30"
type input "Cargo Coverage"
type input "Cargo Coverage - Rate to be confirmed depending on commodity and value Min 50 U…"
select select "per shipment"
type input "0"
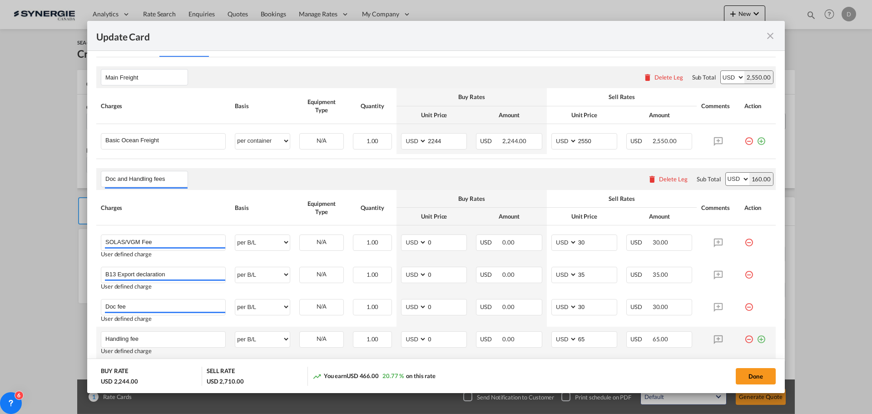
scroll to position [363, 0]
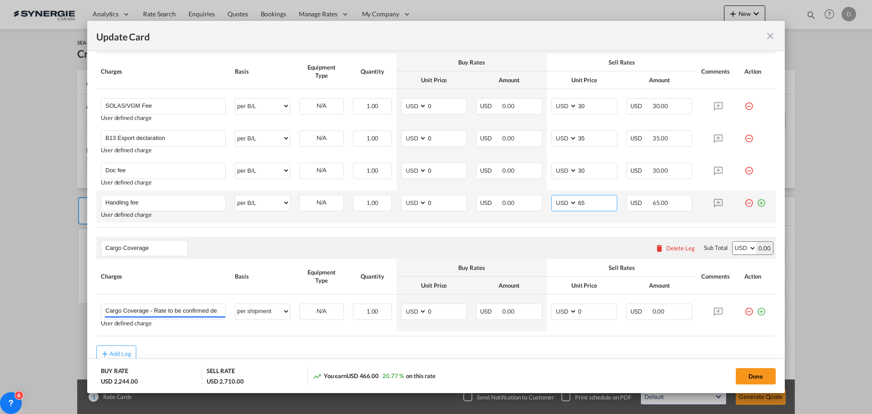
click at [578, 204] on input "65" at bounding box center [597, 202] width 40 height 14
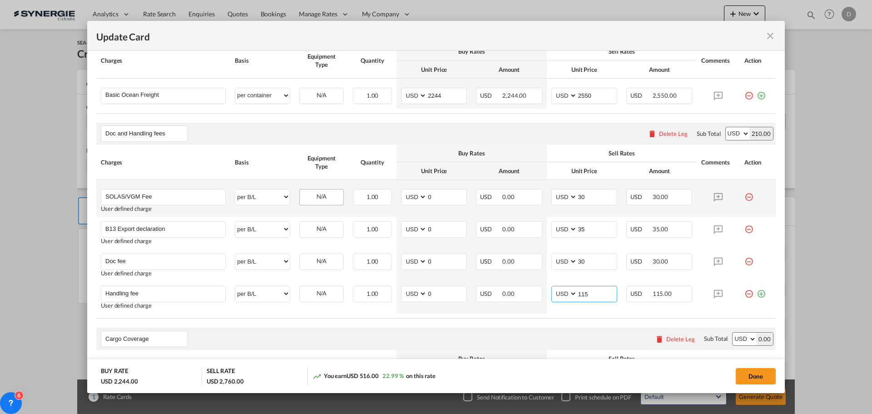
scroll to position [136, 0]
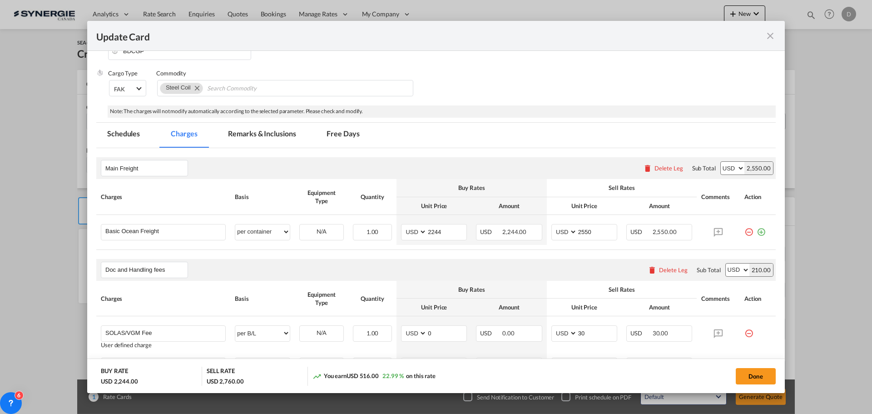
type input "115"
click at [281, 128] on md-tab-item "Remarks & Inclusions" at bounding box center [261, 135] width 89 height 25
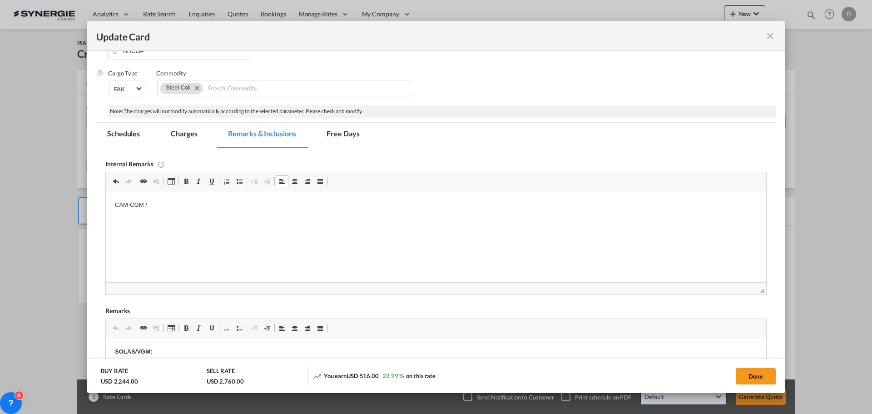
click at [164, 202] on p "CAM-CGM /" at bounding box center [436, 205] width 642 height 10
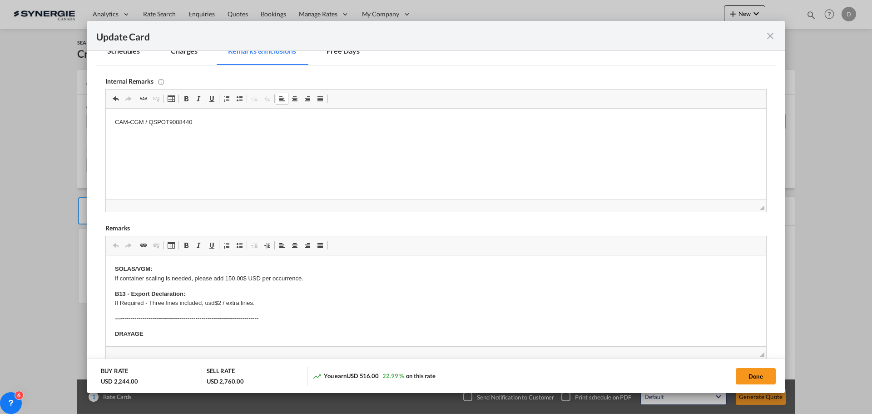
scroll to position [318, 0]
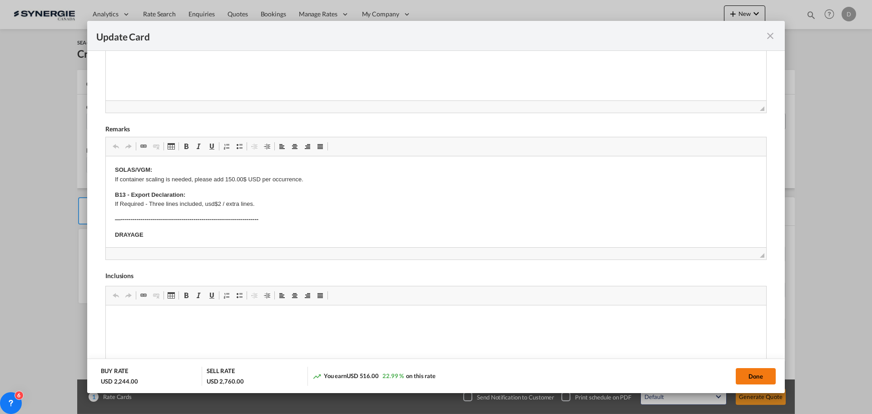
click at [743, 377] on button "Done" at bounding box center [756, 376] width 40 height 16
type input "[DATE]"
type input "13 Sep 2025"
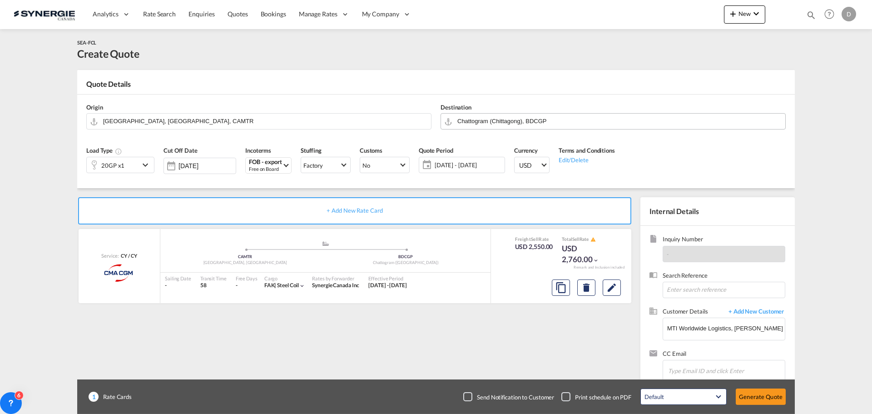
scroll to position [103, 0]
click at [761, 393] on button "Generate Quote" at bounding box center [761, 396] width 50 height 16
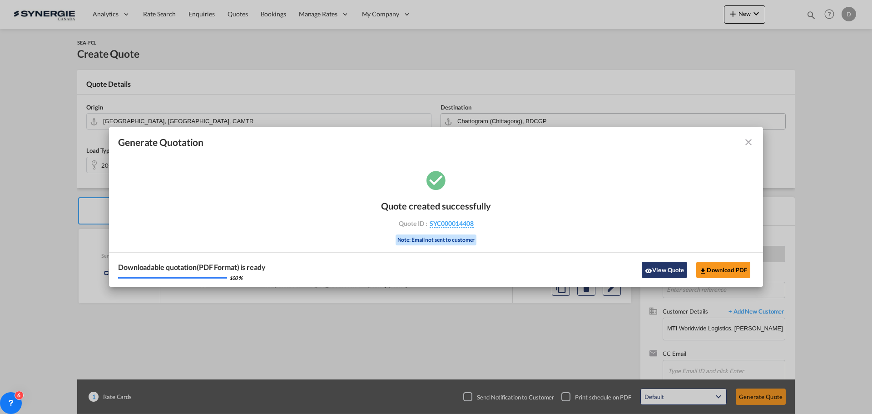
click at [668, 268] on button "View Quote" at bounding box center [664, 270] width 45 height 16
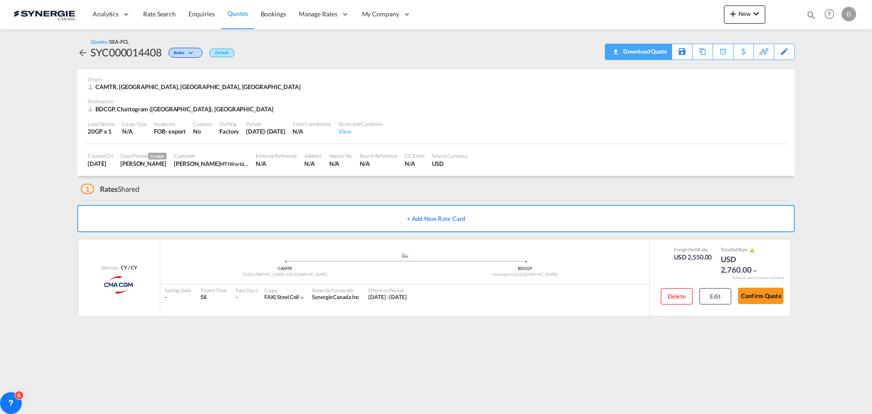
click at [662, 56] on div "Download Quote" at bounding box center [644, 51] width 46 height 15
